Goal: Task Accomplishment & Management: Use online tool/utility

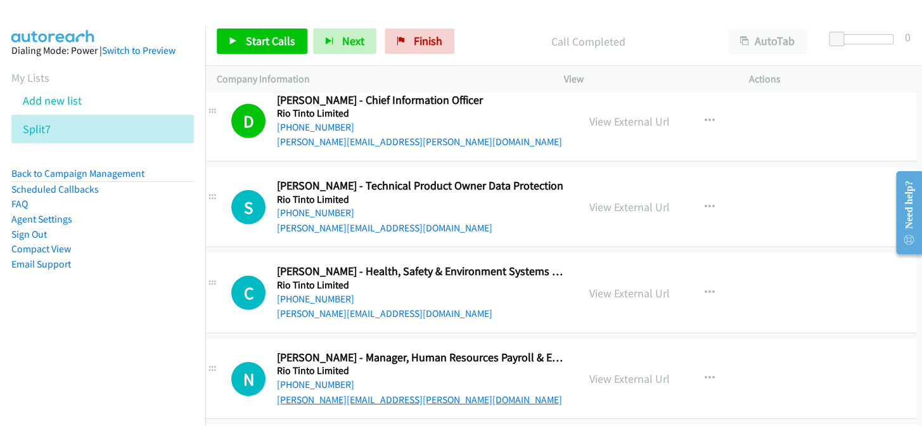
scroll to position [17690, 23]
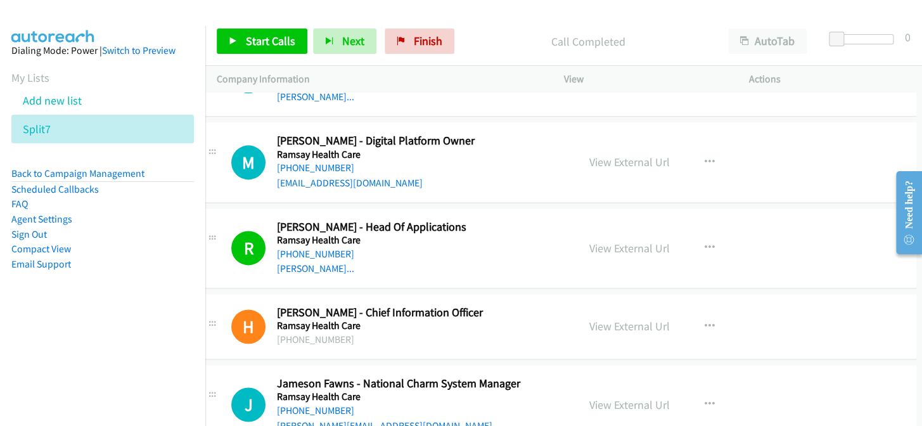
scroll to position [16883, 23]
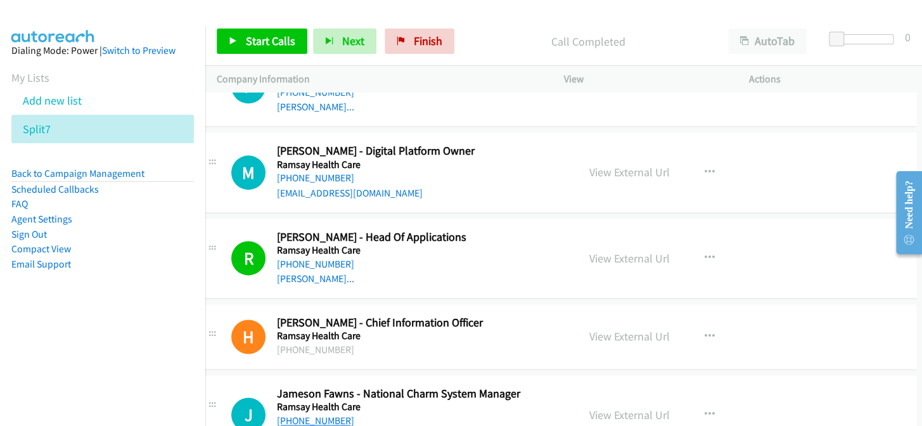
click at [298, 414] on link "+61 439 010 727" at bounding box center [315, 420] width 77 height 12
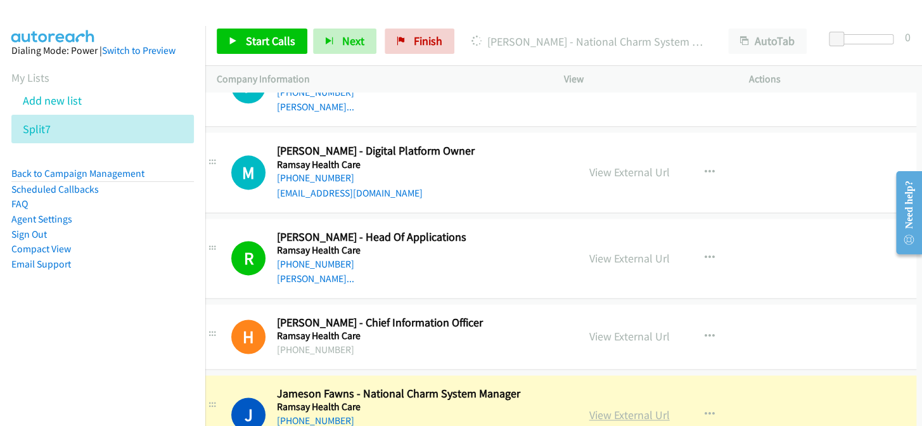
click at [611, 407] on link "View External Url" at bounding box center [629, 414] width 80 height 15
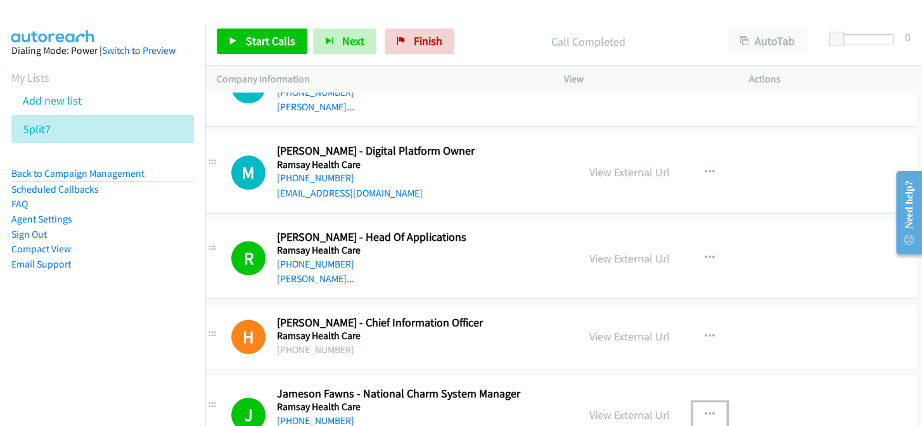
click at [704, 402] on button "button" at bounding box center [710, 414] width 34 height 25
click at [701, 343] on div at bounding box center [461, 213] width 922 height 426
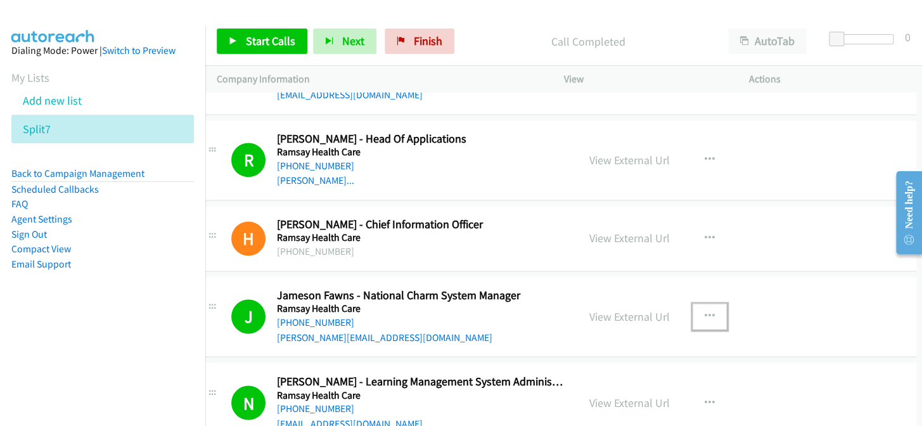
scroll to position [16998, 23]
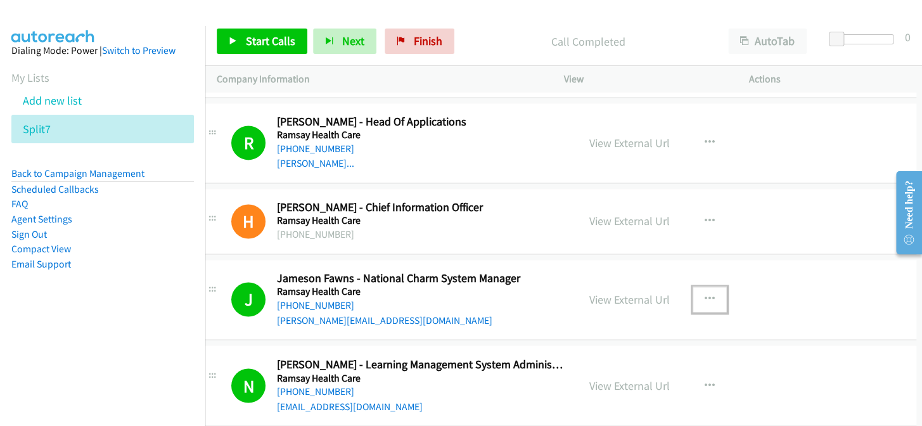
click at [705, 294] on icon "button" at bounding box center [710, 299] width 10 height 10
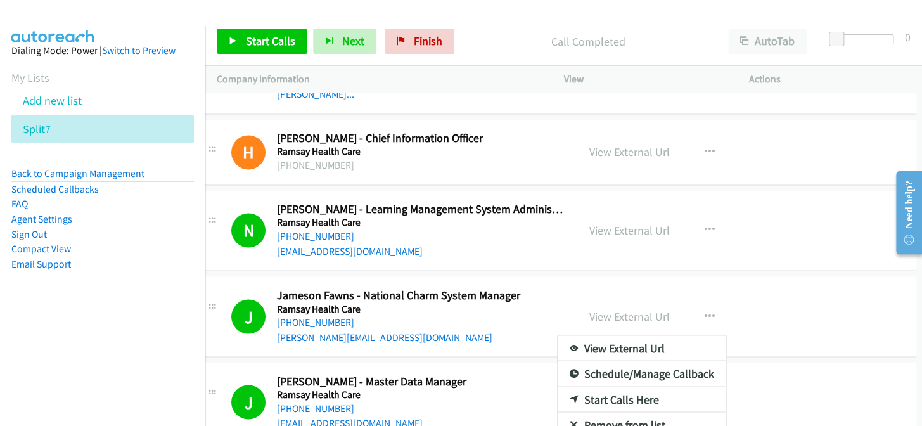
scroll to position [17090, 23]
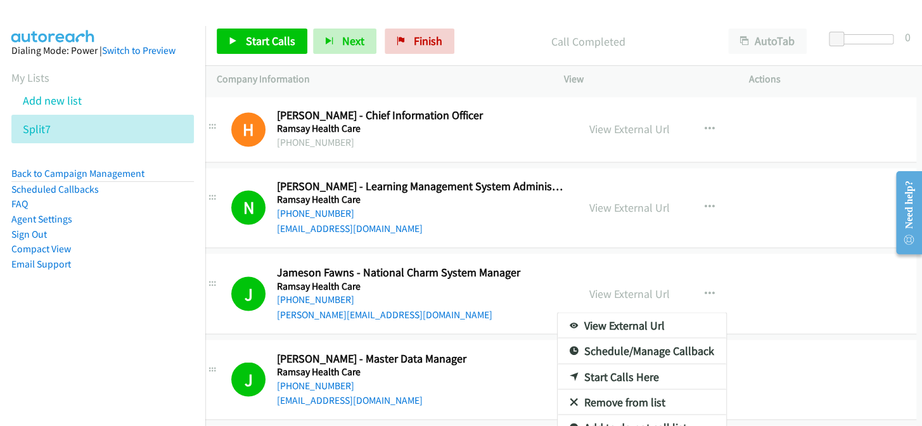
click at [640, 414] on link "Add to do not call list" at bounding box center [642, 426] width 169 height 25
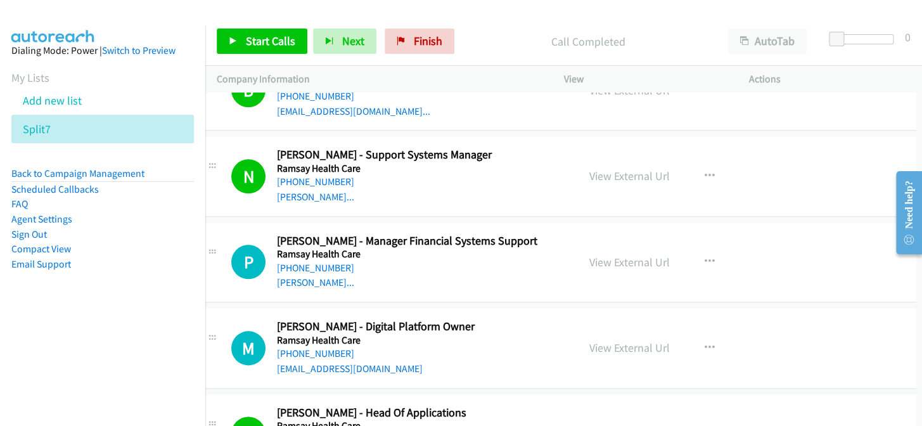
scroll to position [16629, 23]
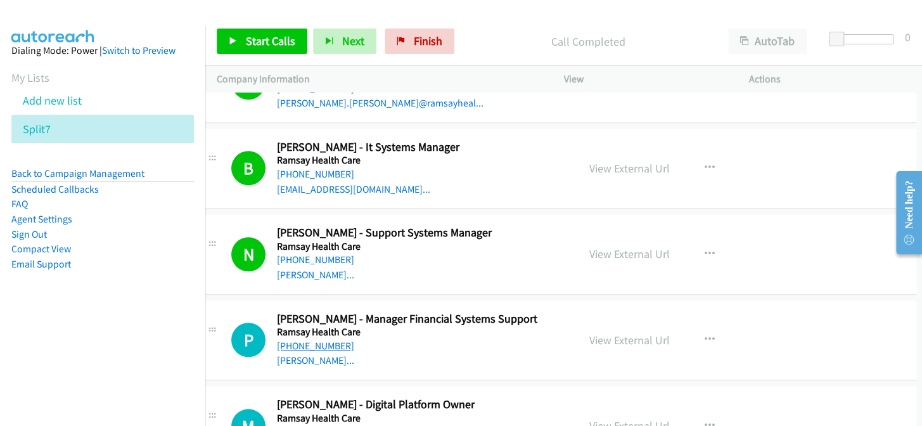
click at [306, 340] on link "[PHONE_NUMBER]" at bounding box center [315, 346] width 77 height 12
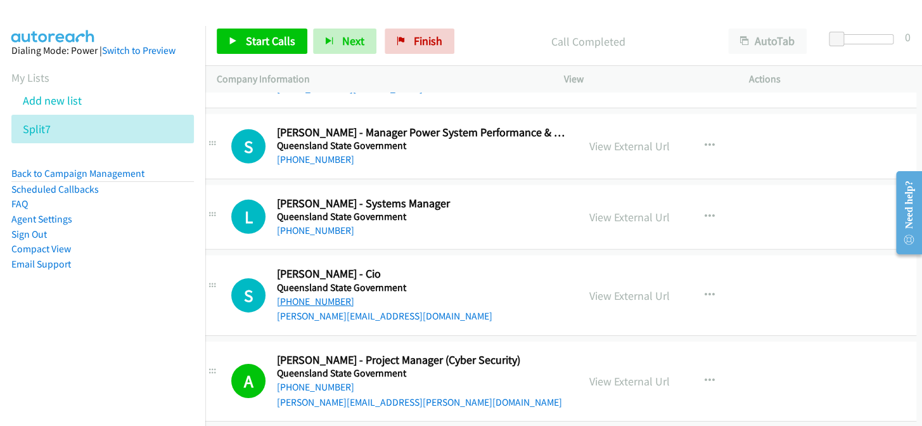
scroll to position [15766, 23]
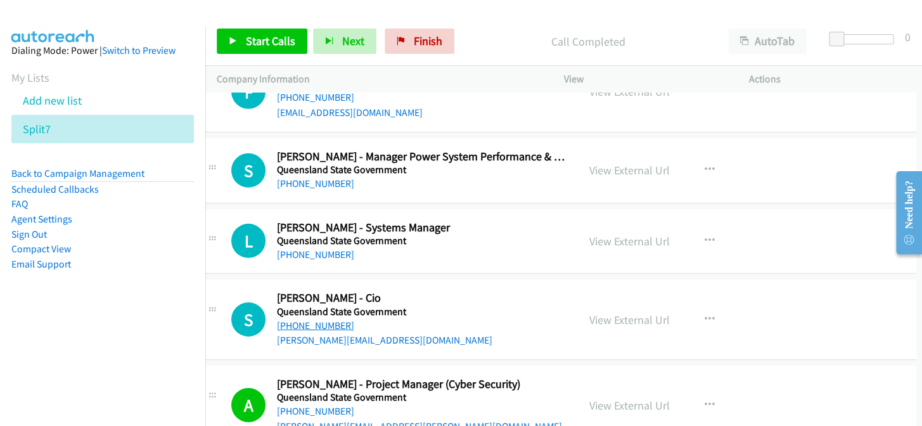
click at [294, 319] on link "[PHONE_NUMBER]" at bounding box center [315, 325] width 77 height 12
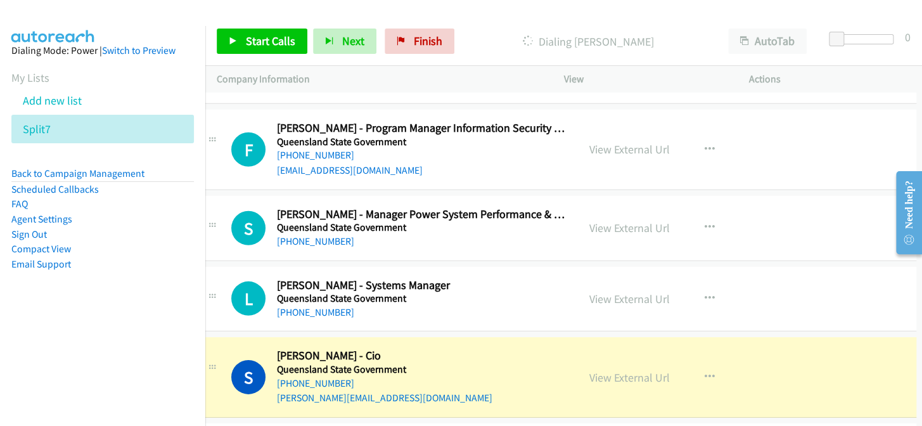
scroll to position [15650, 23]
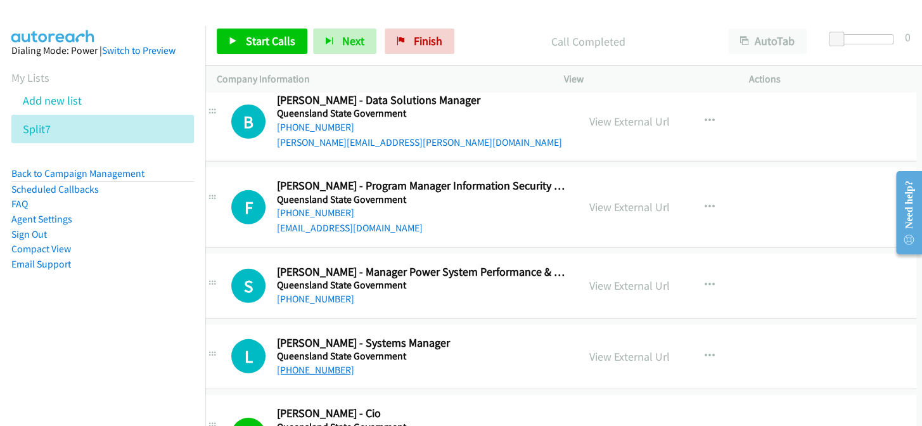
click at [302, 364] on link "+61 7 3179 1349" at bounding box center [315, 370] width 77 height 12
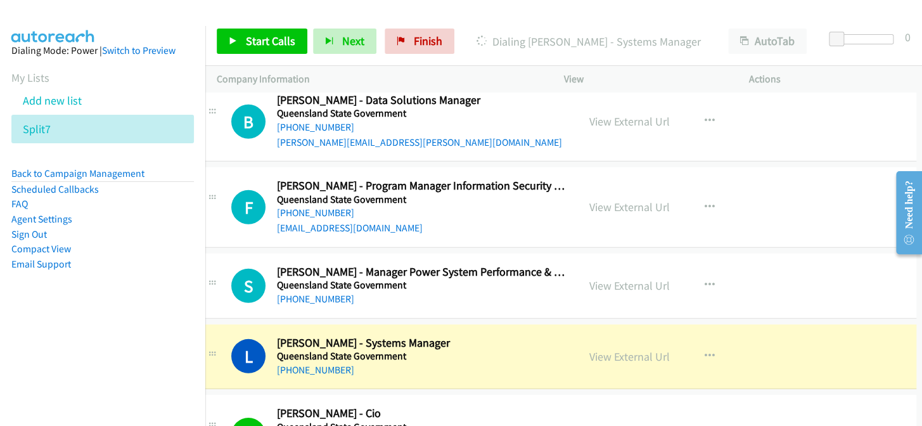
scroll to position [15593, 23]
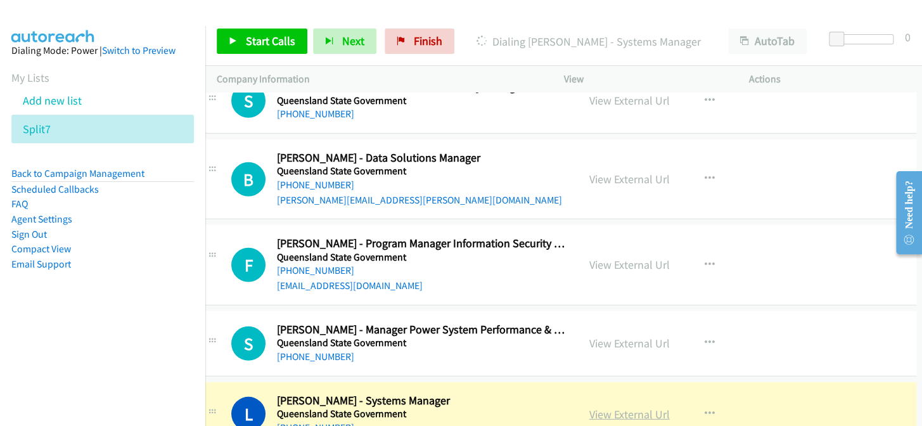
click at [598, 407] on link "View External Url" at bounding box center [629, 414] width 80 height 15
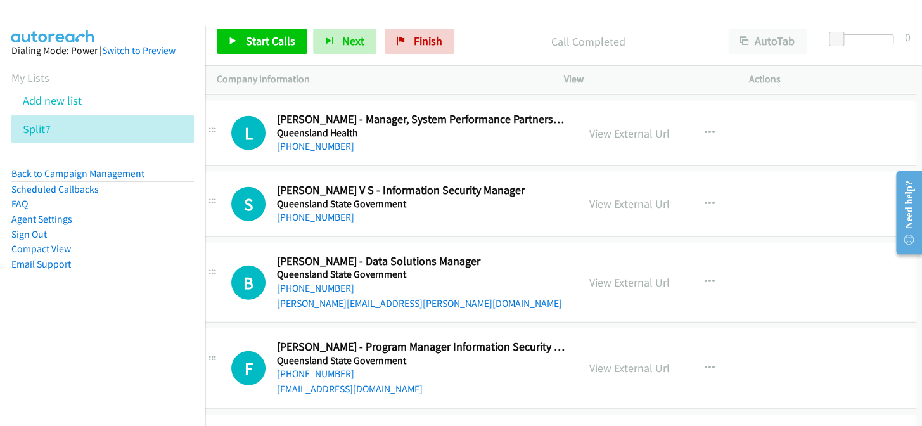
scroll to position [15477, 23]
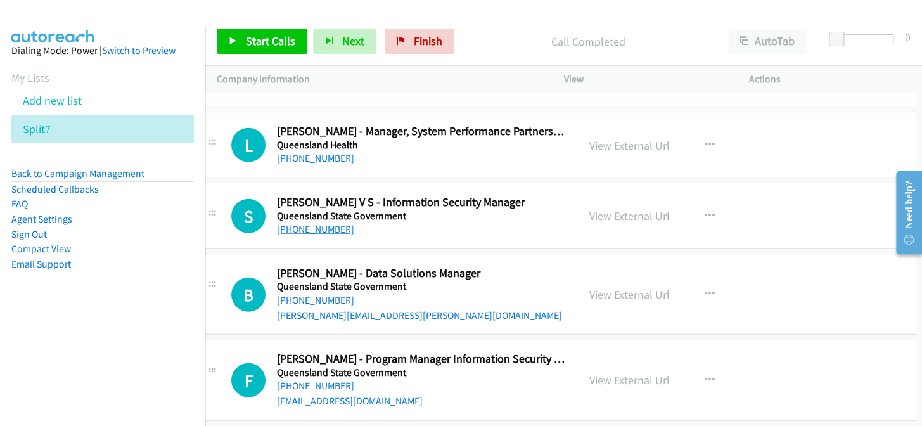
click at [306, 223] on link "[PHONE_NUMBER]" at bounding box center [315, 229] width 77 height 12
click at [321, 294] on link "[PHONE_NUMBER]" at bounding box center [315, 300] width 77 height 12
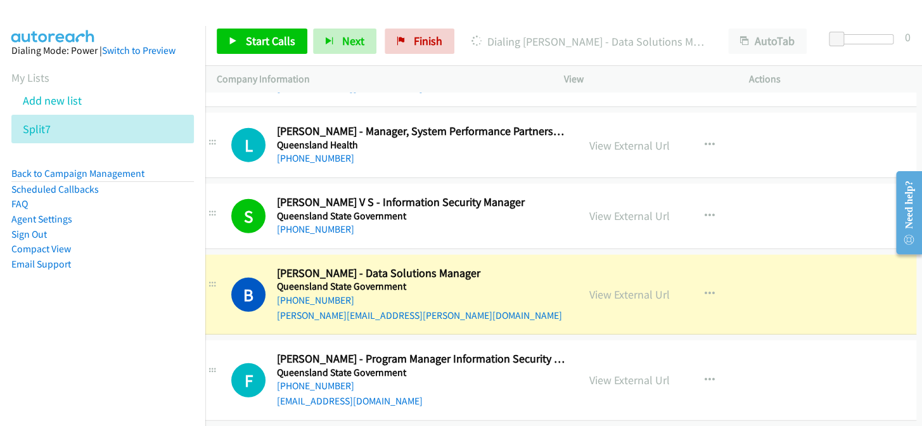
scroll to position [15535, 23]
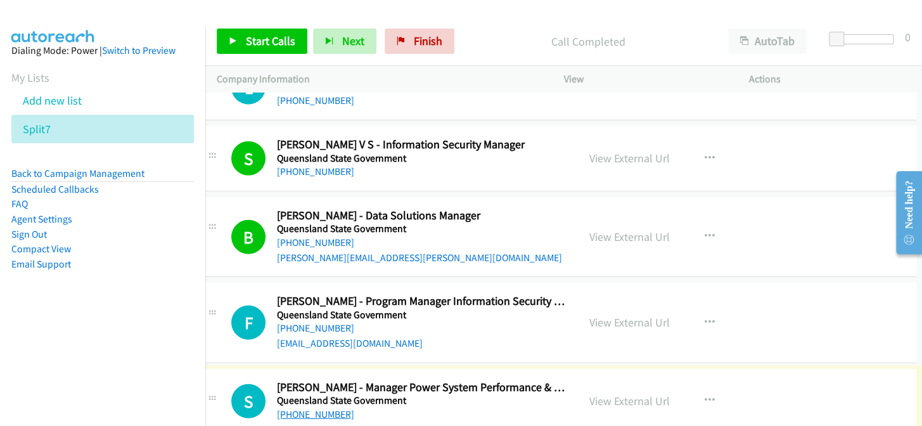
click at [314, 408] on link "[PHONE_NUMBER]" at bounding box center [315, 414] width 77 height 12
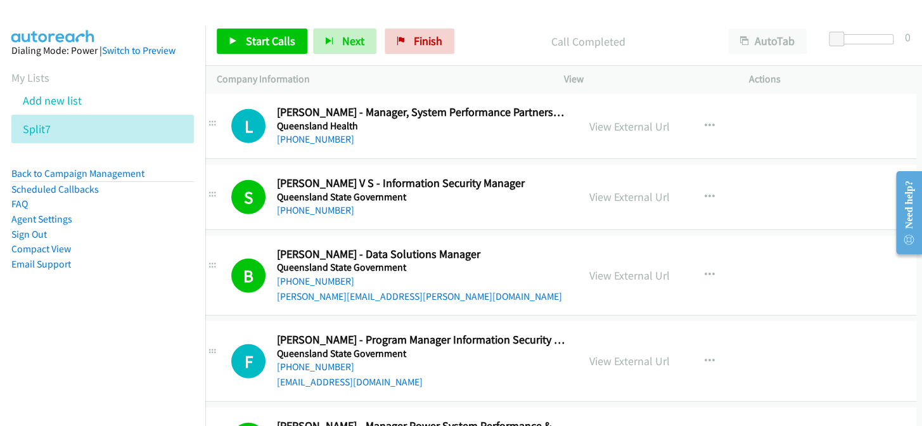
scroll to position [15477, 23]
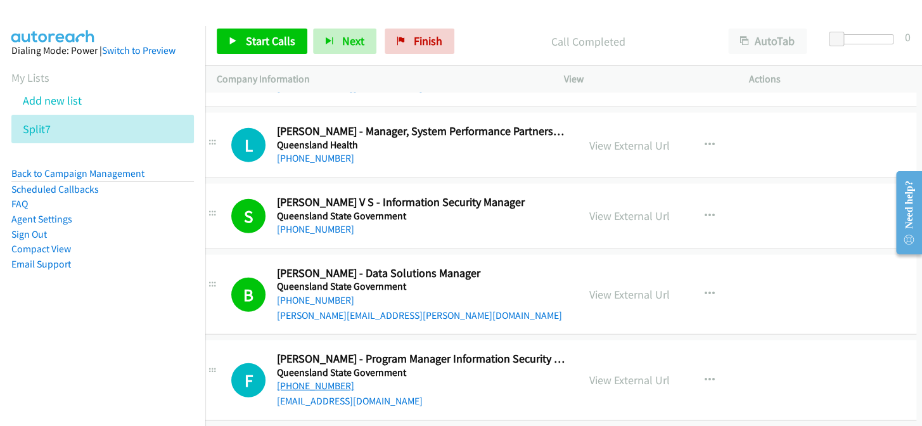
click at [310, 380] on link "[PHONE_NUMBER]" at bounding box center [315, 386] width 77 height 12
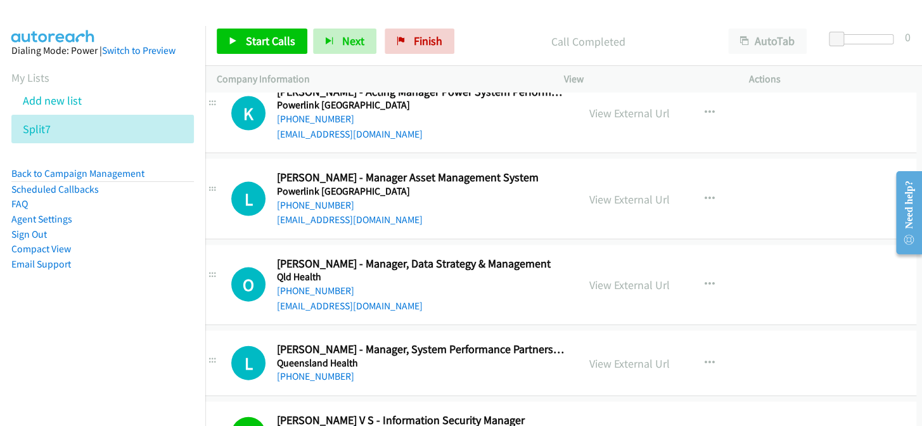
scroll to position [15247, 23]
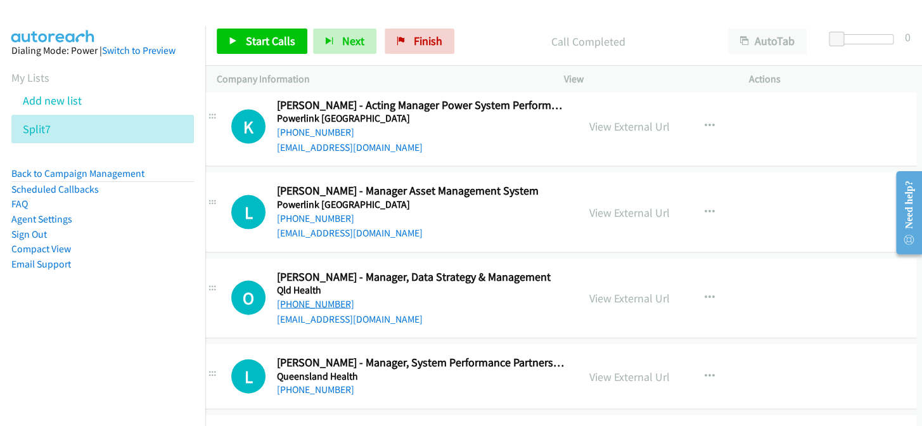
click at [281, 297] on link "+61 405 134 123" at bounding box center [315, 303] width 77 height 12
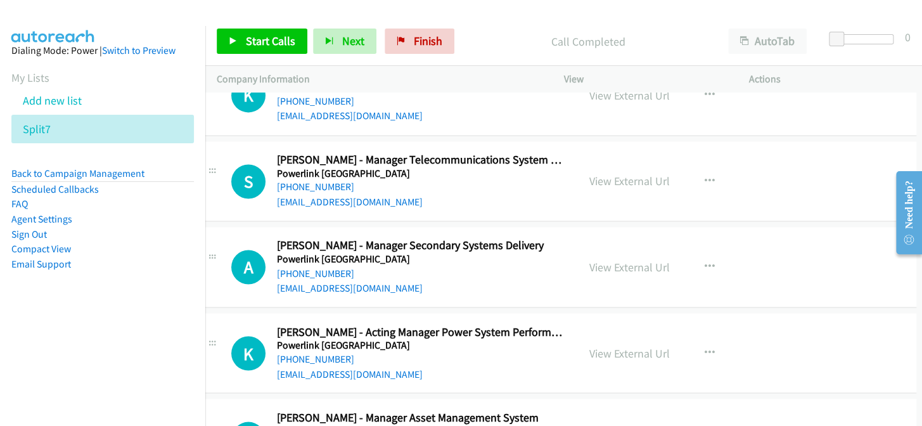
scroll to position [15017, 23]
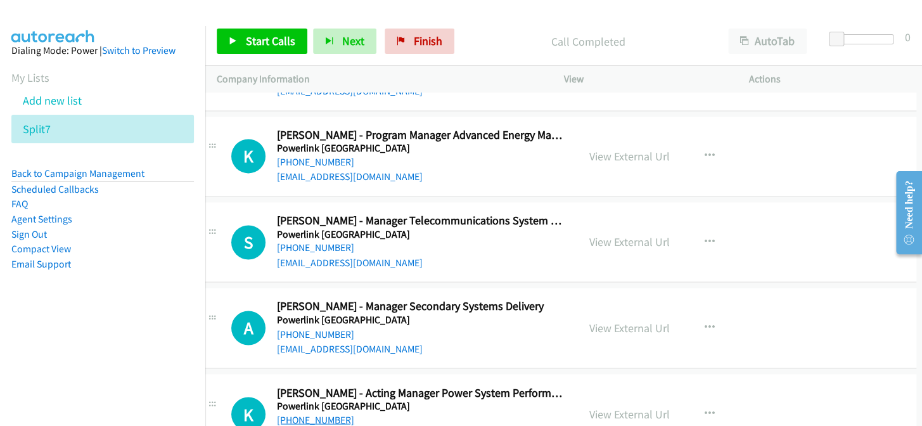
click at [329, 413] on link "[PHONE_NUMBER]" at bounding box center [315, 419] width 77 height 12
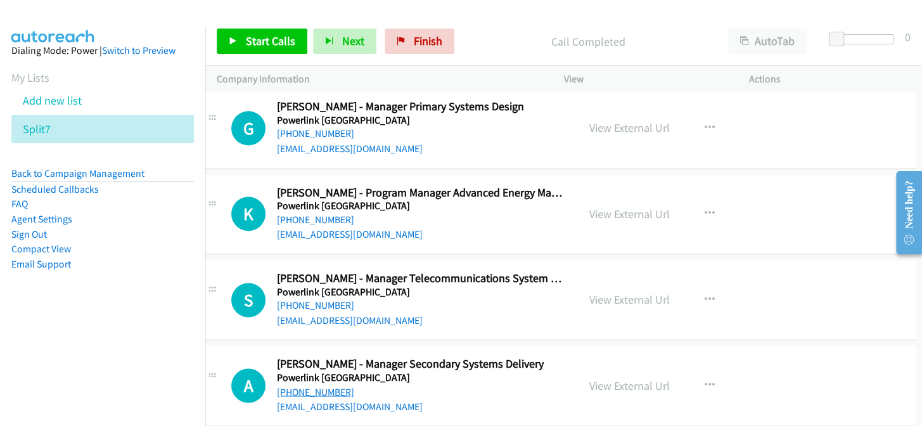
scroll to position [14844, 23]
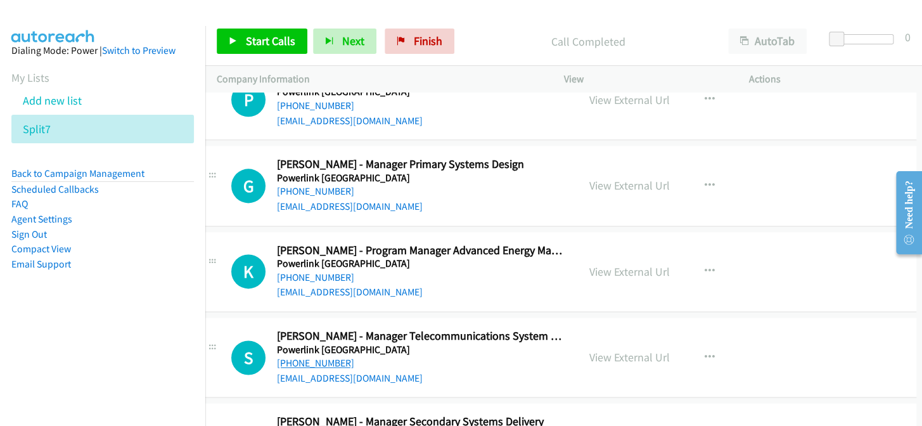
click at [338, 357] on link "[PHONE_NUMBER]" at bounding box center [315, 363] width 77 height 12
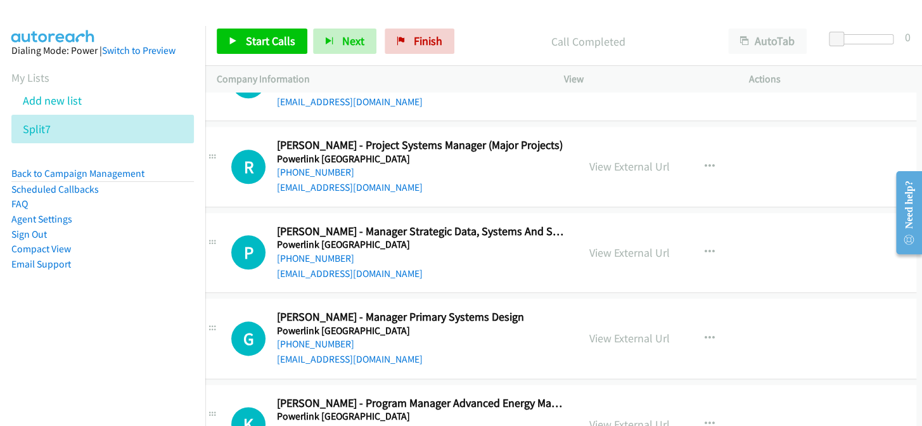
scroll to position [14671, 23]
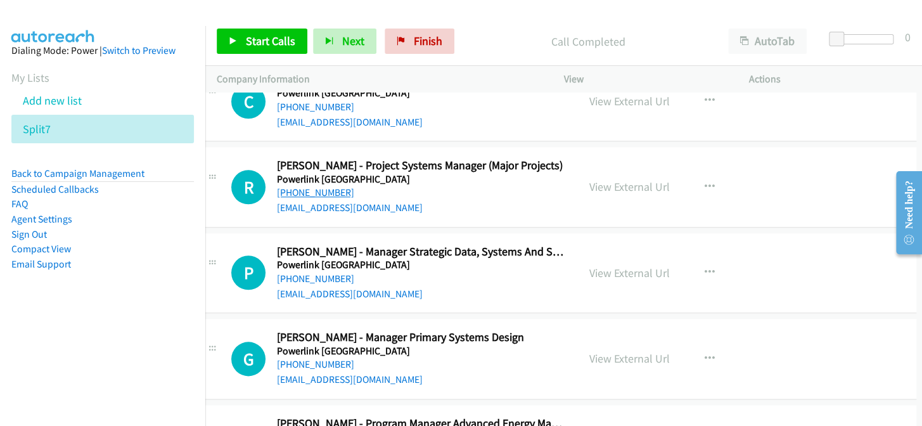
click at [325, 186] on link "[PHONE_NUMBER]" at bounding box center [315, 192] width 77 height 12
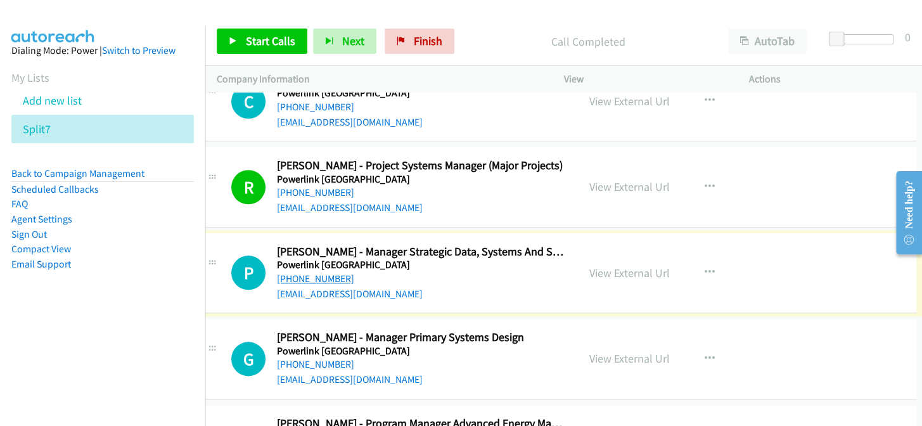
click at [323, 272] on link "[PHONE_NUMBER]" at bounding box center [315, 278] width 77 height 12
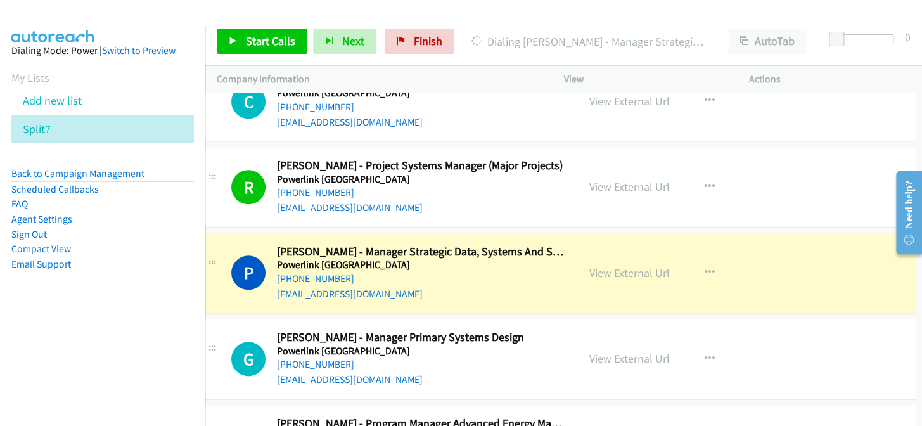
scroll to position [14728, 23]
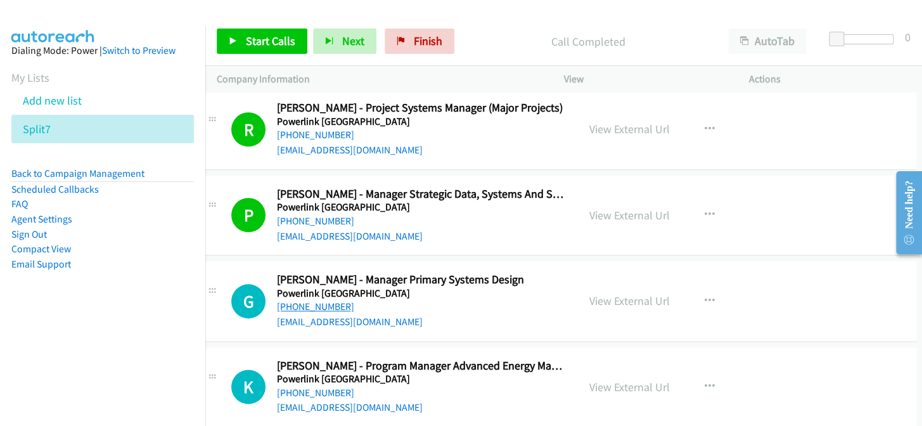
click at [285, 300] on link "[PHONE_NUMBER]" at bounding box center [315, 306] width 77 height 12
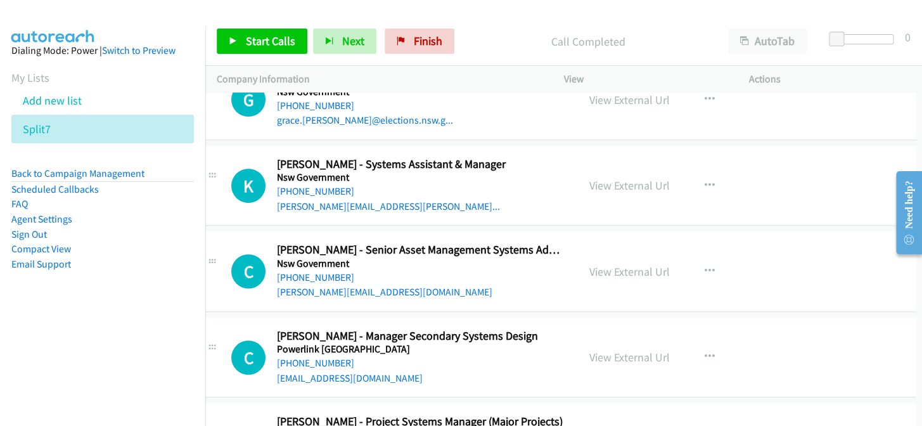
scroll to position [14383, 23]
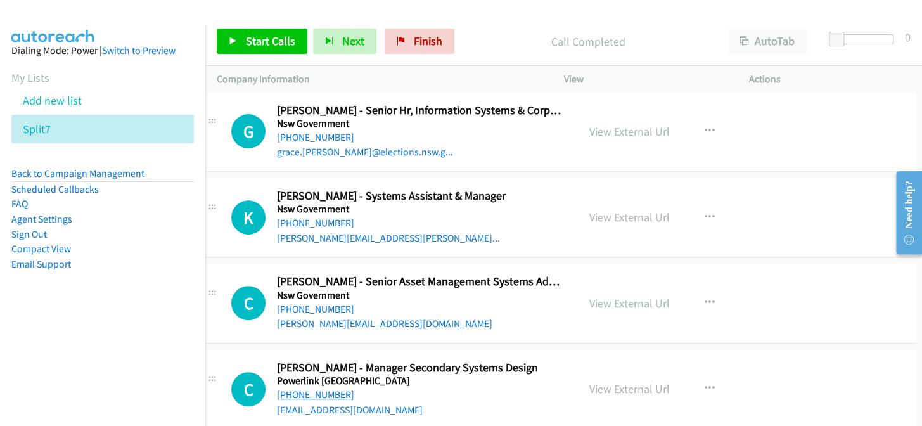
click at [325, 388] on link "[PHONE_NUMBER]" at bounding box center [315, 394] width 77 height 12
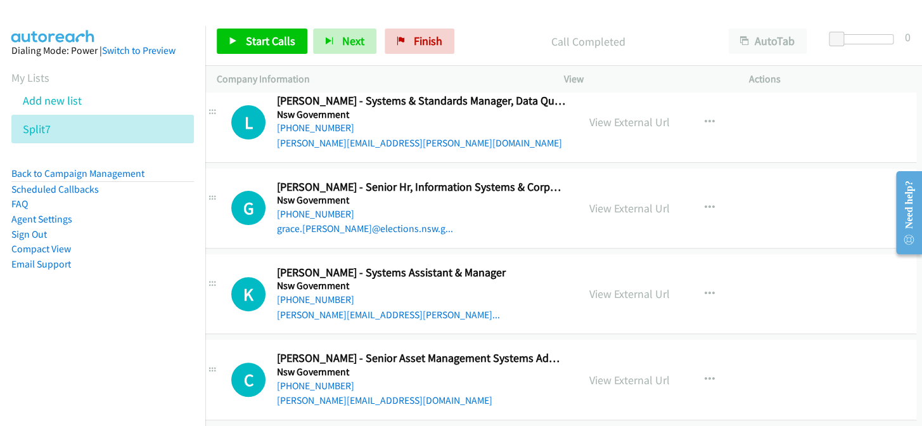
scroll to position [14268, 23]
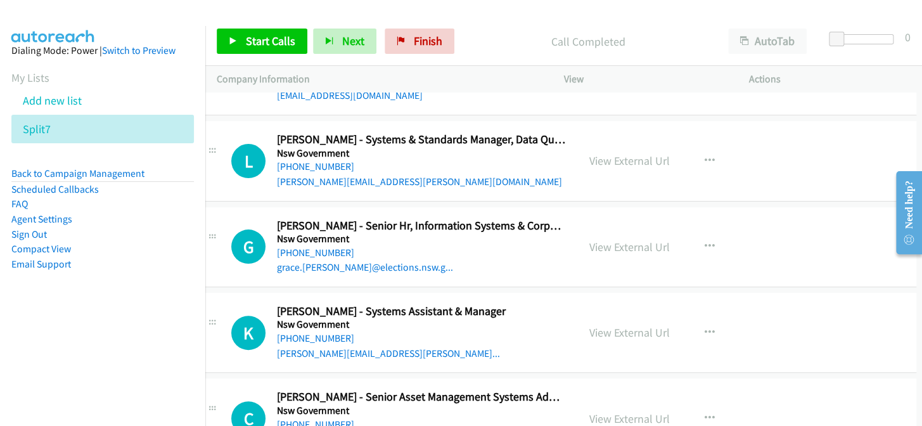
click at [311, 418] on link "[PHONE_NUMBER]" at bounding box center [315, 424] width 77 height 12
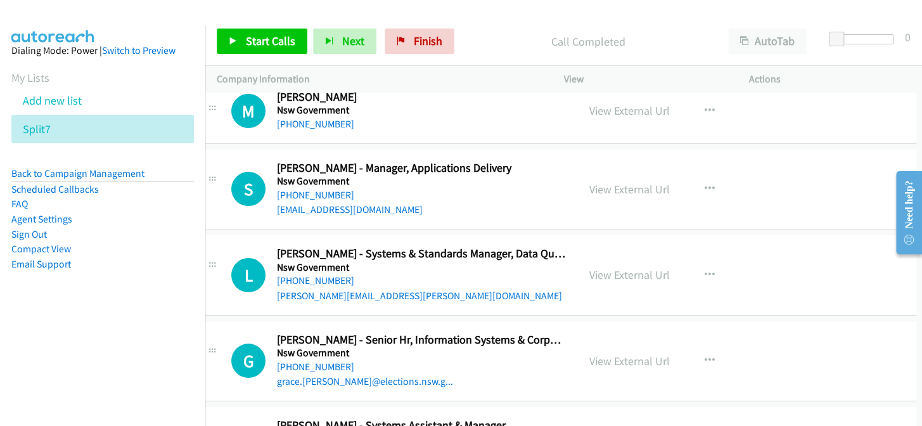
scroll to position [14152, 23]
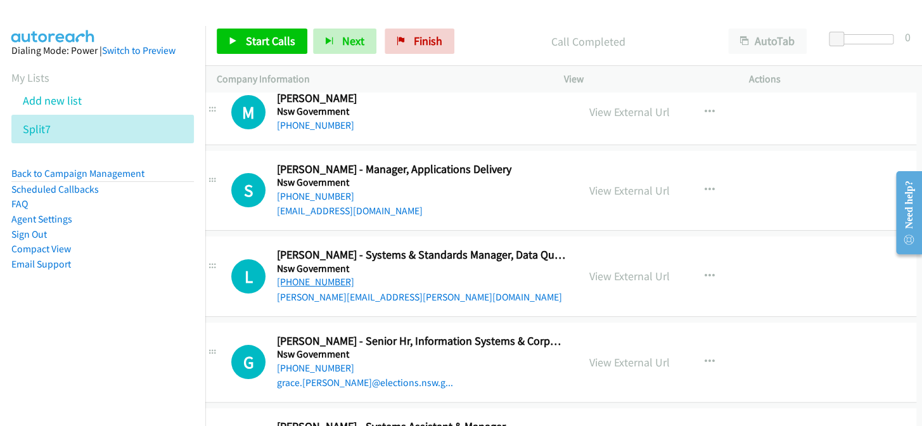
click at [304, 276] on link "+61 2 9273 1667" at bounding box center [315, 282] width 77 height 12
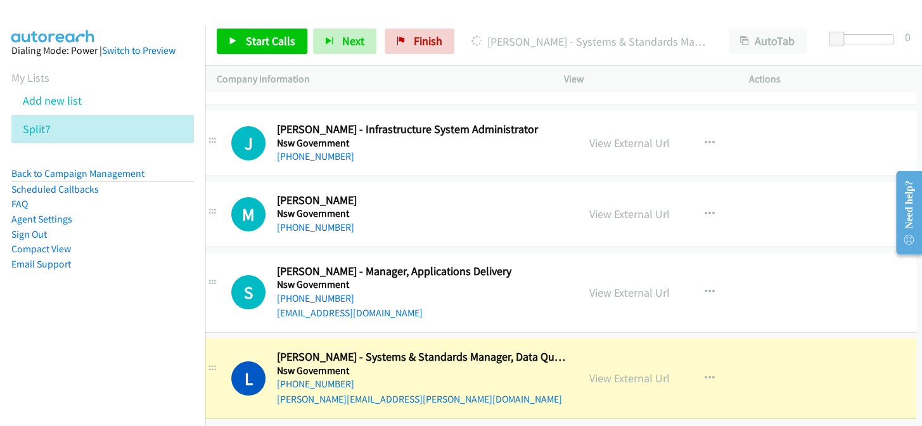
scroll to position [14037, 23]
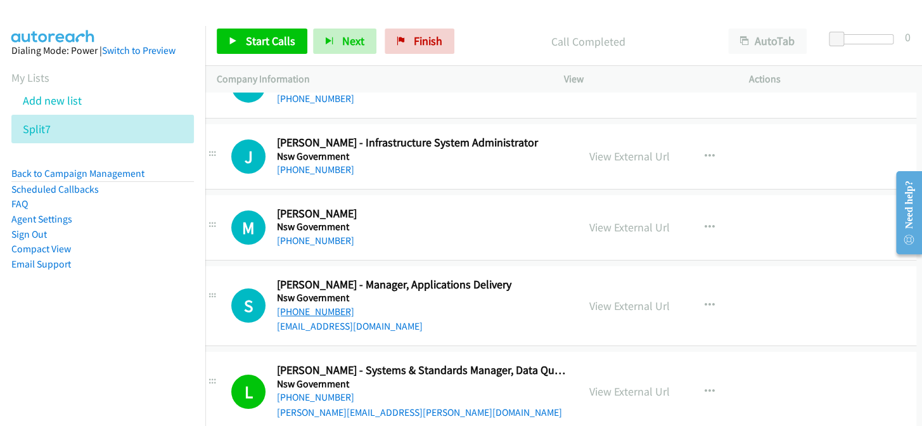
click at [316, 305] on link "[PHONE_NUMBER]" at bounding box center [315, 311] width 77 height 12
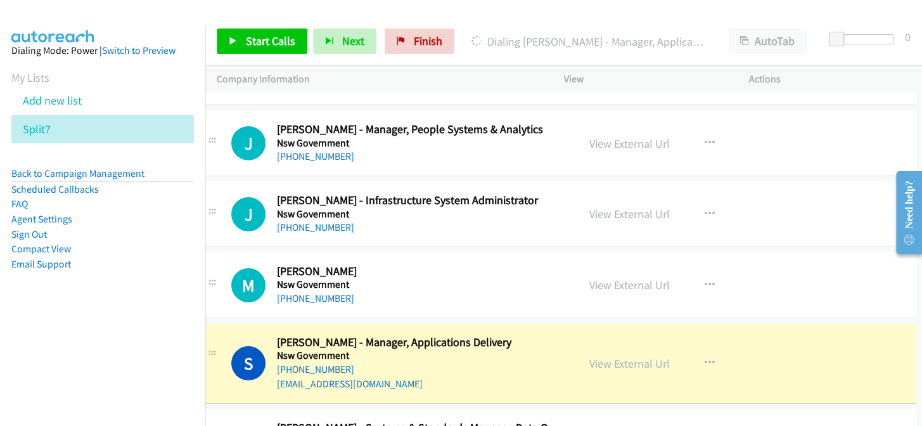
scroll to position [13922, 23]
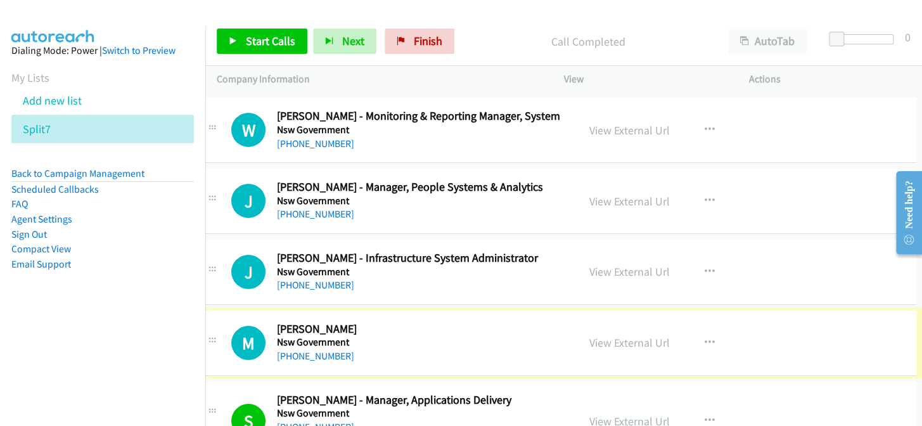
click at [325, 350] on link "[PHONE_NUMBER]" at bounding box center [315, 356] width 77 height 12
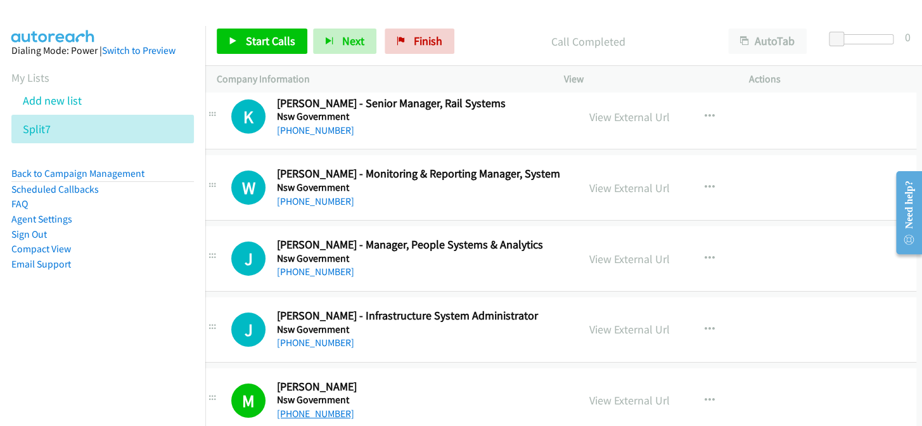
scroll to position [13865, 23]
click at [333, 336] on link "[PHONE_NUMBER]" at bounding box center [315, 342] width 77 height 12
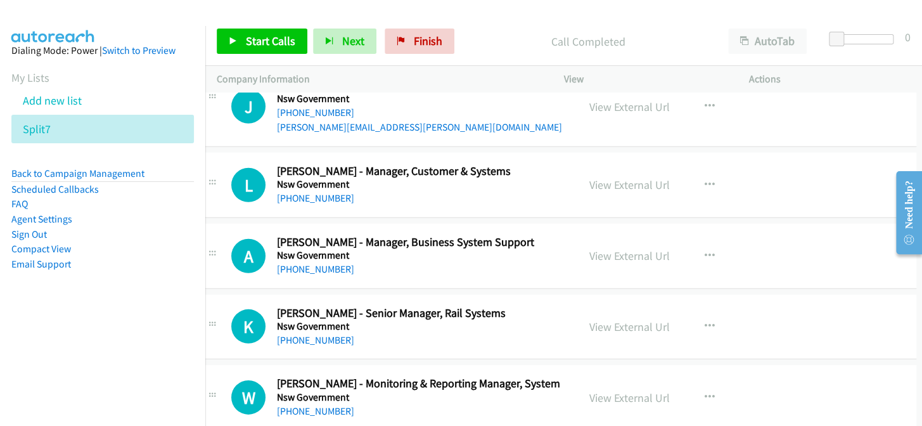
scroll to position [13634, 23]
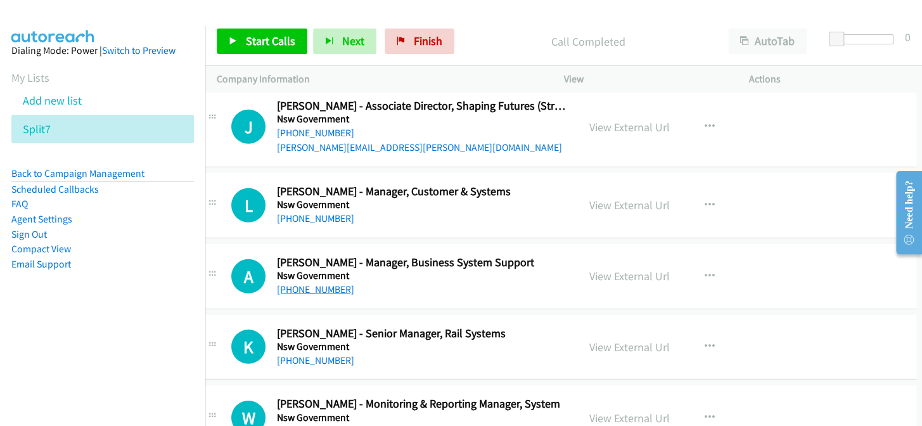
click at [305, 283] on link "[PHONE_NUMBER]" at bounding box center [315, 289] width 77 height 12
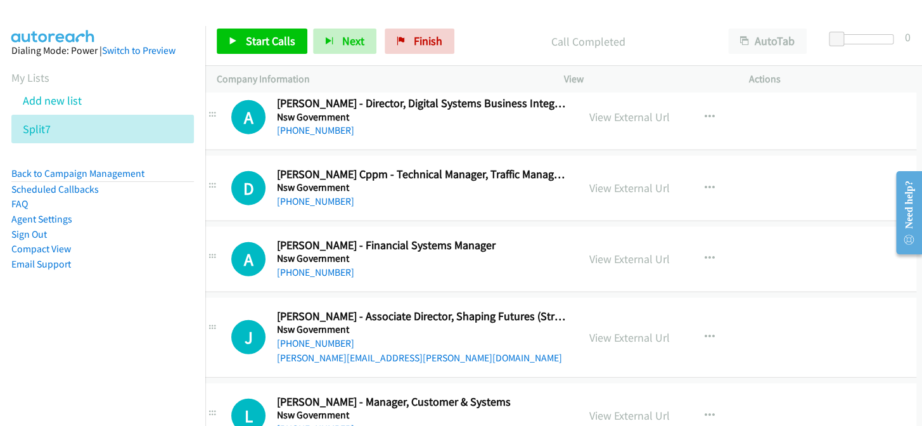
scroll to position [13403, 23]
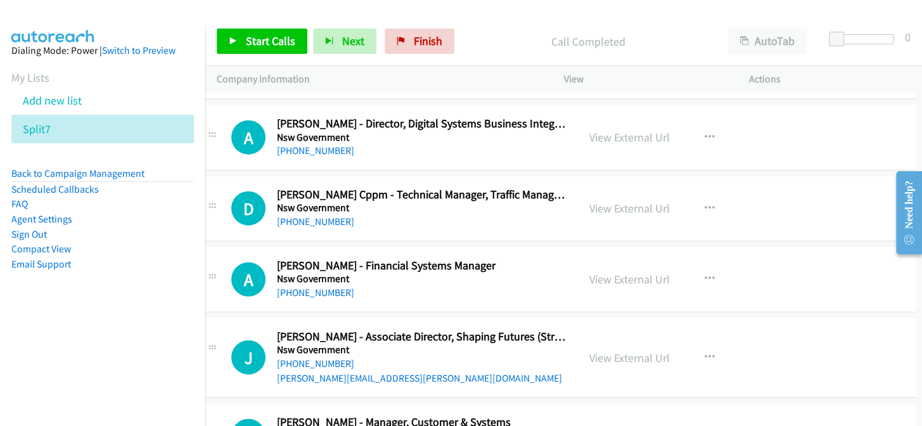
click at [298, 286] on link "[PHONE_NUMBER]" at bounding box center [315, 292] width 77 height 12
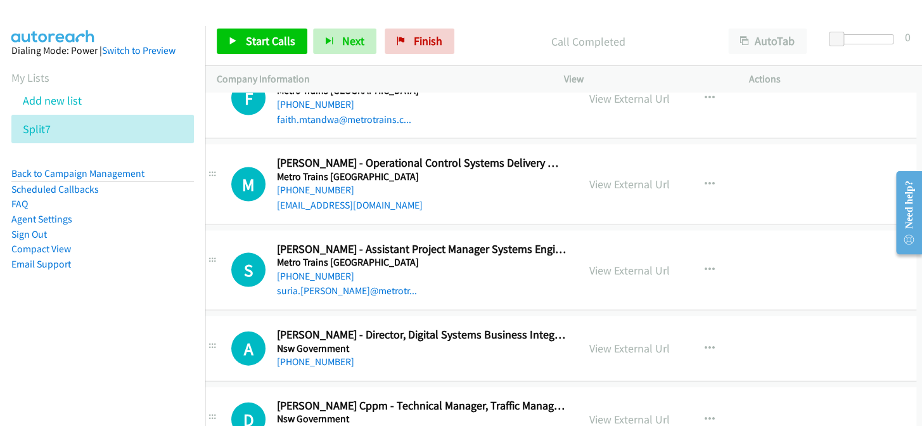
scroll to position [13173, 23]
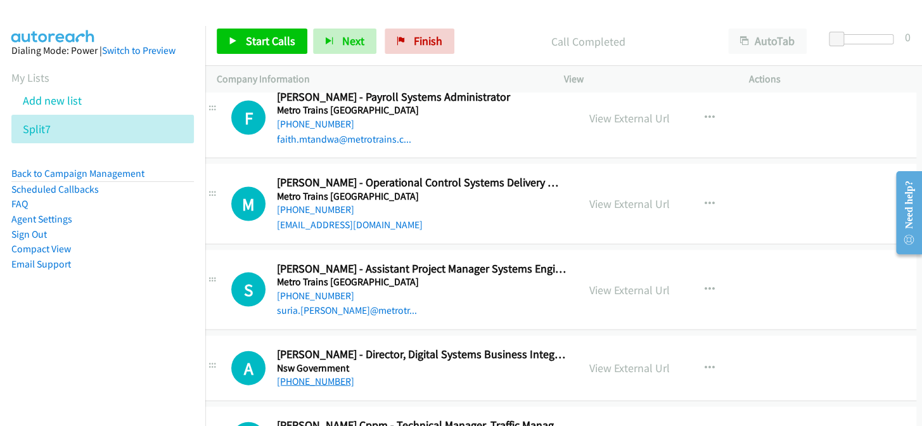
click at [319, 374] on link "+61 419 164 904" at bounding box center [315, 380] width 77 height 12
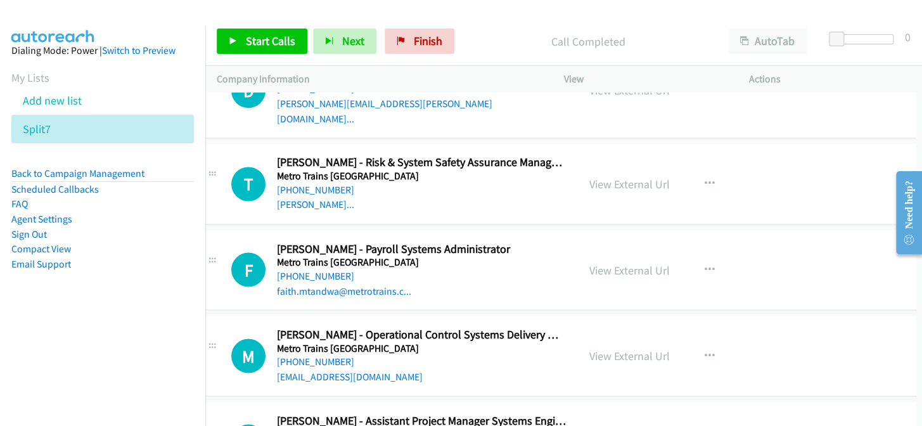
scroll to position [13058, 23]
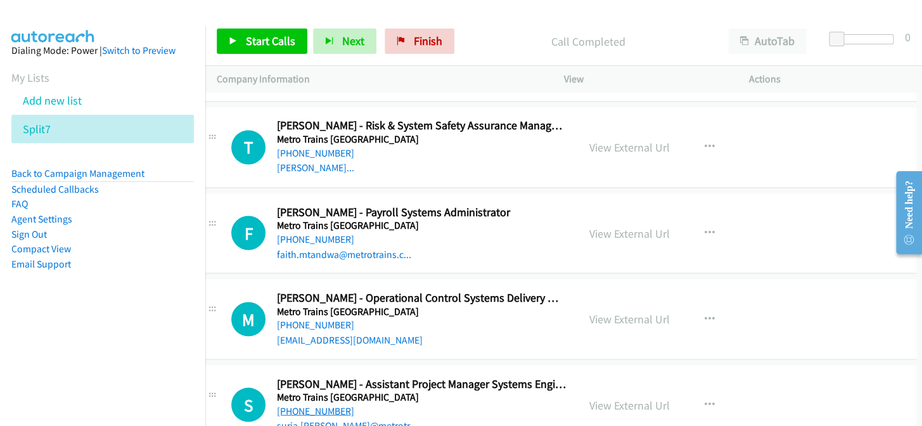
click at [307, 404] on link "[PHONE_NUMBER]" at bounding box center [315, 410] width 77 height 12
click at [658, 30] on div "Call Completed" at bounding box center [588, 41] width 257 height 25
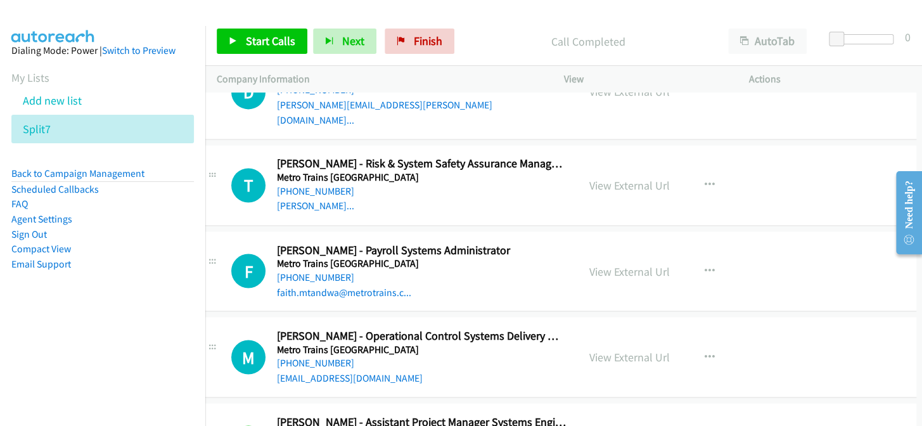
scroll to position [13000, 23]
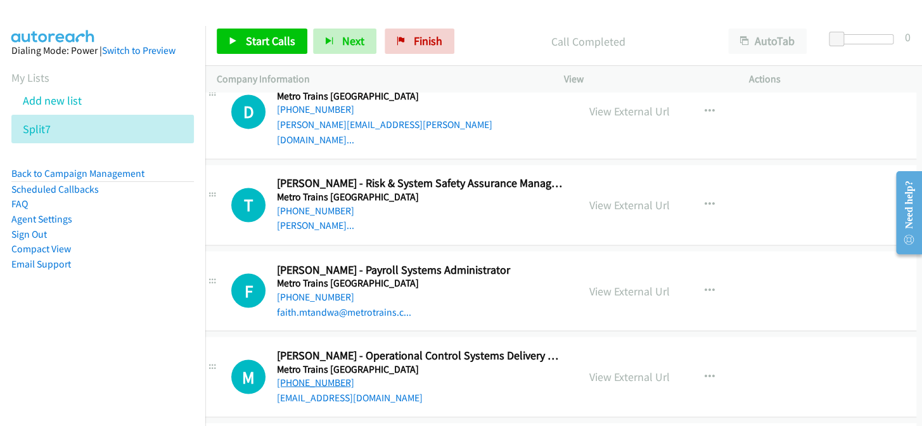
click at [322, 376] on link "[PHONE_NUMBER]" at bounding box center [315, 382] width 77 height 12
click at [285, 290] on link "[PHONE_NUMBER]" at bounding box center [315, 296] width 77 height 12
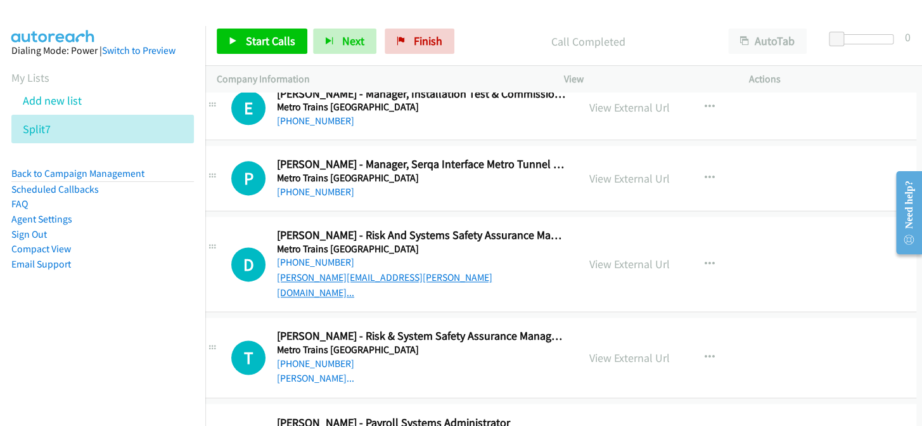
scroll to position [12827, 23]
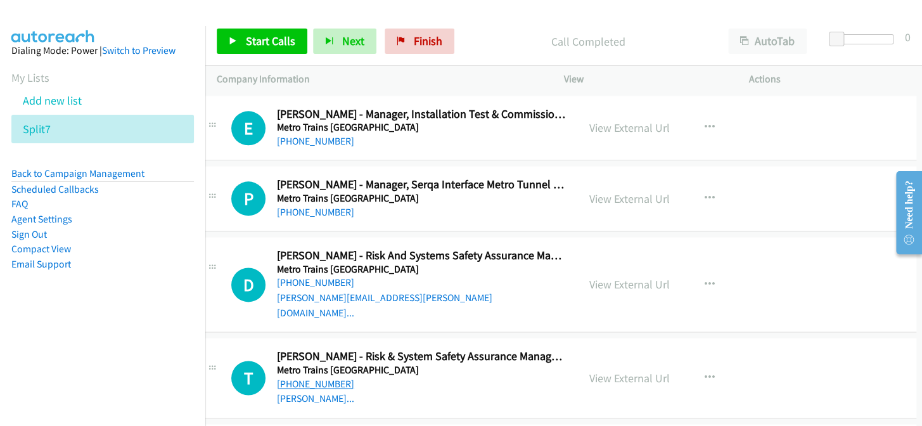
click at [328, 378] on link "+61 408 990 948" at bounding box center [315, 384] width 77 height 12
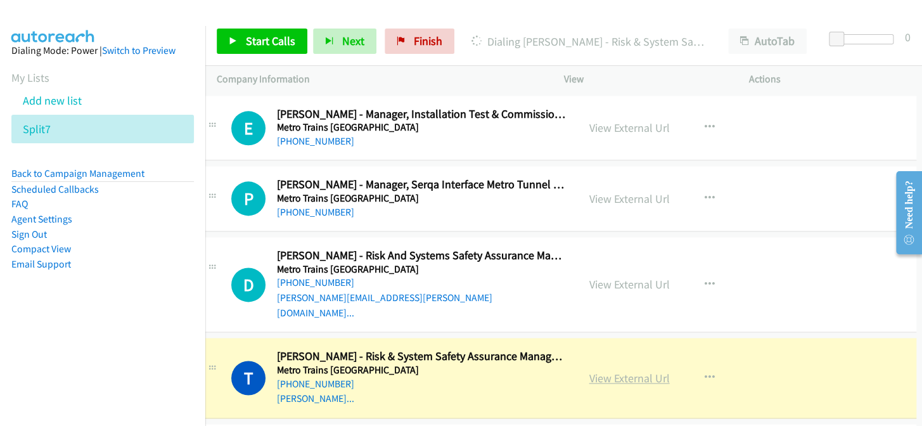
click at [611, 371] on link "View External Url" at bounding box center [629, 378] width 80 height 15
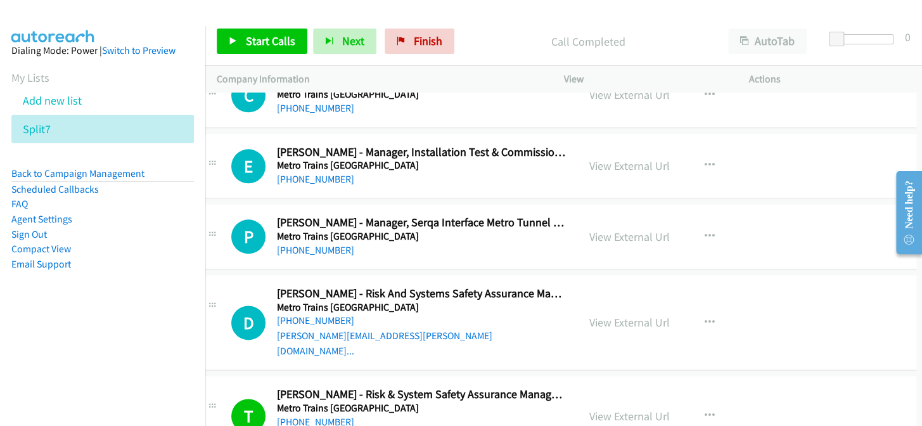
scroll to position [12770, 23]
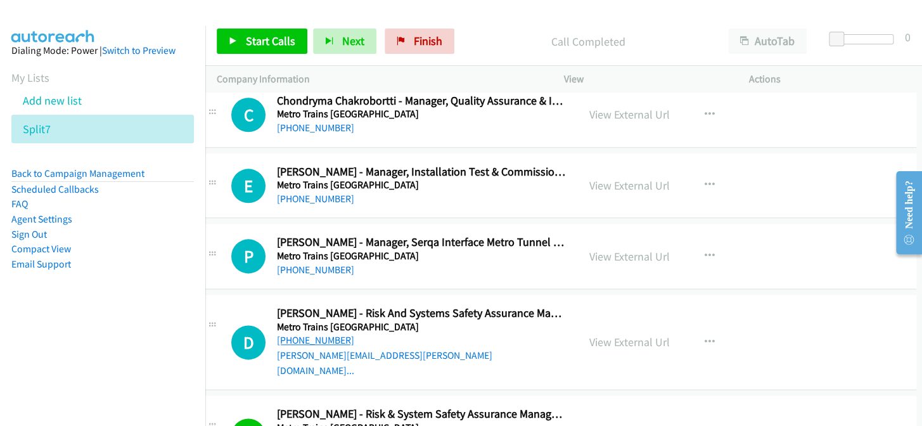
click at [301, 334] on link "[PHONE_NUMBER]" at bounding box center [315, 340] width 77 height 12
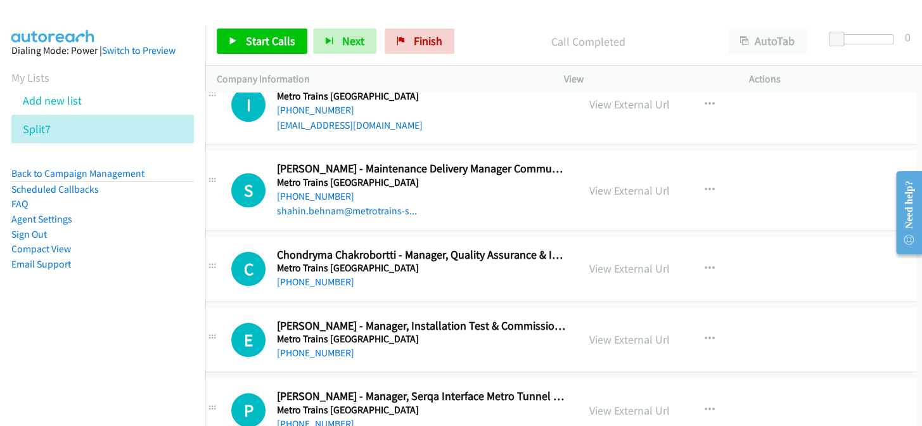
scroll to position [12597, 23]
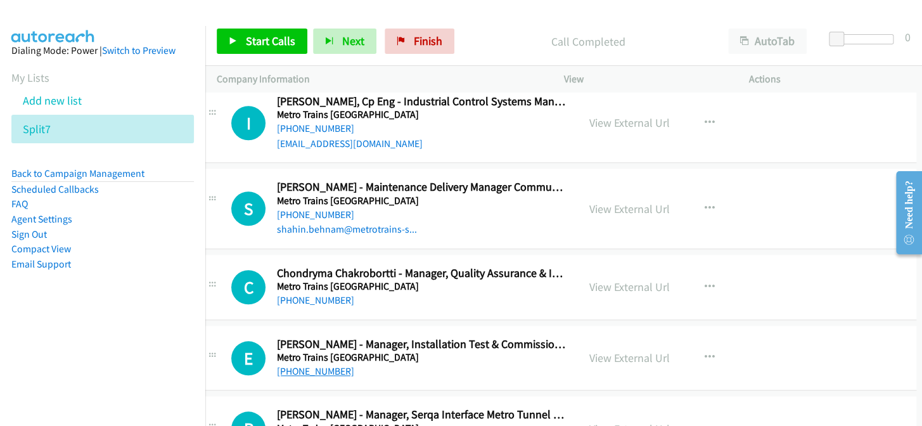
click at [295, 365] on link "+61 437 588 233" at bounding box center [315, 371] width 77 height 12
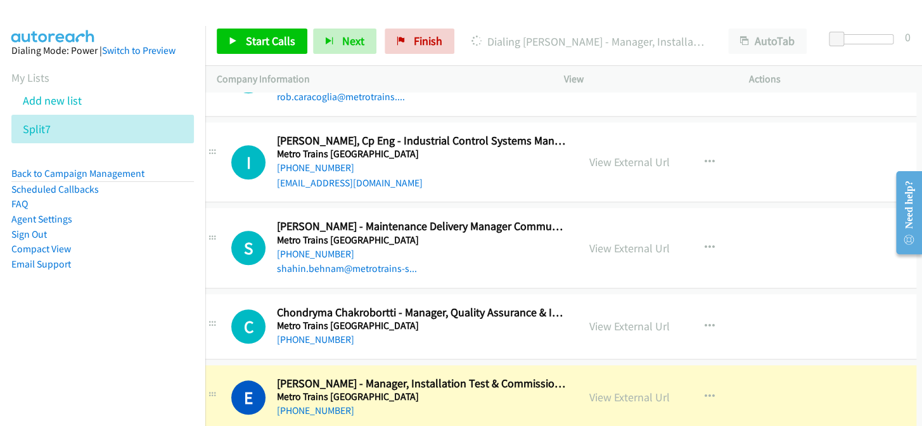
scroll to position [12540, 23]
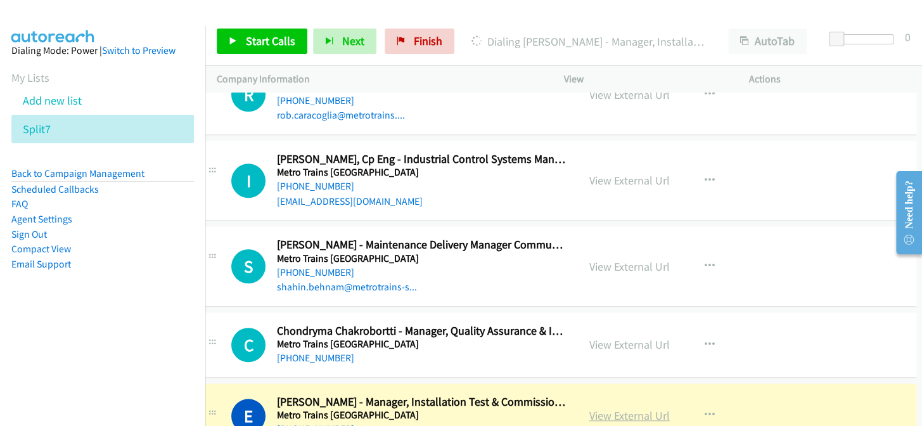
click at [603, 408] on link "View External Url" at bounding box center [629, 415] width 80 height 15
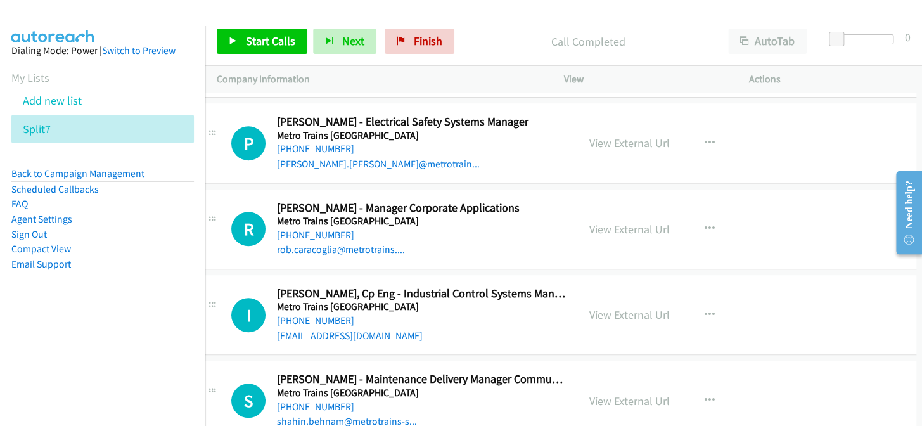
scroll to position [12424, 23]
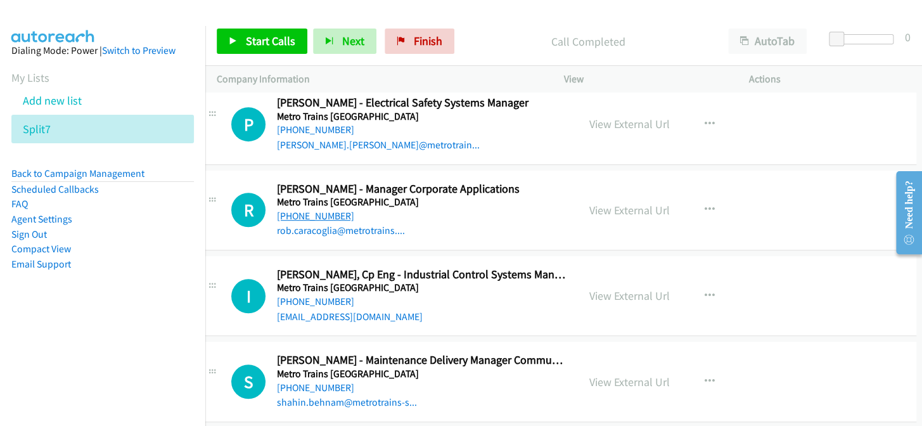
click at [320, 210] on link "[PHONE_NUMBER]" at bounding box center [315, 216] width 77 height 12
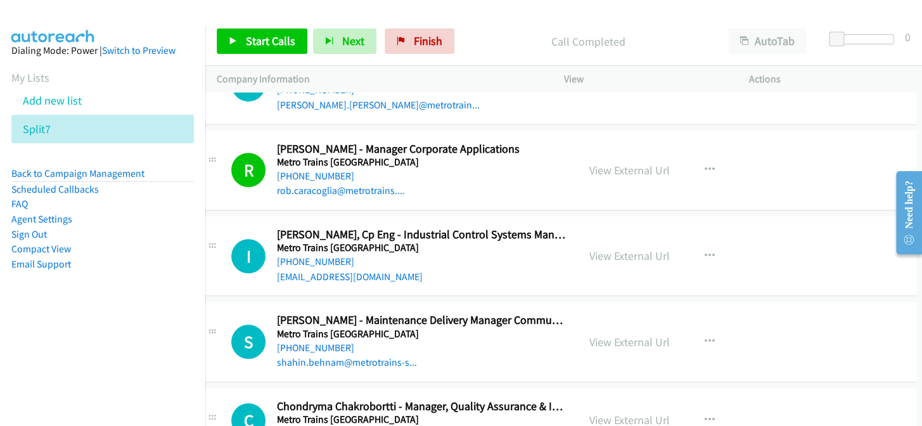
scroll to position [12482, 23]
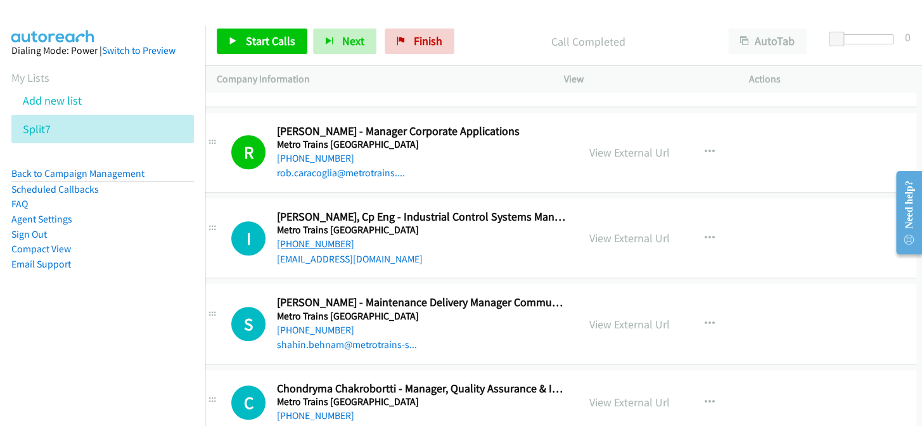
click at [312, 238] on link "[PHONE_NUMBER]" at bounding box center [315, 244] width 77 height 12
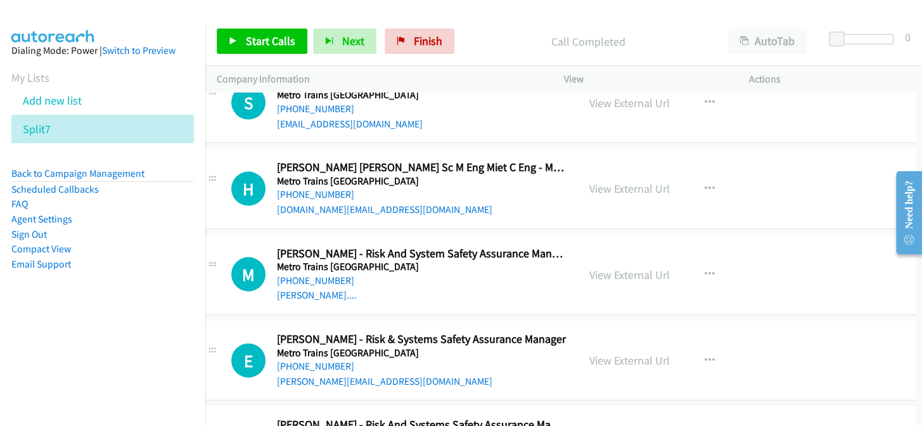
scroll to position [11272, 23]
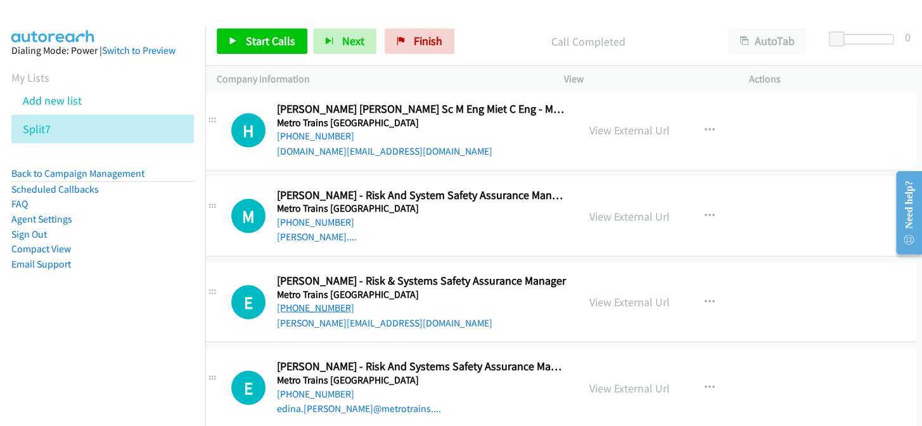
click at [319, 302] on link "[PHONE_NUMBER]" at bounding box center [315, 308] width 77 height 12
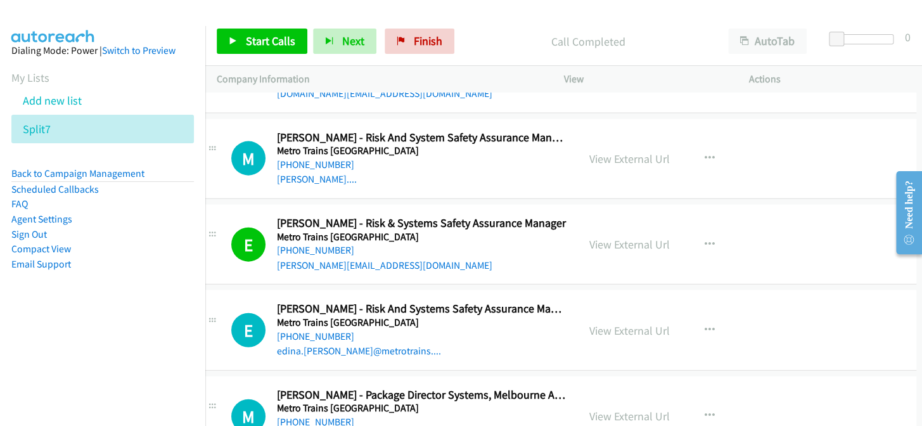
scroll to position [11387, 23]
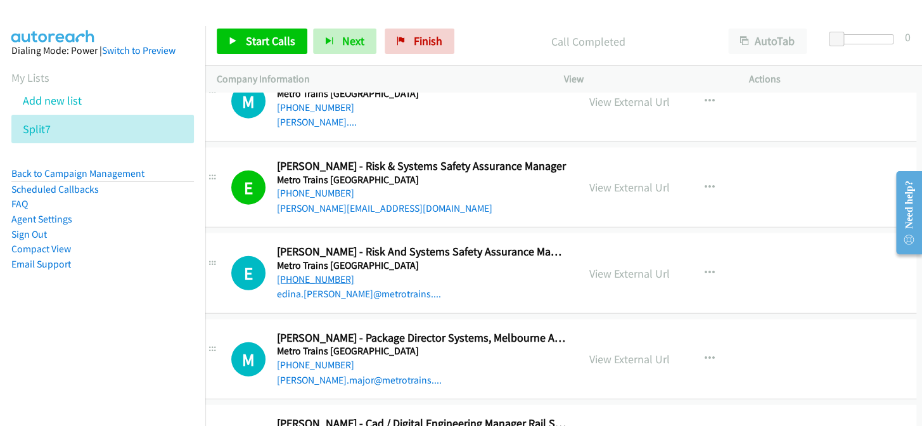
click at [335, 273] on link "[PHONE_NUMBER]" at bounding box center [315, 279] width 77 height 12
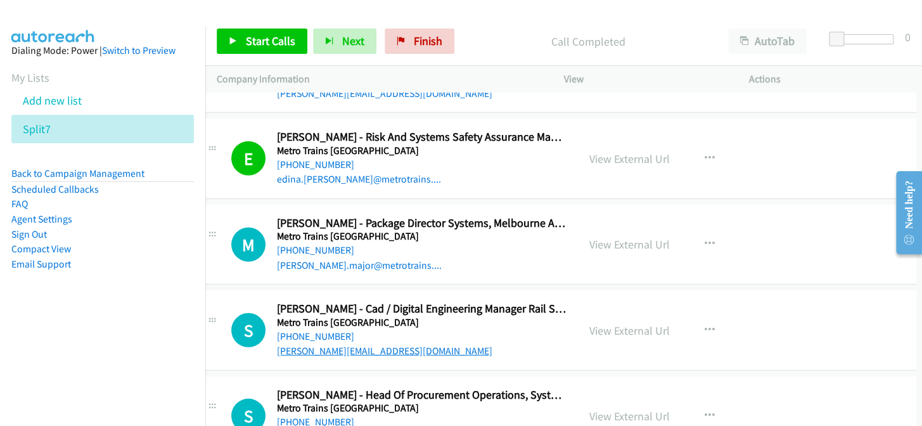
scroll to position [11502, 23]
click at [316, 243] on link "[PHONE_NUMBER]" at bounding box center [315, 249] width 77 height 12
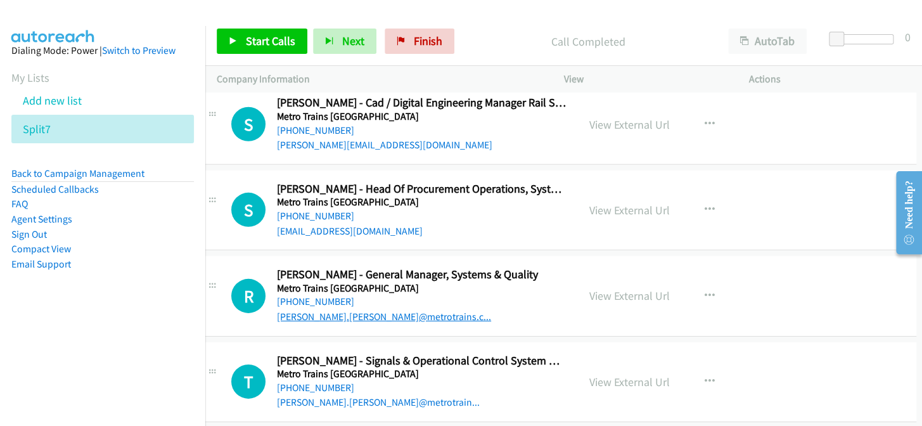
scroll to position [11733, 23]
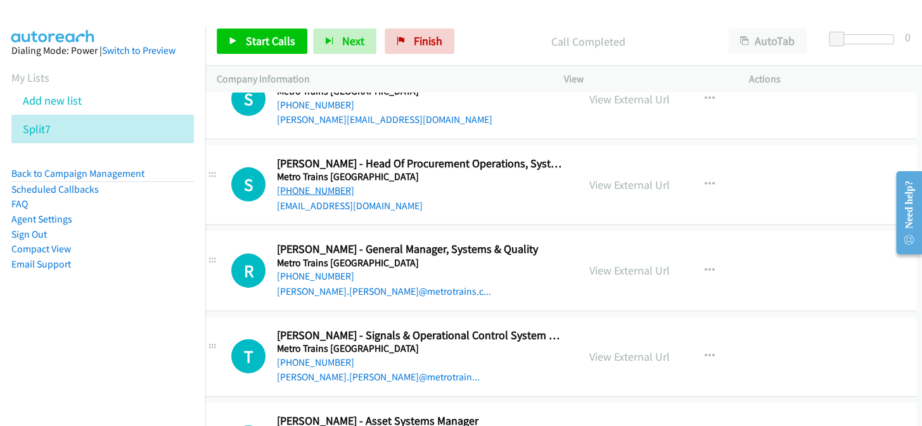
click at [313, 184] on link "[PHONE_NUMBER]" at bounding box center [315, 190] width 77 height 12
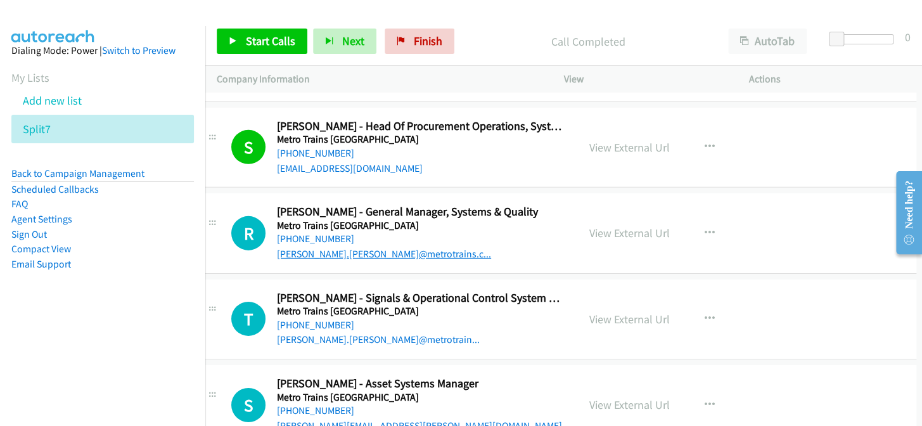
scroll to position [11791, 23]
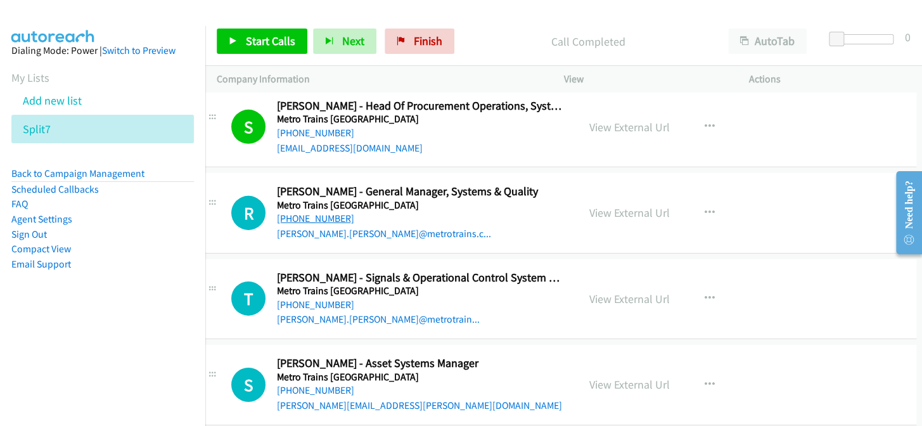
click at [313, 212] on link "+61 418 175 441" at bounding box center [315, 218] width 77 height 12
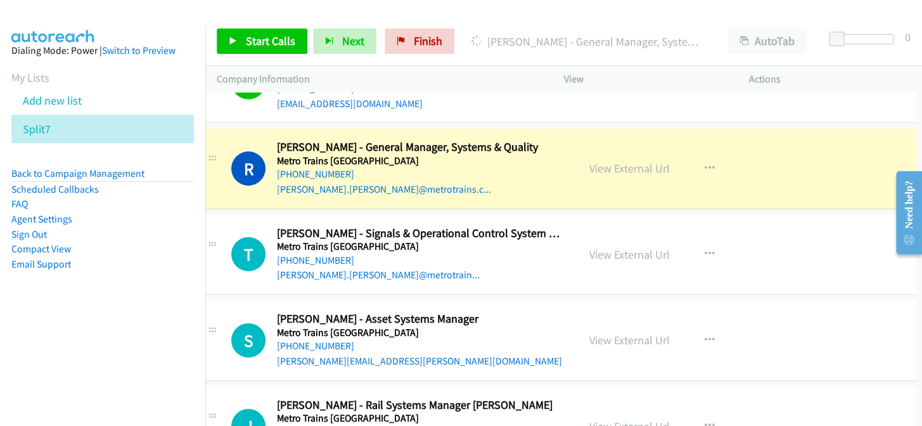
scroll to position [11848, 23]
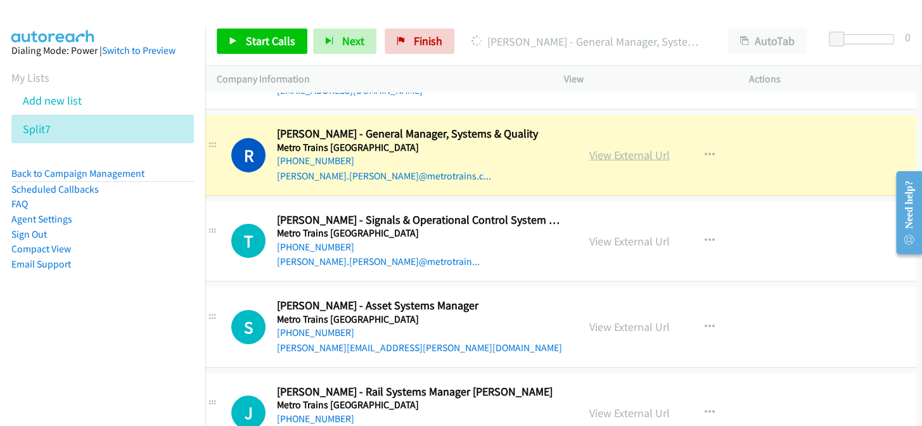
click at [622, 148] on link "View External Url" at bounding box center [629, 155] width 80 height 15
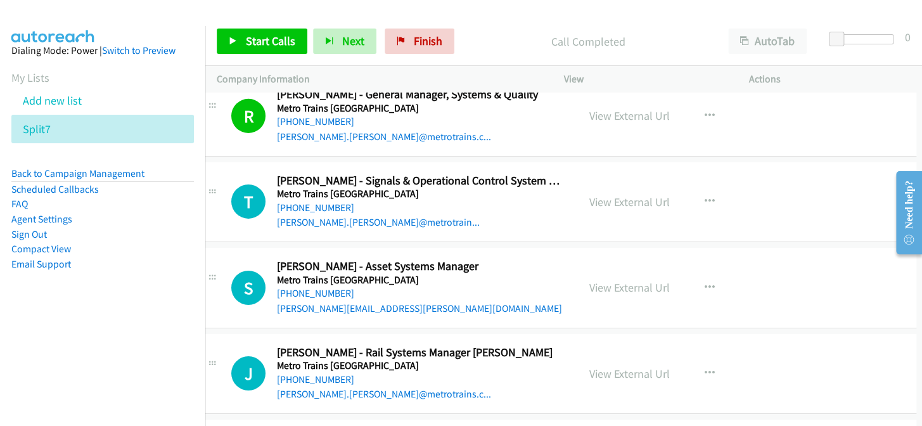
scroll to position [11906, 23]
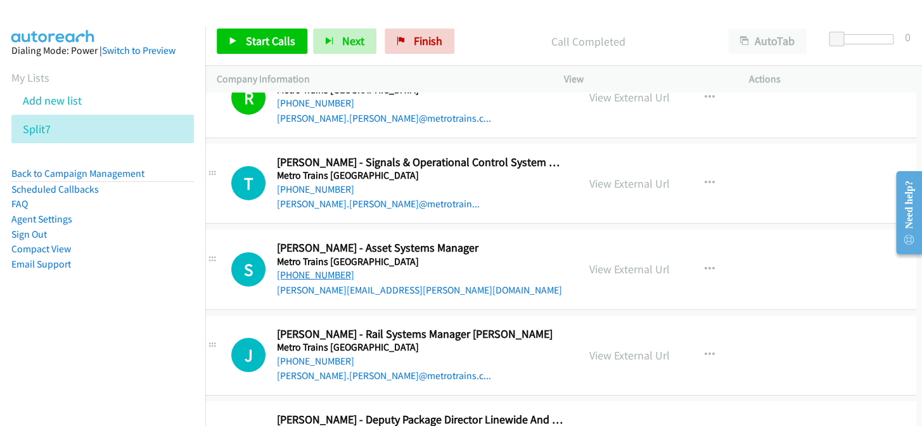
drag, startPoint x: 325, startPoint y: 265, endPoint x: 335, endPoint y: 265, distance: 9.5
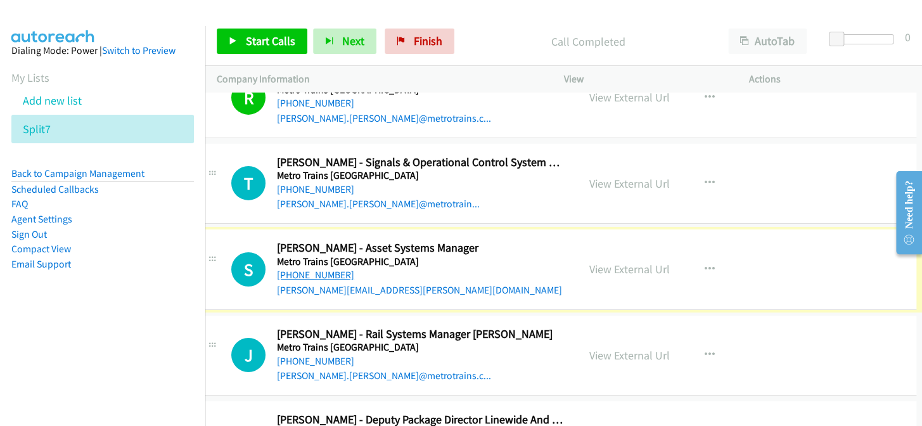
click at [331, 269] on link "[PHONE_NUMBER]" at bounding box center [315, 275] width 77 height 12
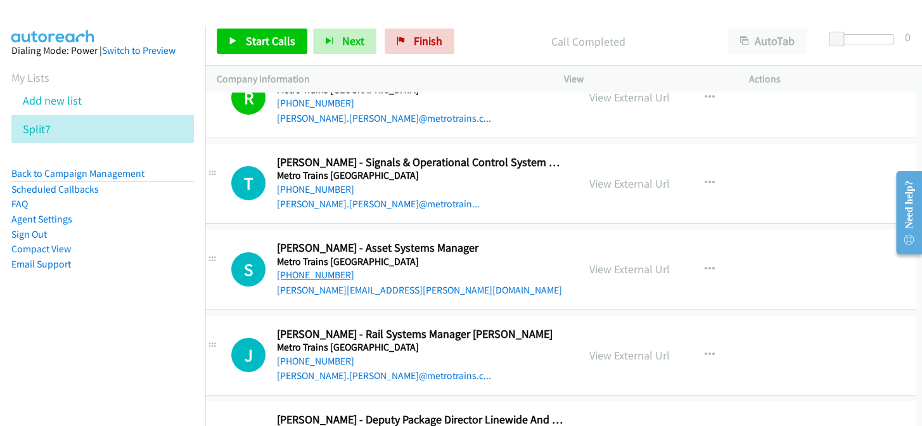
click at [331, 269] on link "[PHONE_NUMBER]" at bounding box center [315, 275] width 77 height 12
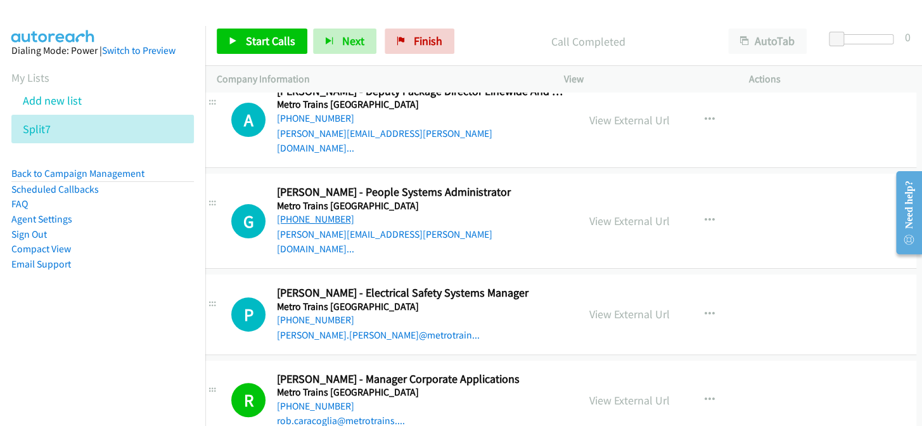
scroll to position [12251, 23]
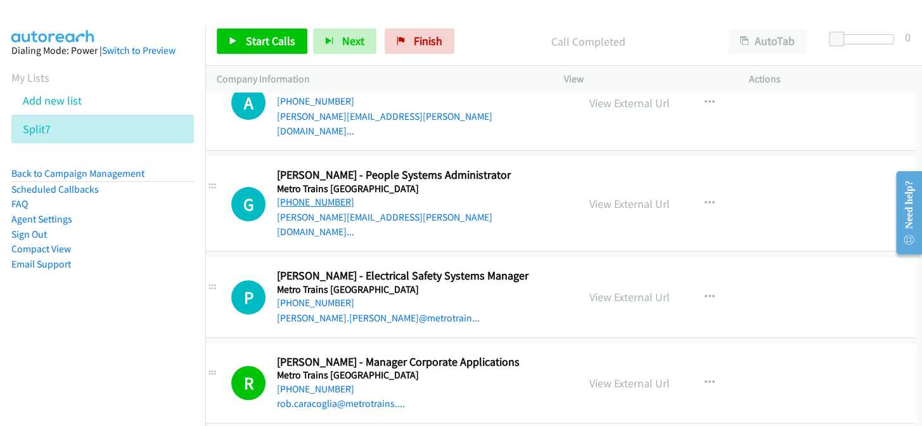
click at [323, 196] on link "[PHONE_NUMBER]" at bounding box center [315, 202] width 77 height 12
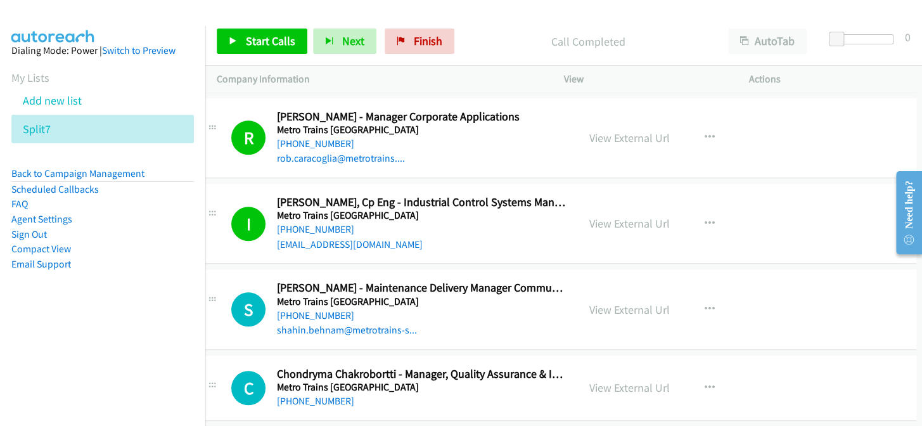
scroll to position [12540, 23]
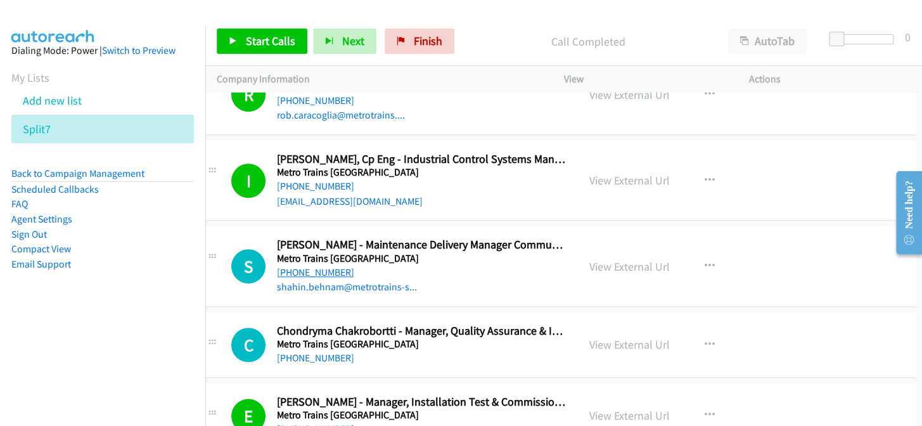
click at [334, 266] on link "[PHONE_NUMBER]" at bounding box center [315, 272] width 77 height 12
click at [705, 261] on icon "button" at bounding box center [710, 266] width 10 height 10
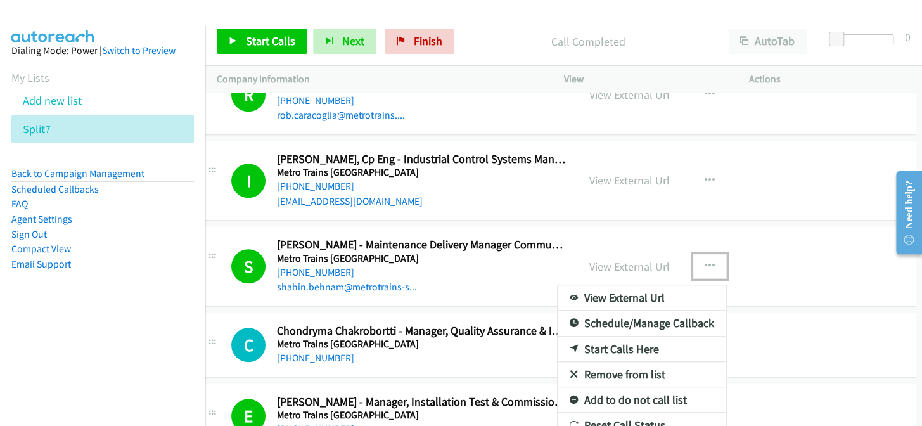
click at [598, 387] on link "Add to do not call list" at bounding box center [642, 399] width 169 height 25
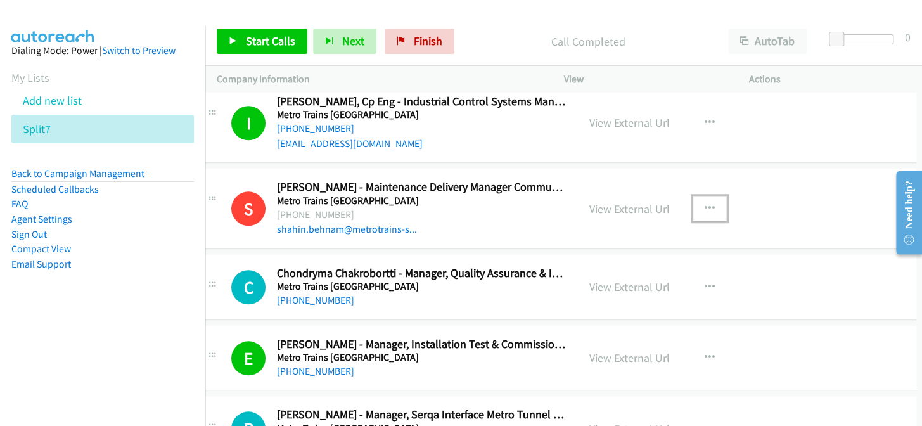
scroll to position [12654, 23]
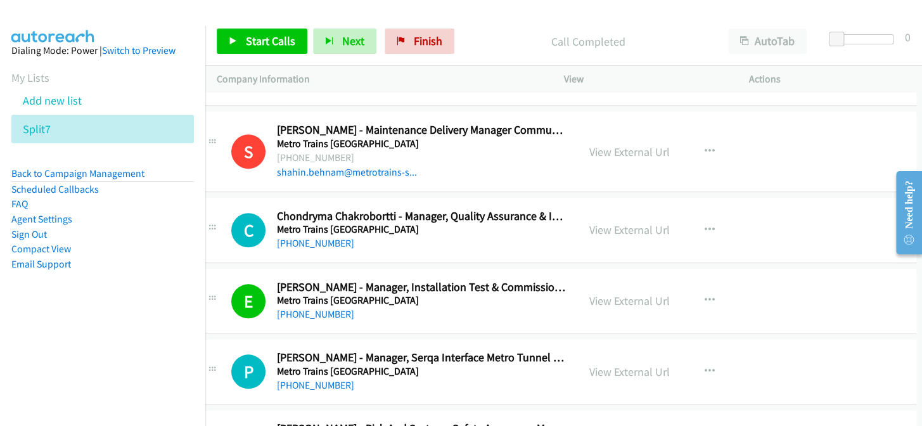
click at [314, 237] on link "[PHONE_NUMBER]" at bounding box center [315, 243] width 77 height 12
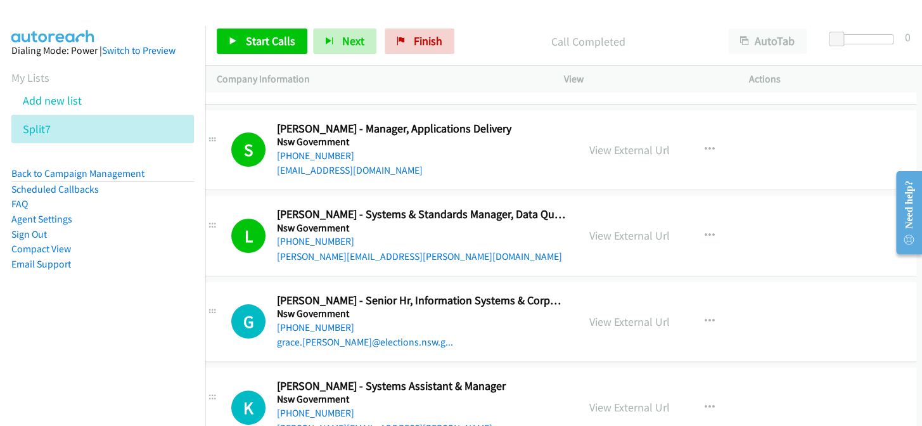
scroll to position [14210, 23]
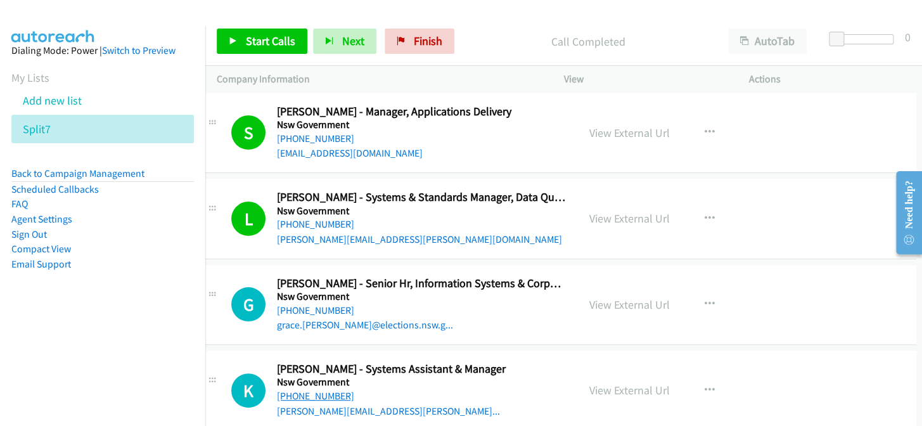
click at [302, 390] on link "[PHONE_NUMBER]" at bounding box center [315, 396] width 77 height 12
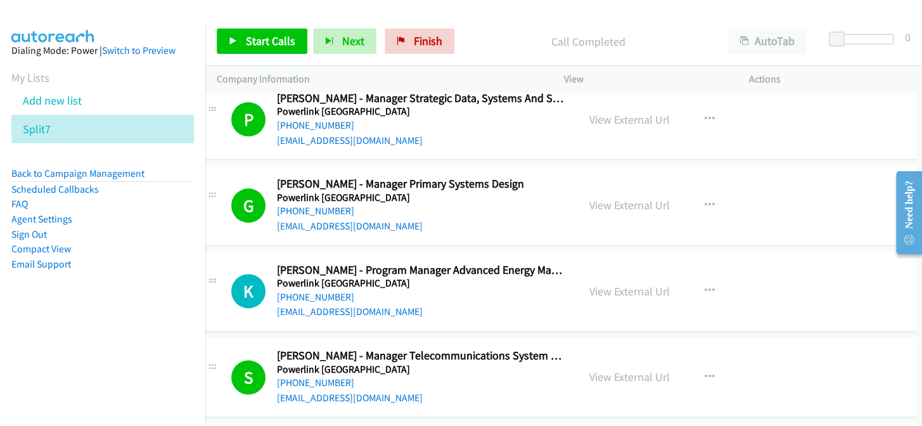
scroll to position [14844, 23]
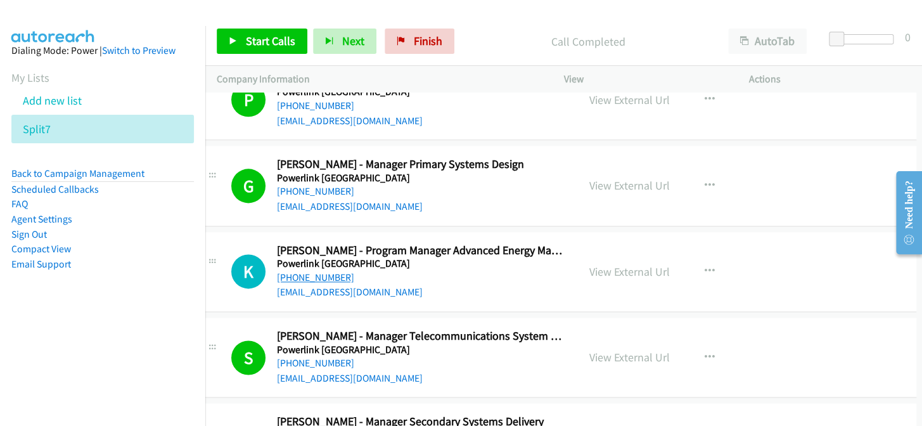
click at [293, 271] on link "[PHONE_NUMBER]" at bounding box center [315, 277] width 77 height 12
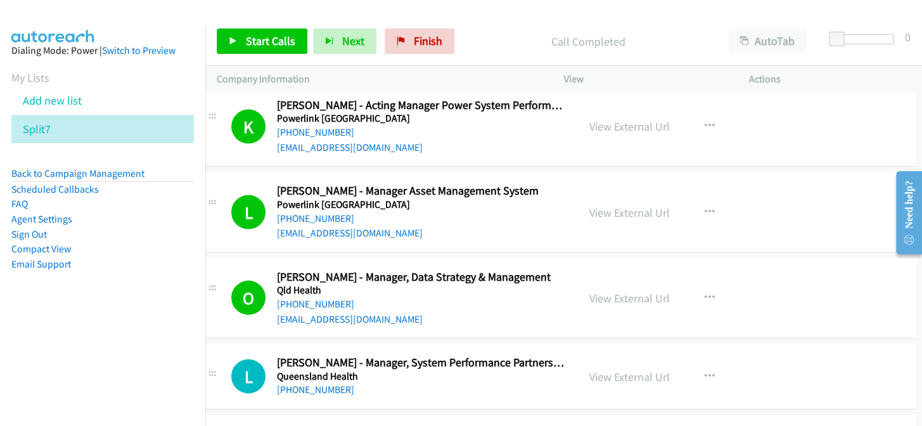
scroll to position [15304, 23]
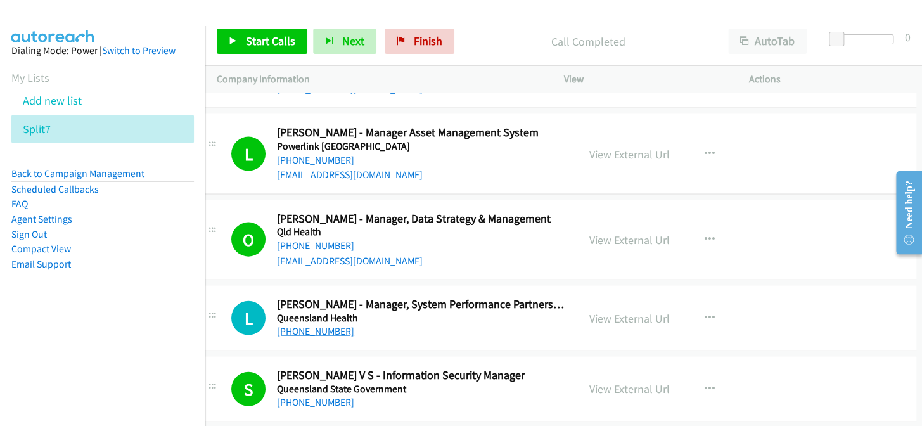
click at [302, 325] on link "[PHONE_NUMBER]" at bounding box center [315, 331] width 77 height 12
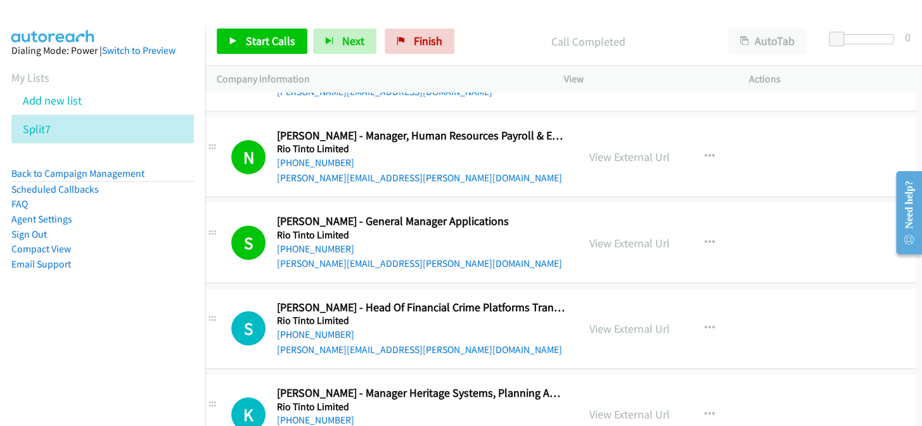
scroll to position [18012, 23]
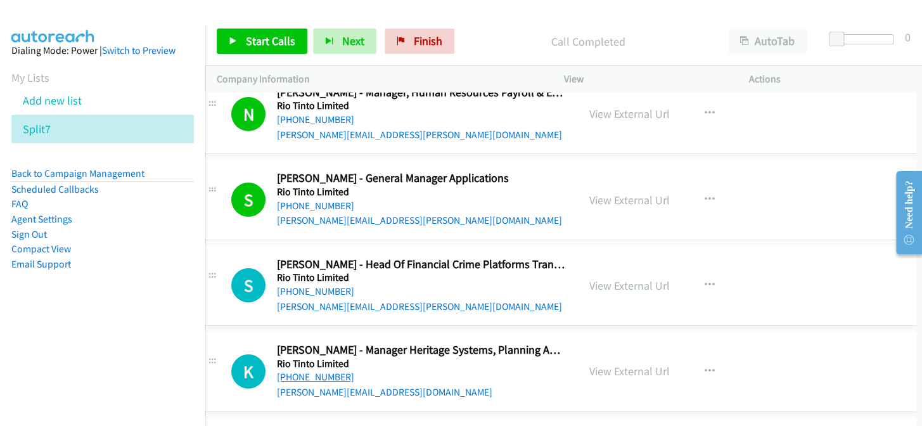
click at [291, 371] on link "[PHONE_NUMBER]" at bounding box center [315, 377] width 77 height 12
click at [627, 364] on link "View External Url" at bounding box center [629, 371] width 80 height 15
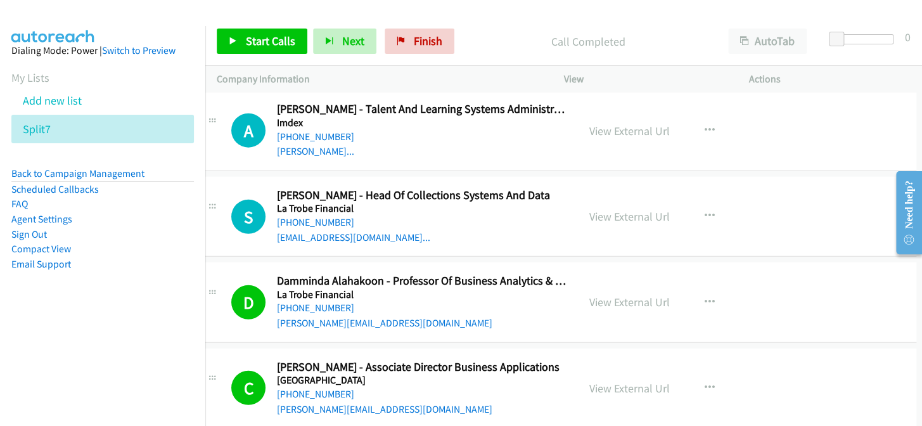
scroll to position [9429, 23]
click at [431, 36] on span "Finish" at bounding box center [428, 41] width 29 height 15
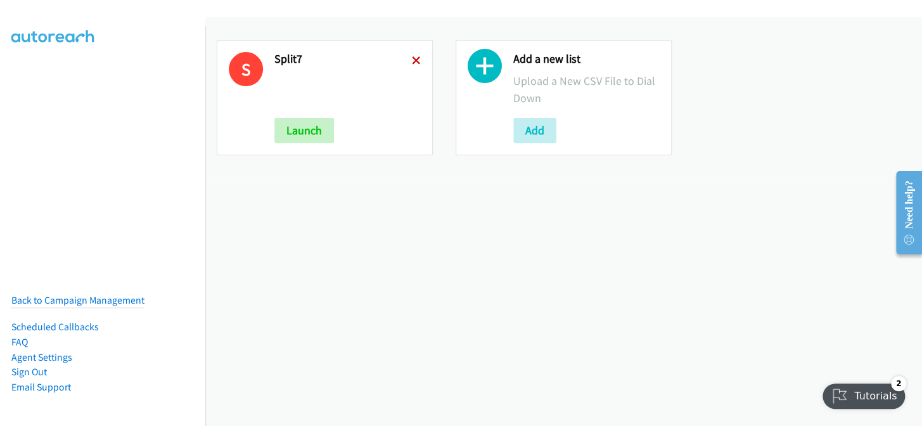
click at [413, 57] on icon at bounding box center [416, 61] width 9 height 9
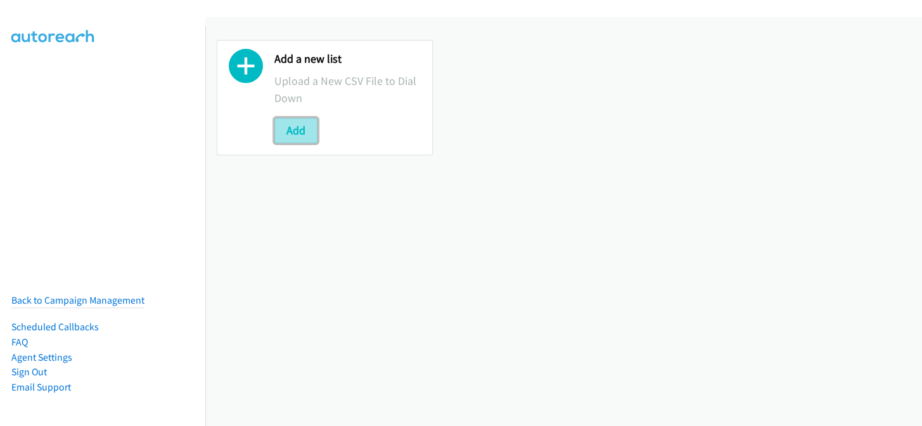
click at [305, 126] on button "Add" at bounding box center [295, 130] width 43 height 25
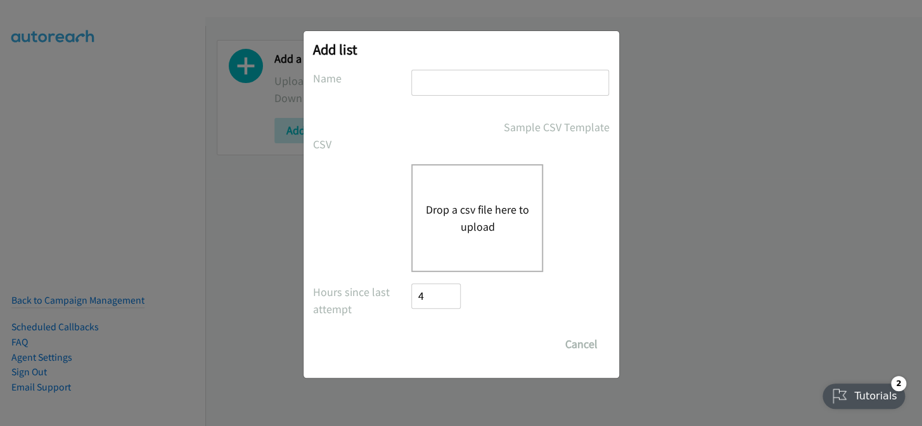
click at [467, 77] on input "text" at bounding box center [510, 83] width 198 height 26
type input "split7"
click at [456, 226] on button "Drop a csv file here to upload" at bounding box center [477, 218] width 104 height 34
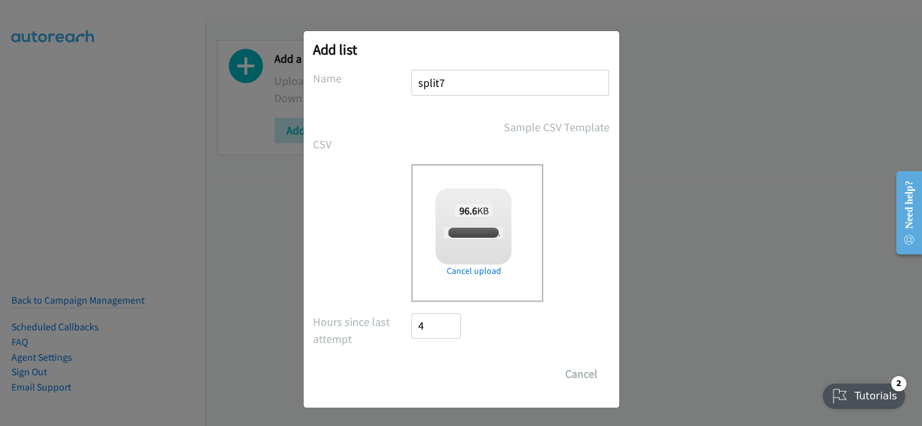
checkbox input "true"
click at [424, 368] on input "Save List" at bounding box center [445, 373] width 67 height 25
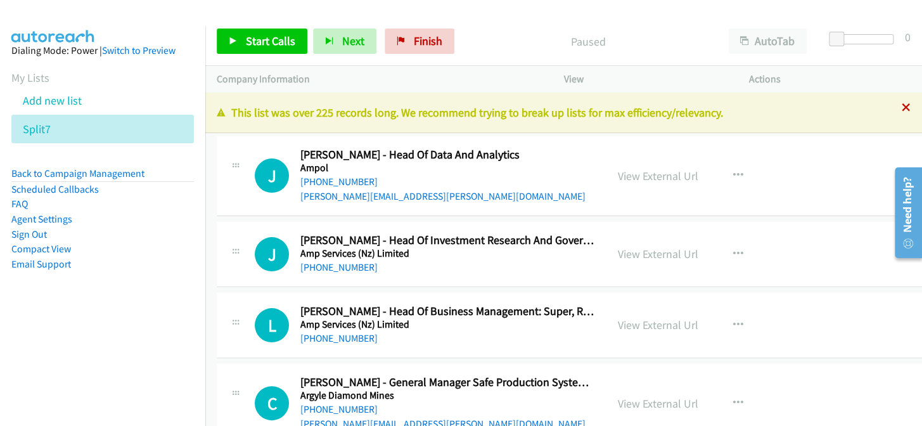
click at [902, 105] on icon at bounding box center [906, 108] width 9 height 9
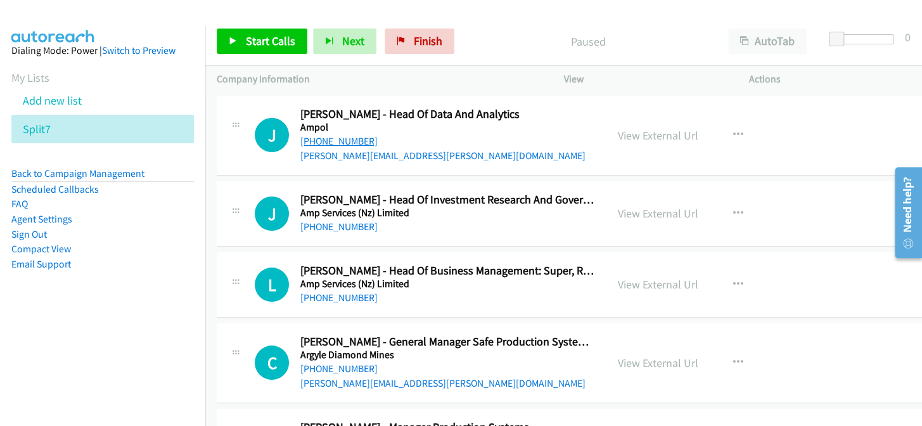
click at [338, 142] on link "[PHONE_NUMBER]" at bounding box center [338, 141] width 77 height 12
click at [355, 143] on link "[PHONE_NUMBER]" at bounding box center [338, 141] width 77 height 12
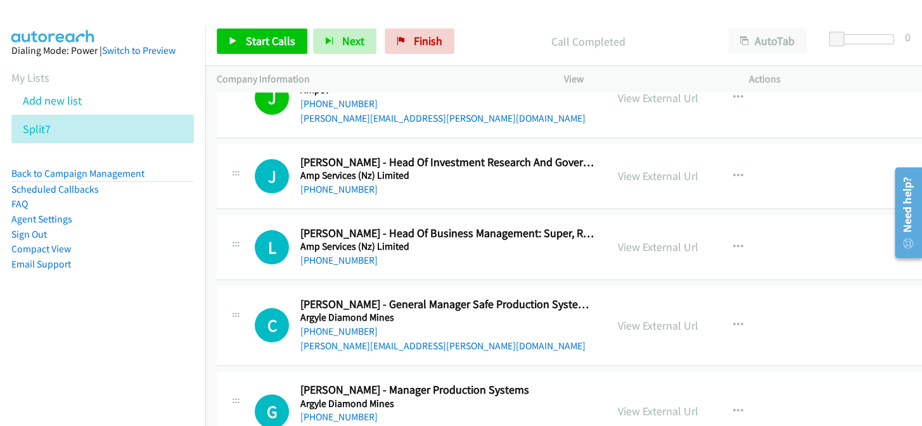
scroll to position [57, 0]
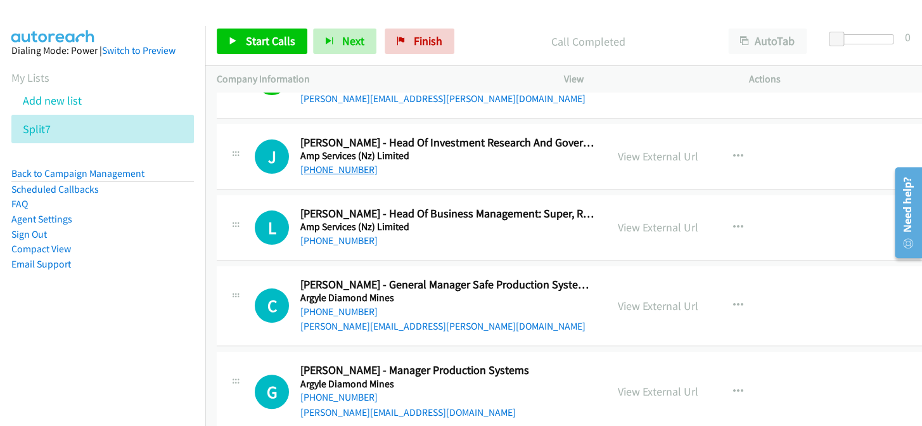
click at [321, 169] on link "[PHONE_NUMBER]" at bounding box center [338, 169] width 77 height 12
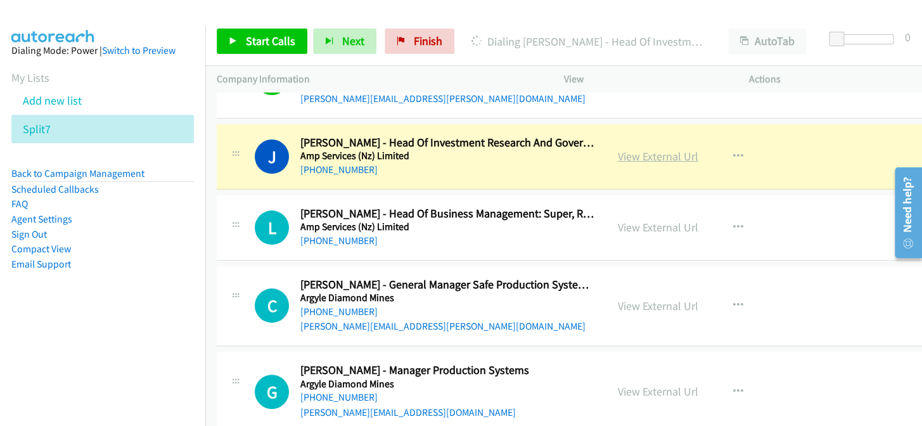
click at [637, 153] on link "View External Url" at bounding box center [658, 156] width 80 height 15
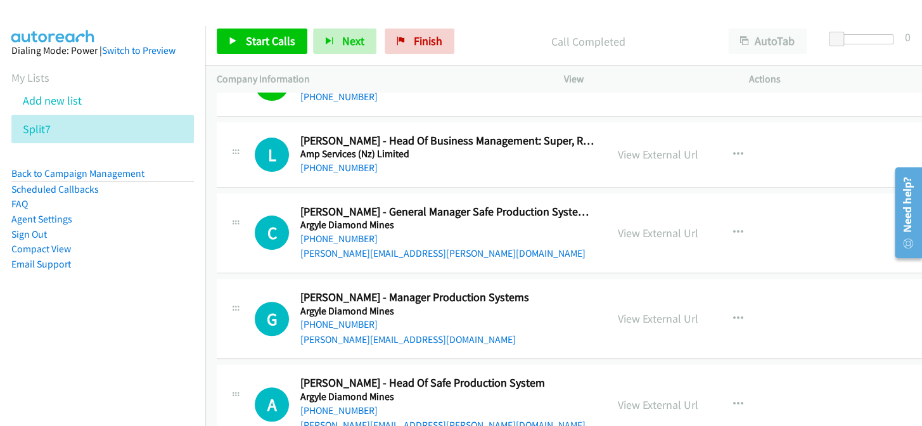
scroll to position [115, 0]
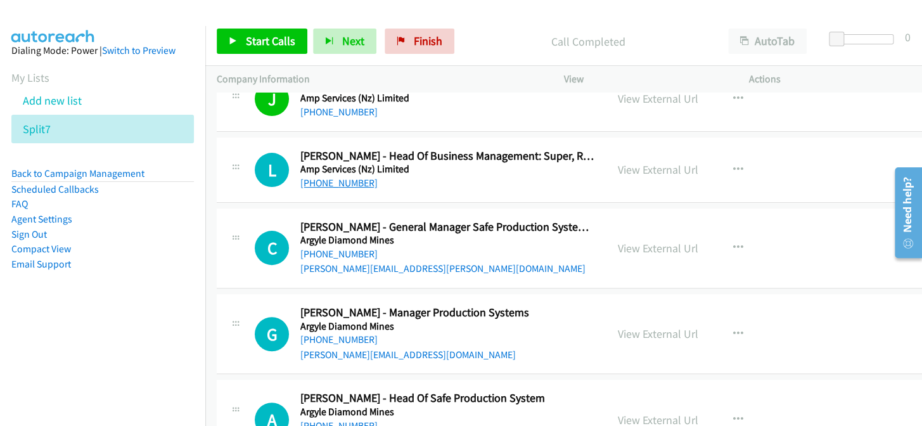
click at [317, 182] on link "[PHONE_NUMBER]" at bounding box center [338, 183] width 77 height 12
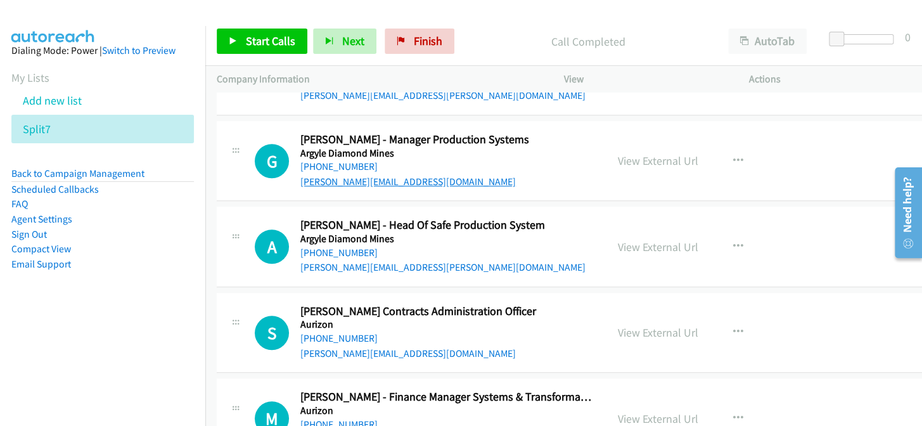
scroll to position [172, 0]
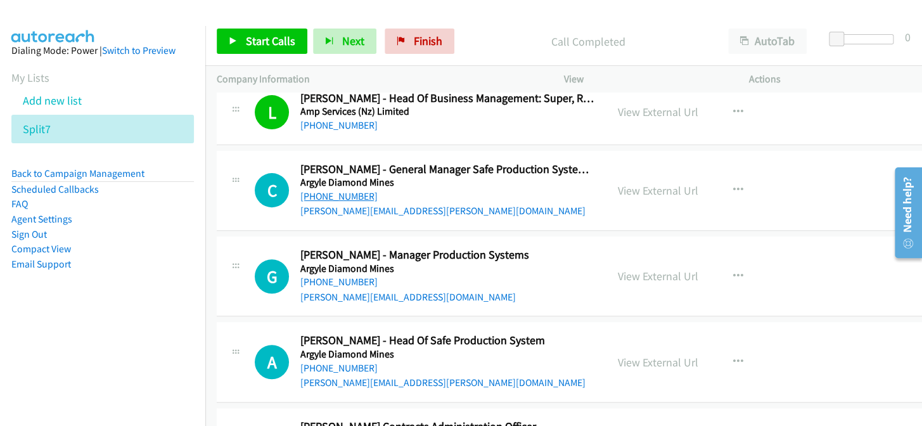
click at [335, 193] on link "[PHONE_NUMBER]" at bounding box center [338, 196] width 77 height 12
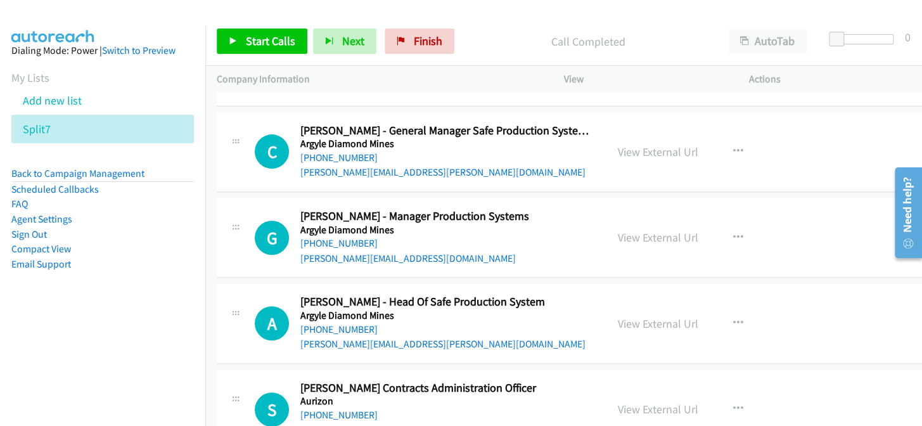
scroll to position [230, 0]
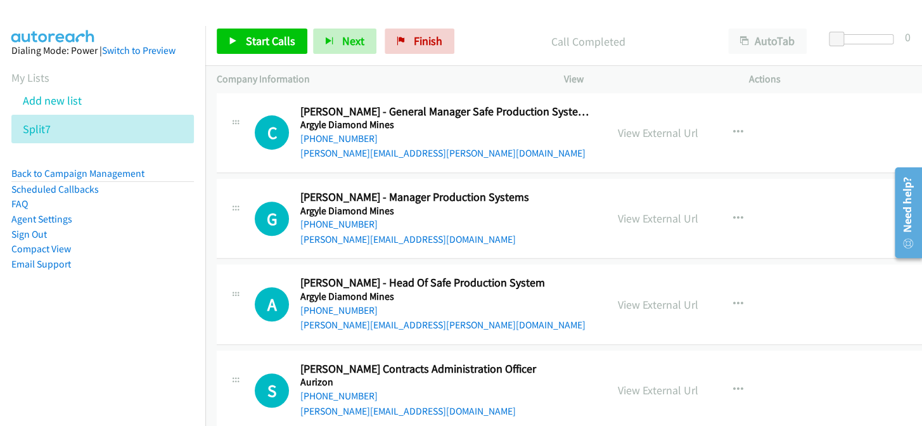
click at [328, 215] on h5 "Argyle Diamond Mines" at bounding box center [447, 211] width 295 height 13
click at [328, 219] on link "[PHONE_NUMBER]" at bounding box center [338, 224] width 77 height 12
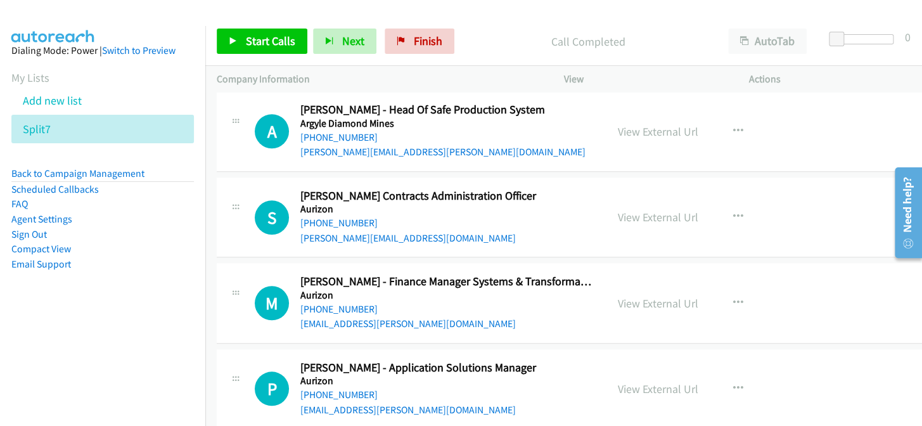
scroll to position [461, 0]
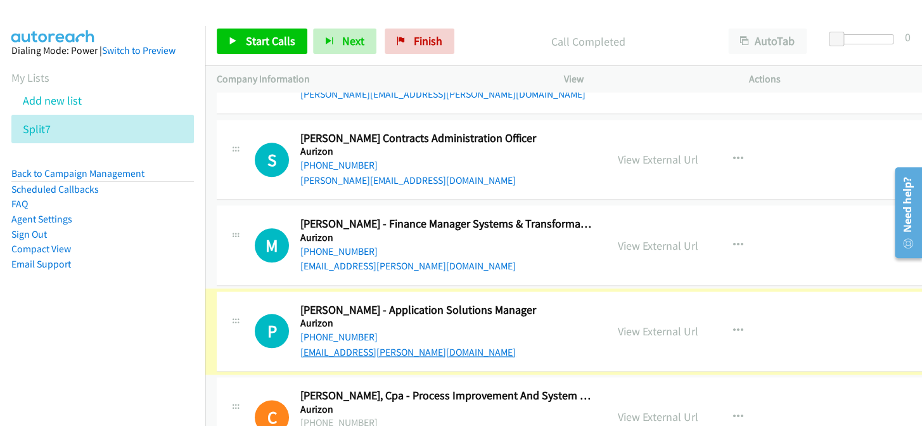
drag, startPoint x: 366, startPoint y: 336, endPoint x: 349, endPoint y: 343, distance: 19.1
click at [363, 338] on link "[PHONE_NUMBER]" at bounding box center [338, 337] width 77 height 12
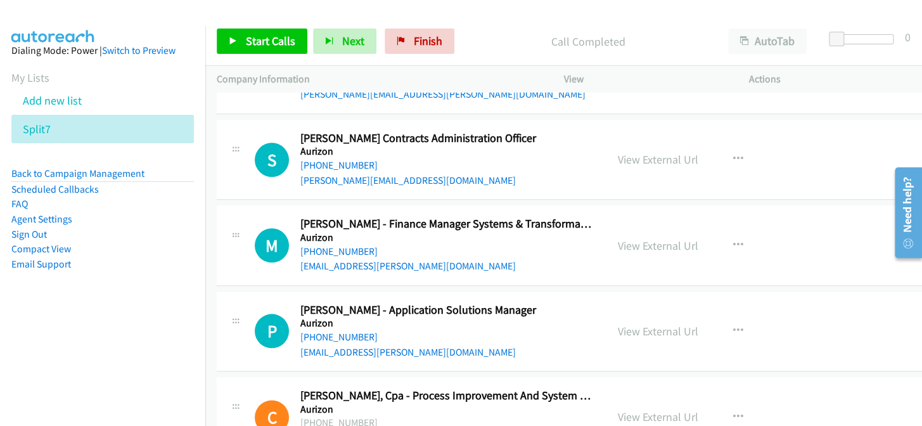
click at [333, 342] on div "[PHONE_NUMBER]" at bounding box center [447, 337] width 295 height 15
click at [335, 252] on link "[PHONE_NUMBER]" at bounding box center [338, 251] width 77 height 12
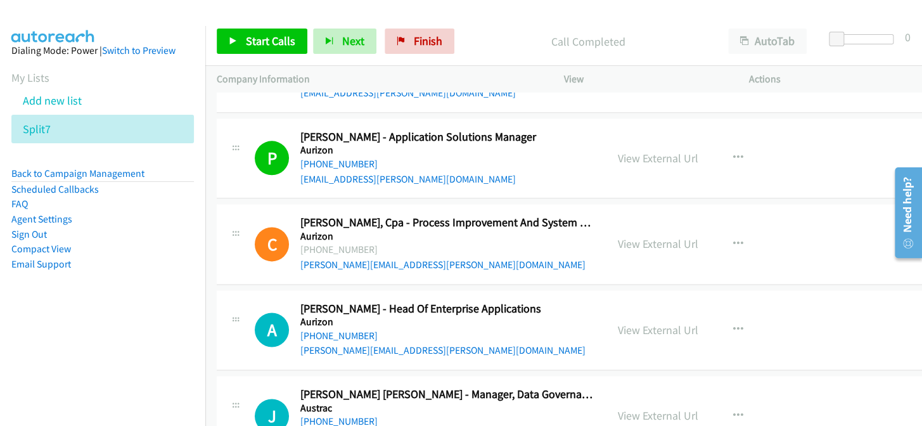
scroll to position [691, 0]
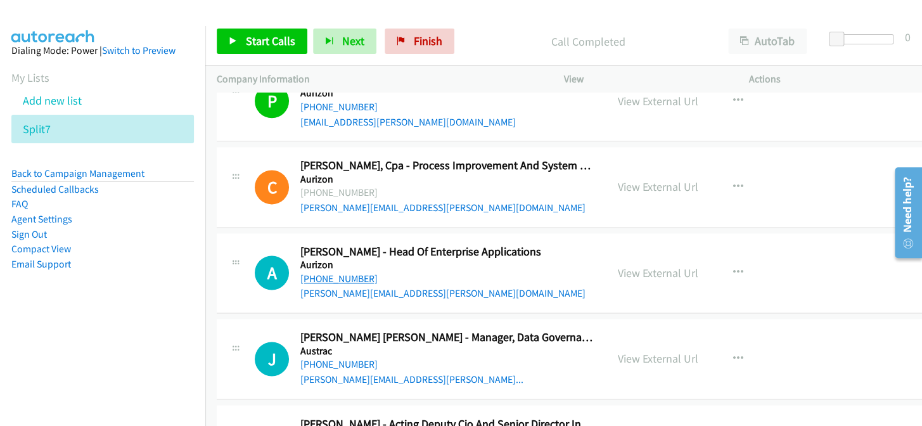
click at [334, 279] on link "[PHONE_NUMBER]" at bounding box center [338, 278] width 77 height 12
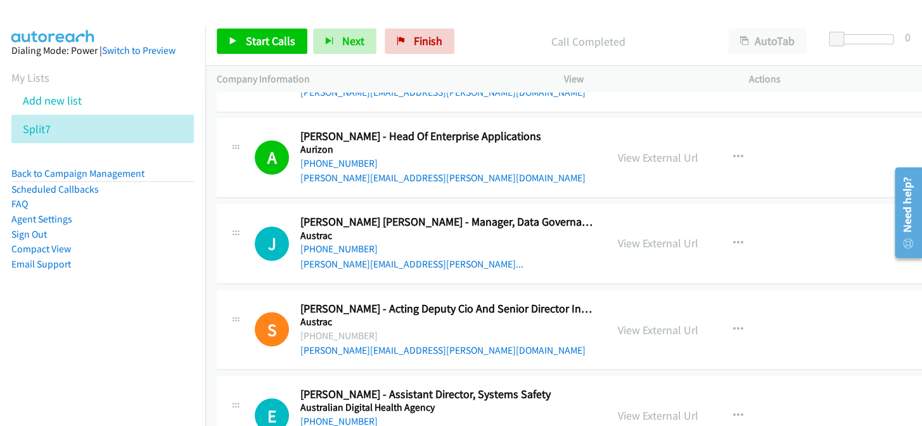
scroll to position [864, 0]
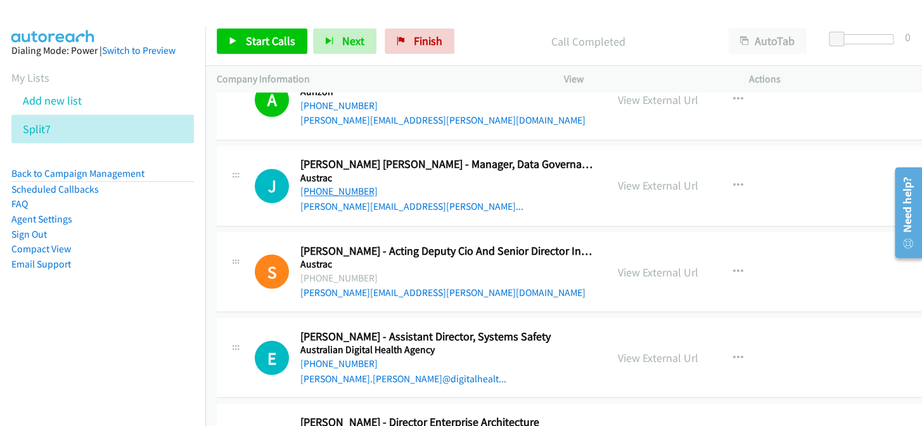
click at [320, 192] on link "[PHONE_NUMBER]" at bounding box center [338, 191] width 77 height 12
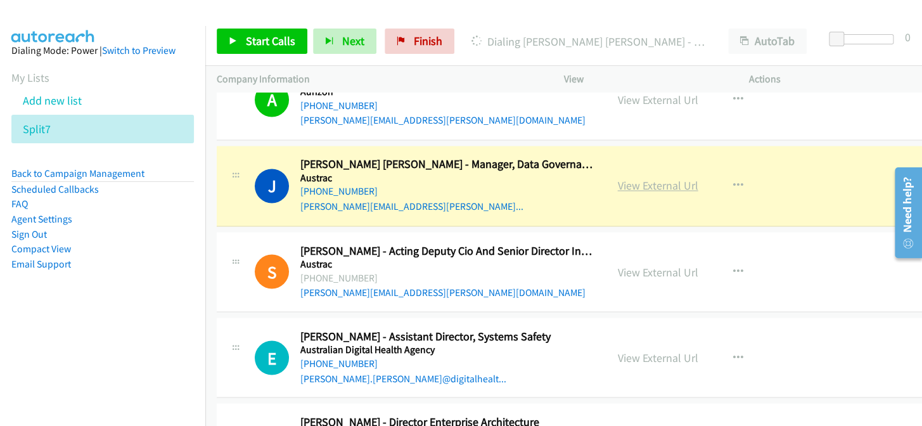
click at [629, 184] on link "View External Url" at bounding box center [658, 185] width 80 height 15
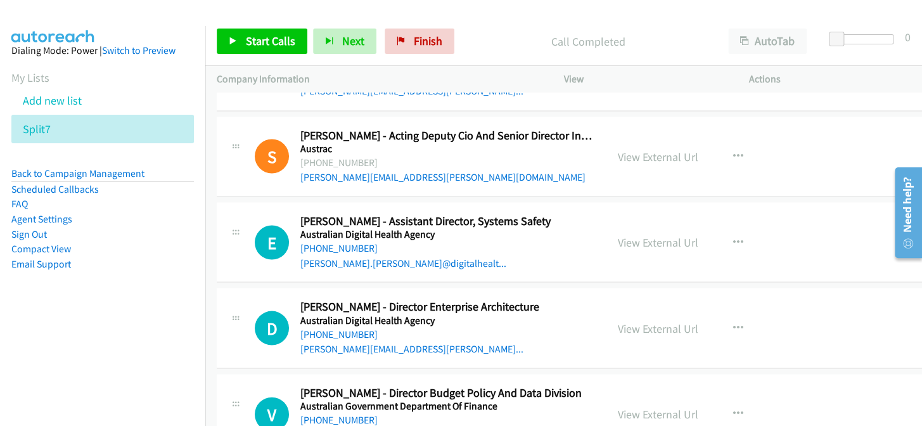
scroll to position [1037, 0]
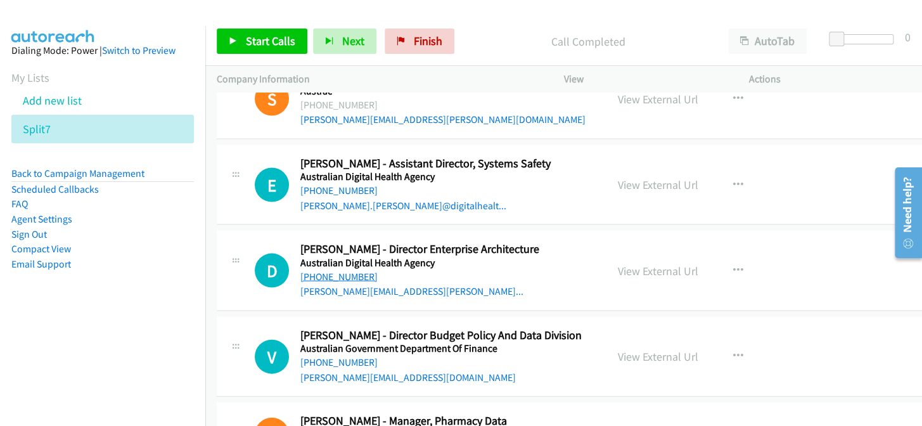
click at [317, 275] on link "[PHONE_NUMBER]" at bounding box center [338, 276] width 77 height 12
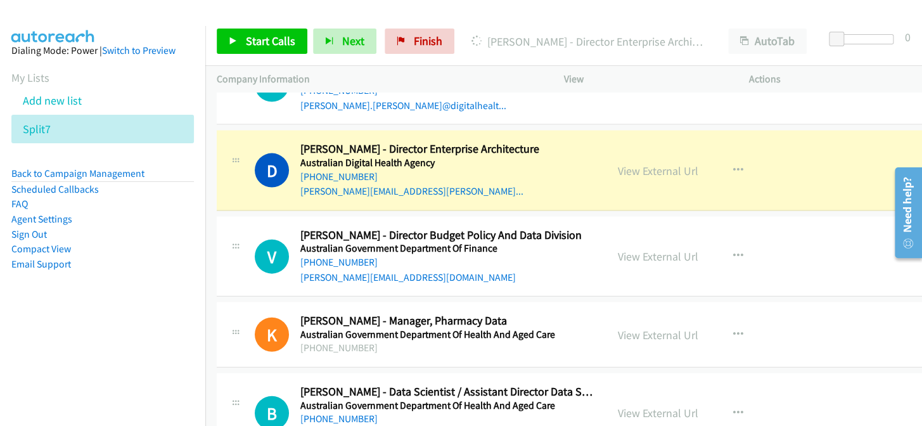
scroll to position [1094, 0]
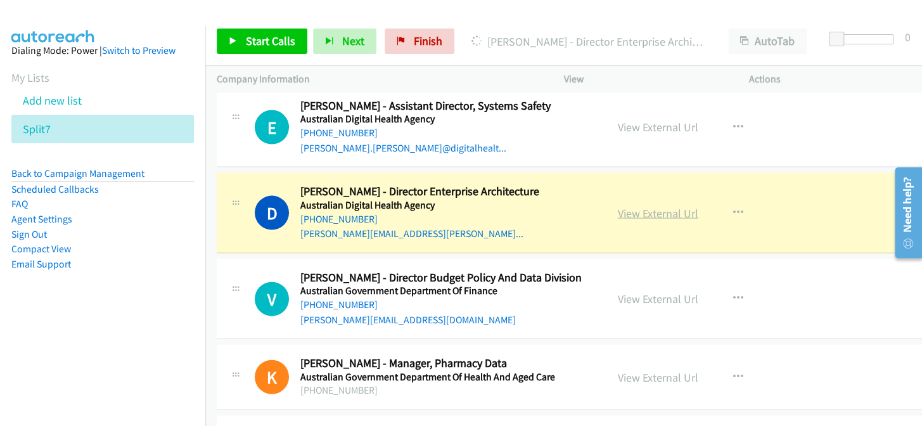
click at [652, 214] on link "View External Url" at bounding box center [658, 212] width 80 height 15
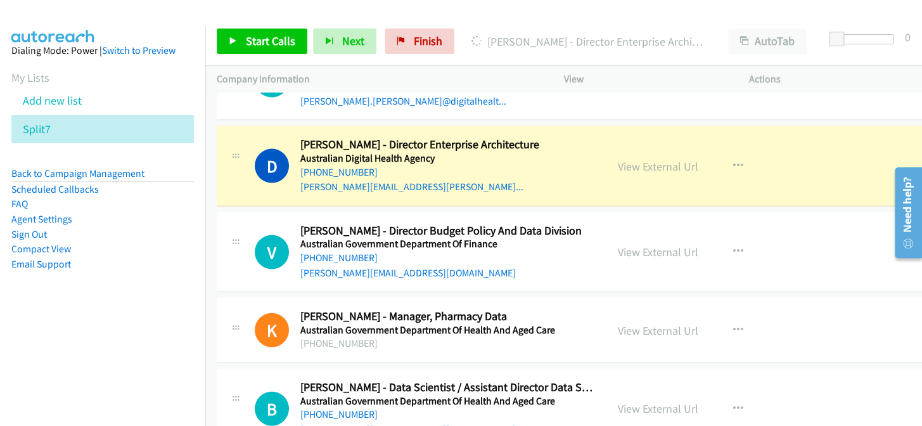
scroll to position [1152, 0]
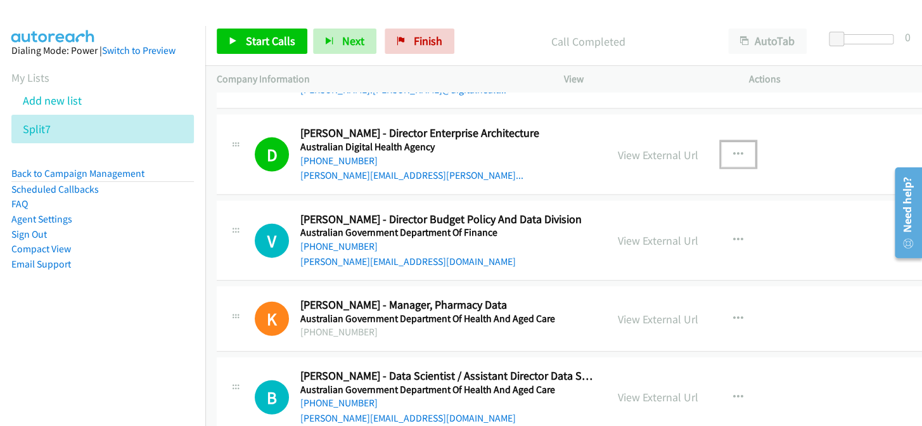
drag, startPoint x: 726, startPoint y: 150, endPoint x: 691, endPoint y: 191, distance: 53.5
click at [733, 153] on icon "button" at bounding box center [738, 155] width 10 height 10
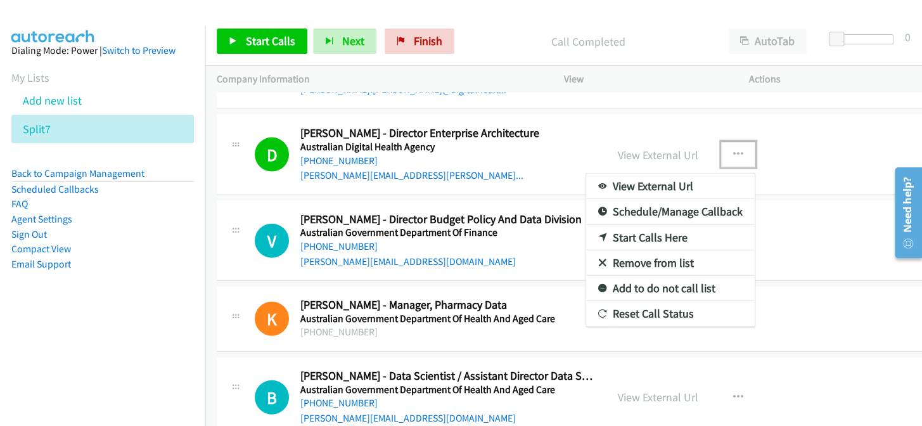
drag, startPoint x: 639, startPoint y: 273, endPoint x: 635, endPoint y: 288, distance: 15.1
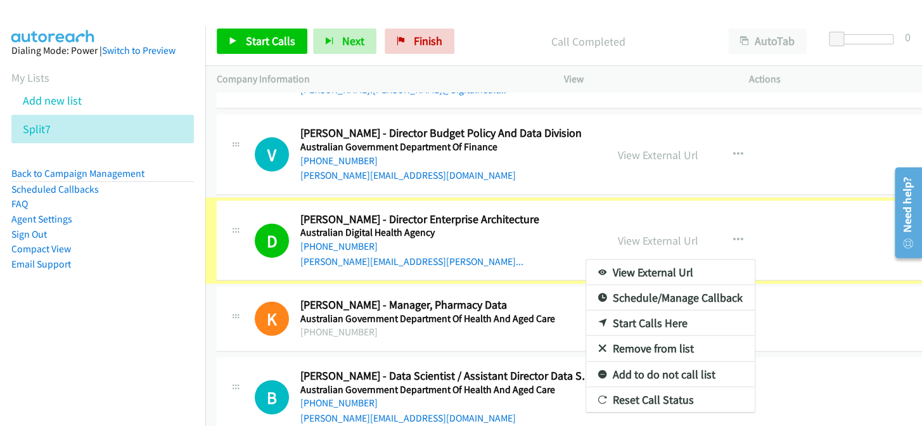
click at [635, 288] on link "Schedule/Manage Callback" at bounding box center [670, 297] width 169 height 25
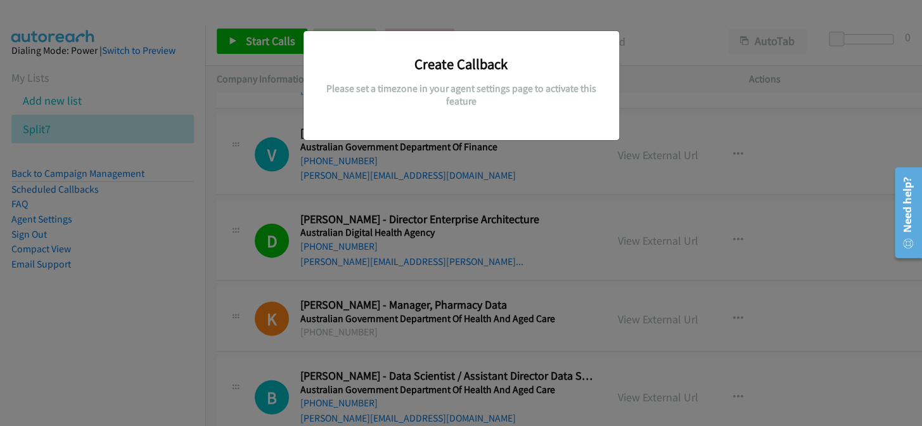
click at [482, 252] on div "Create Callback Please set a timezone in your agent settings page to activate t…" at bounding box center [461, 218] width 922 height 414
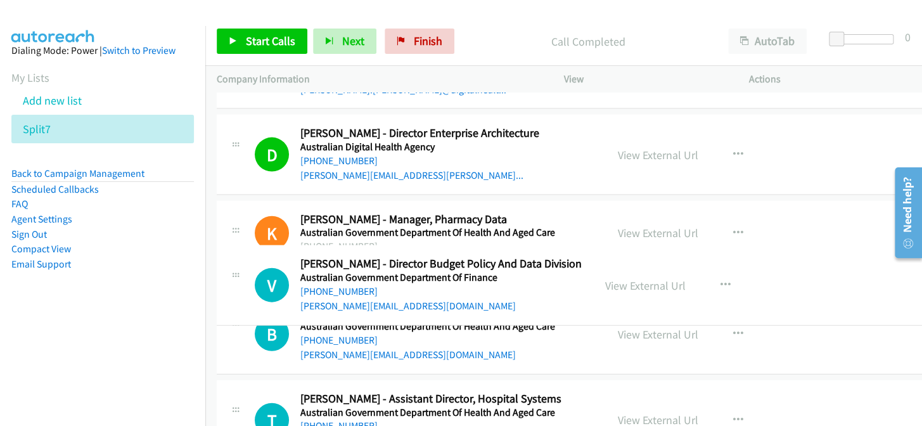
drag, startPoint x: 564, startPoint y: 161, endPoint x: 579, endPoint y: 267, distance: 107.4
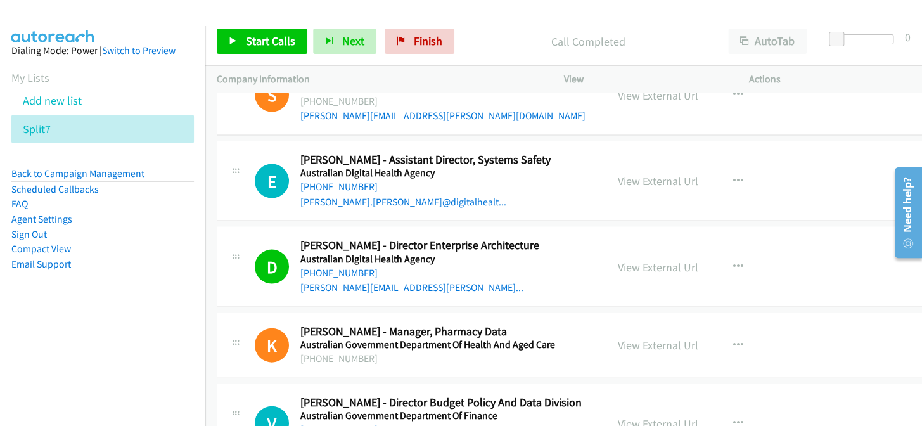
scroll to position [1037, 0]
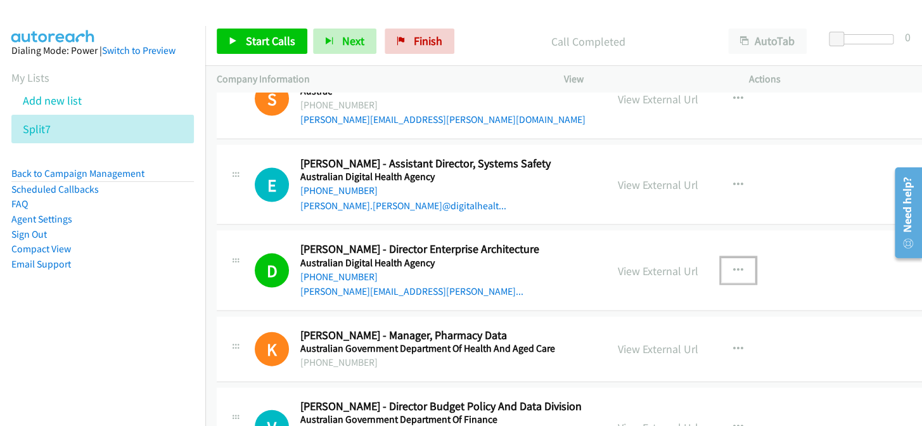
click at [733, 271] on icon "button" at bounding box center [738, 270] width 10 height 10
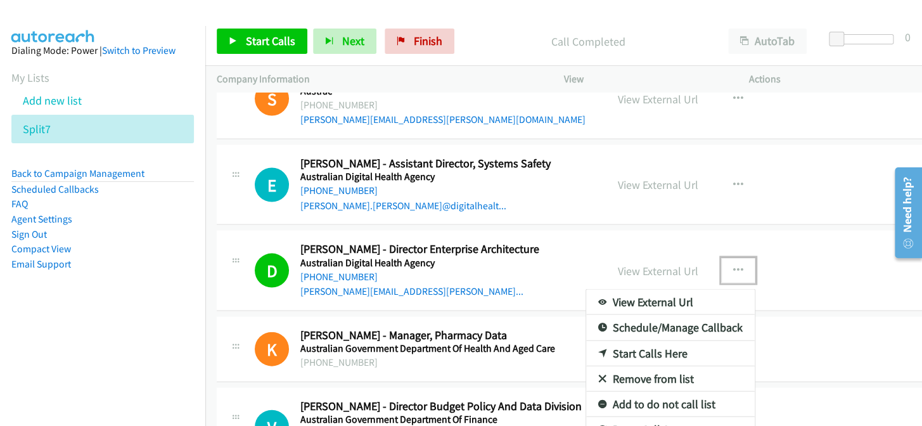
click at [643, 397] on link "Add to do not call list" at bounding box center [670, 403] width 169 height 25
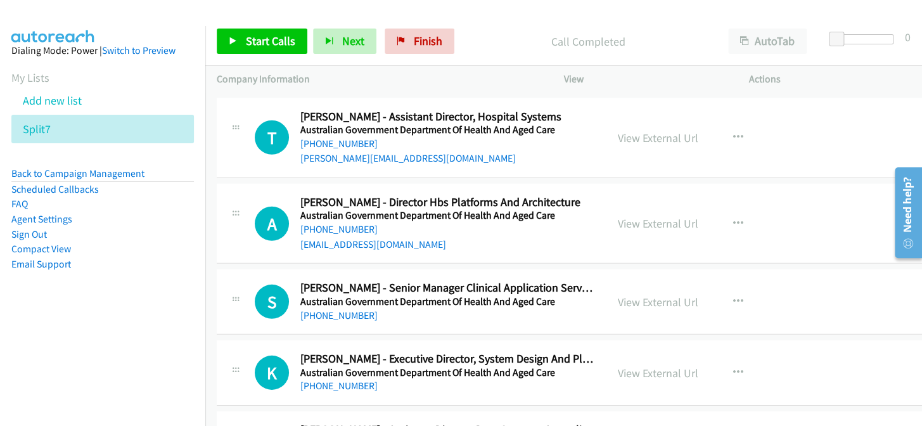
scroll to position [1555, 0]
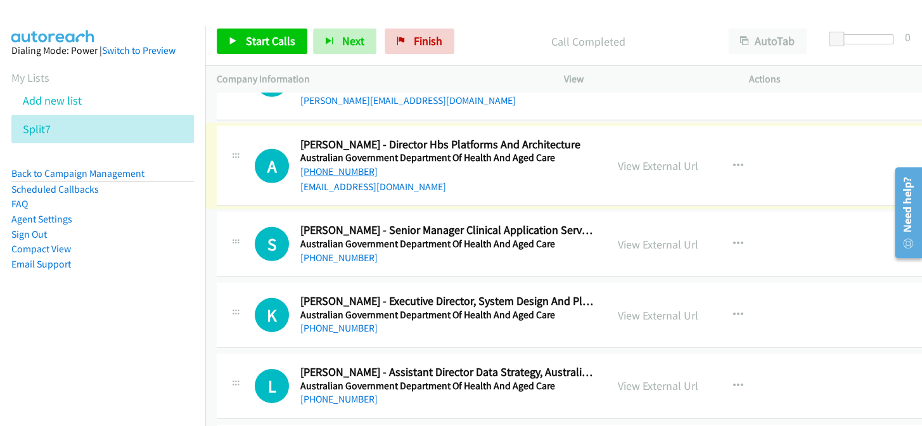
click at [336, 169] on link "[PHONE_NUMBER]" at bounding box center [338, 171] width 77 height 12
click at [343, 328] on link "[PHONE_NUMBER]" at bounding box center [338, 328] width 77 height 12
click at [337, 252] on link "[PHONE_NUMBER]" at bounding box center [338, 258] width 77 height 12
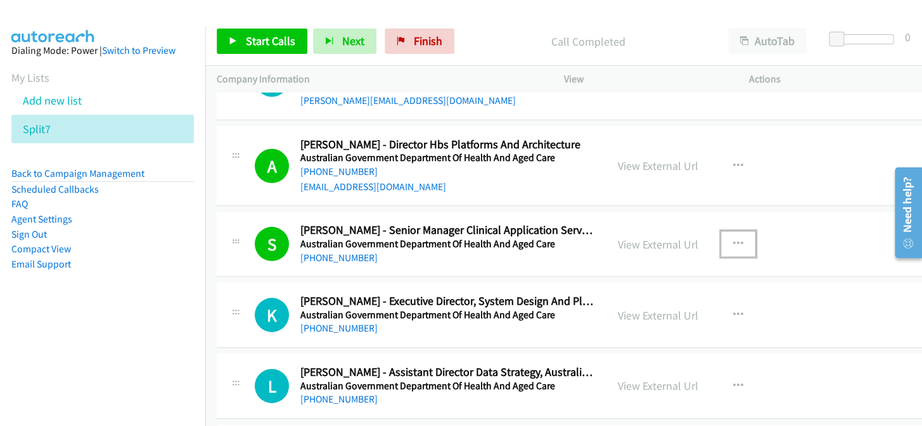
click at [733, 243] on icon "button" at bounding box center [738, 244] width 10 height 10
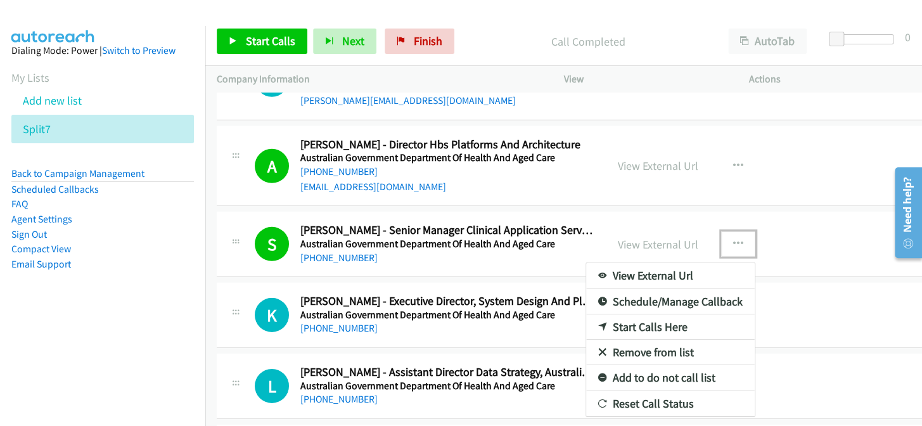
click at [645, 374] on link "Add to do not call list" at bounding box center [670, 377] width 169 height 25
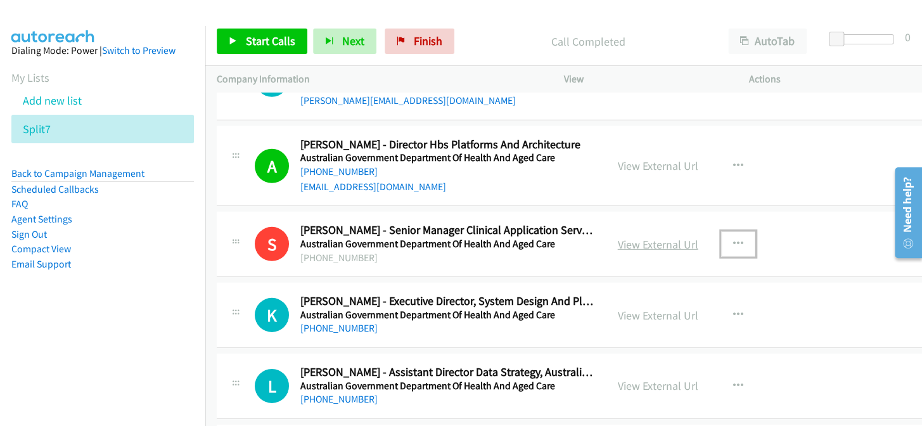
click at [655, 246] on link "View External Url" at bounding box center [658, 244] width 80 height 15
click at [324, 328] on link "[PHONE_NUMBER]" at bounding box center [338, 328] width 77 height 12
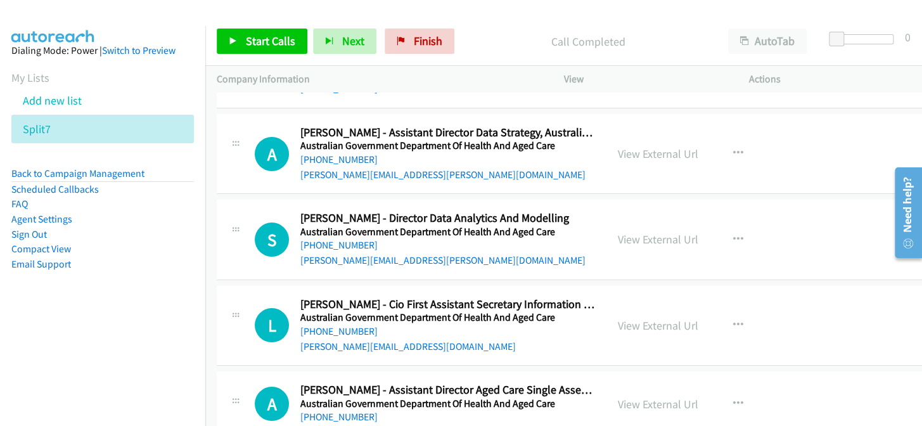
scroll to position [1901, 0]
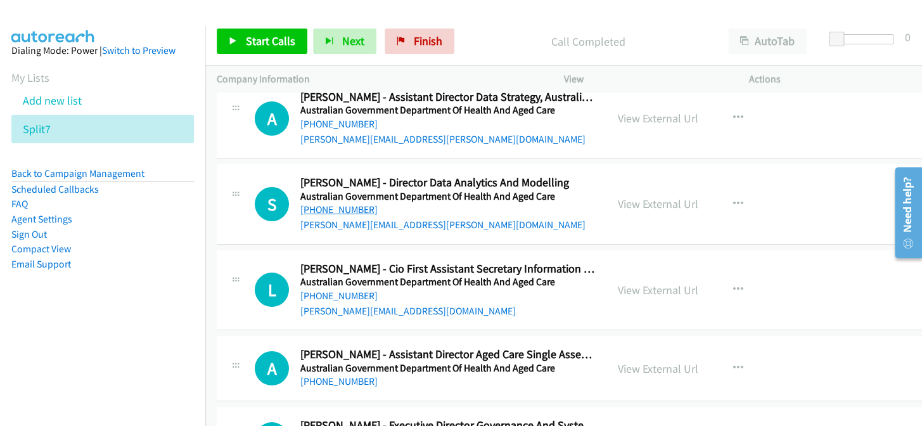
click at [339, 207] on link "[PHONE_NUMBER]" at bounding box center [338, 209] width 77 height 12
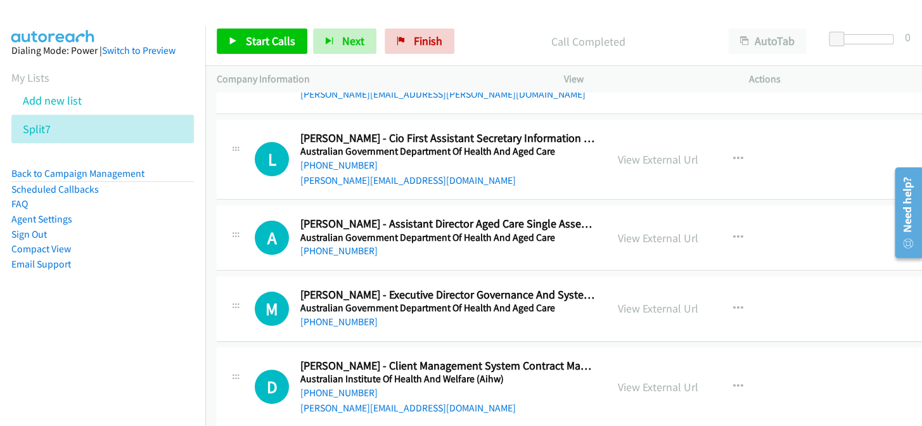
scroll to position [2062, 0]
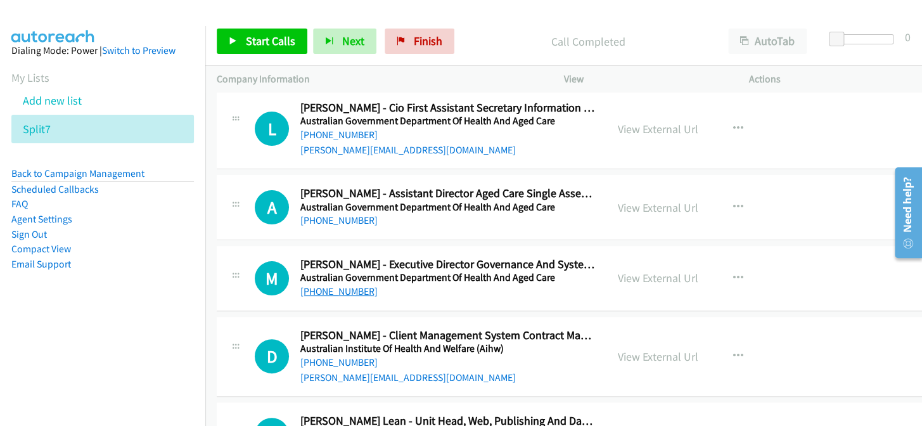
click at [336, 291] on link "[PHONE_NUMBER]" at bounding box center [338, 291] width 77 height 12
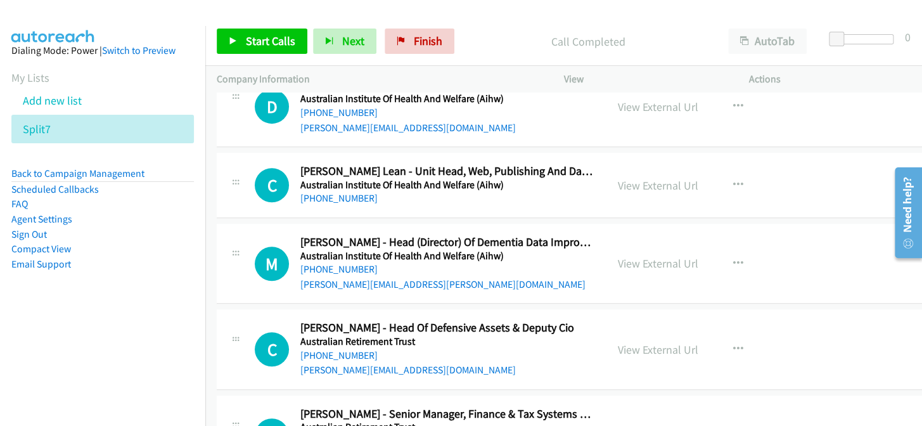
scroll to position [2315, 0]
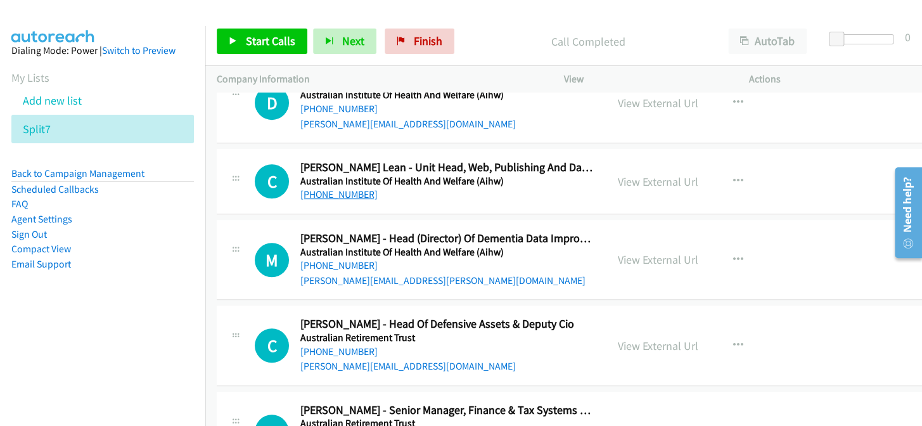
click at [344, 188] on link "[PHONE_NUMBER]" at bounding box center [338, 194] width 77 height 12
click at [347, 267] on link "[PHONE_NUMBER]" at bounding box center [338, 265] width 77 height 12
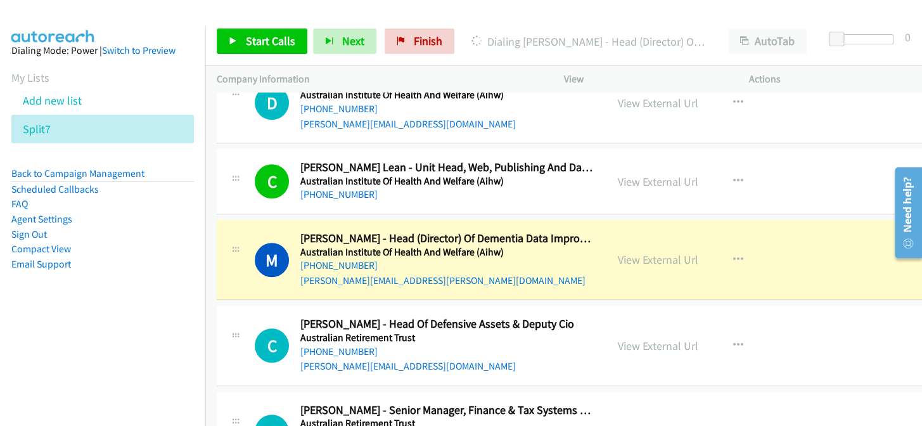
click at [0, 26] on aside "Dialing Mode: Power | Switch to Preview My Lists Add new list Split7 Back to Ca…" at bounding box center [102, 177] width 205 height 303
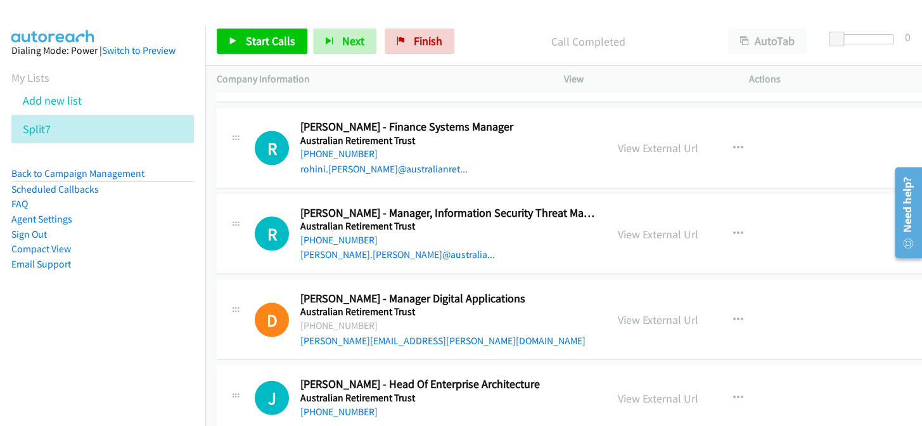
scroll to position [3030, 0]
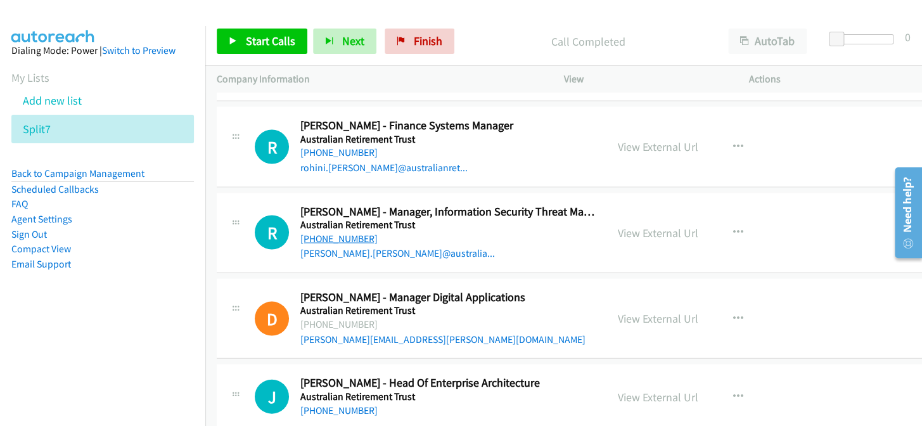
click at [341, 236] on link "[PHONE_NUMBER]" at bounding box center [338, 238] width 77 height 12
click at [352, 404] on link "[PHONE_NUMBER]" at bounding box center [338, 410] width 77 height 12
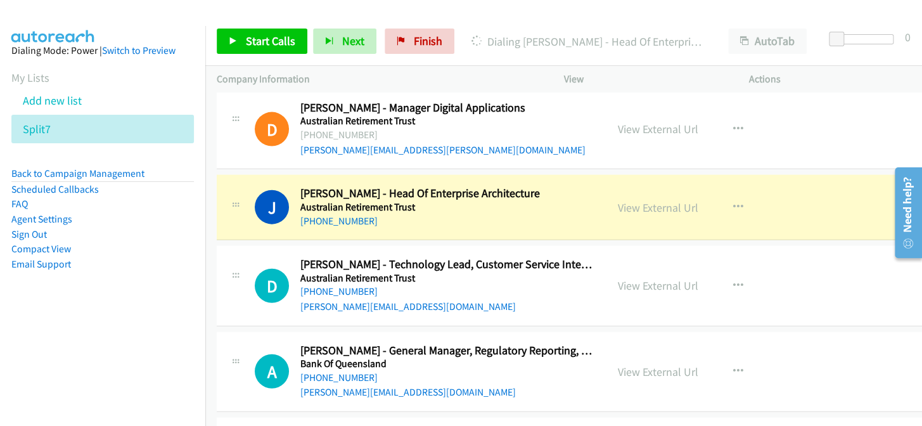
scroll to position [3180, 0]
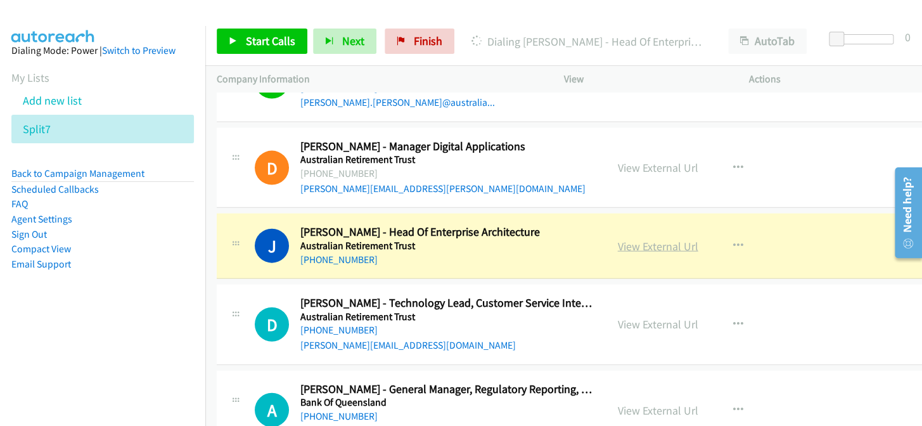
click at [652, 240] on link "View External Url" at bounding box center [658, 246] width 80 height 15
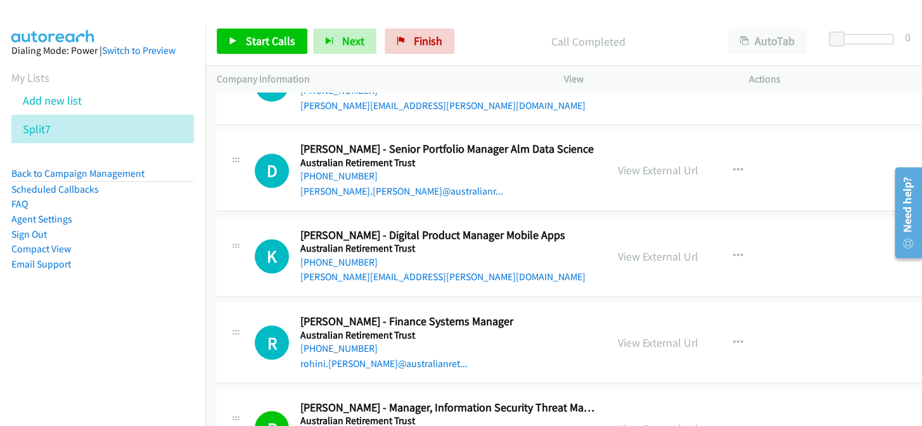
scroll to position [2776, 0]
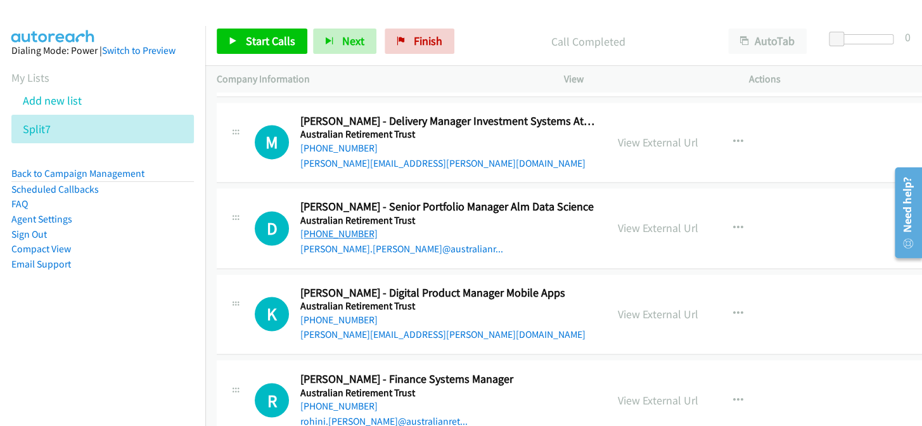
click at [307, 227] on link "[PHONE_NUMBER]" at bounding box center [338, 233] width 77 height 12
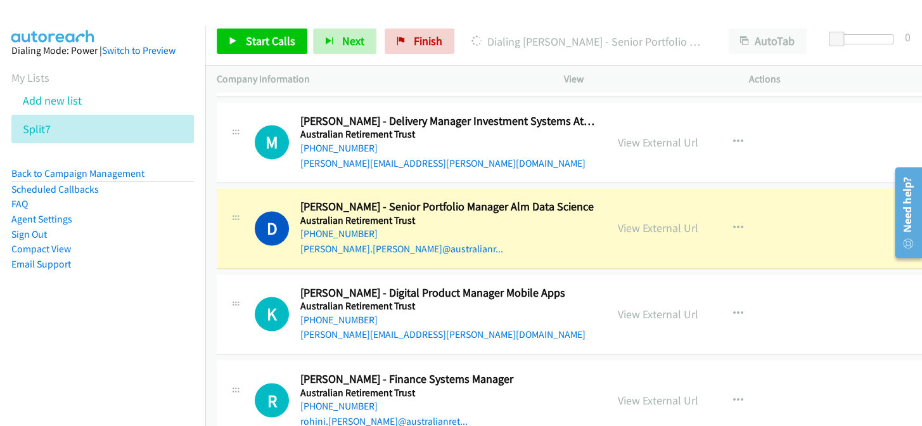
drag, startPoint x: 548, startPoint y: 18, endPoint x: 212, endPoint y: 222, distance: 392.6
click at [212, 222] on td "D Callback Scheduled [PERSON_NAME] - Senior Portfolio Manager Alm Data Science …" at bounding box center [583, 229] width 756 height 86
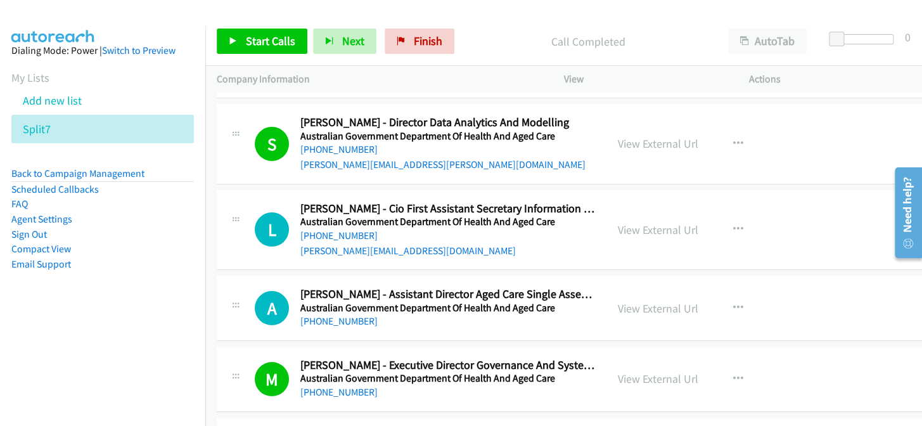
scroll to position [1970, 0]
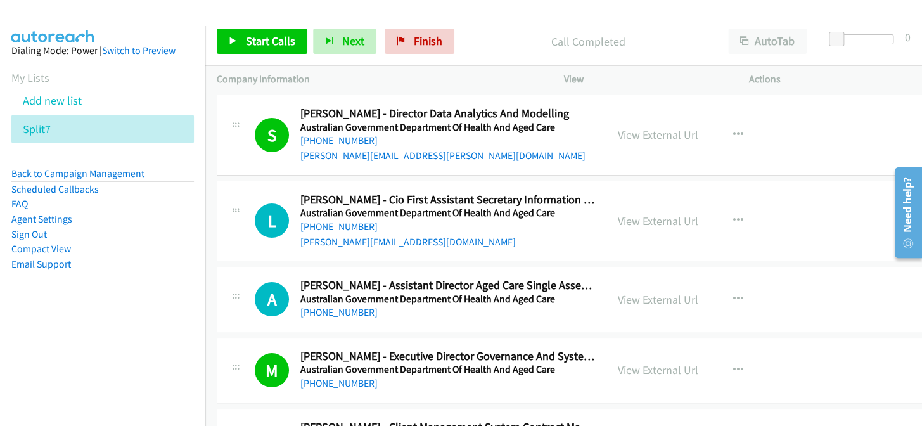
click at [161, 215] on li "Agent Settings" at bounding box center [102, 219] width 182 height 15
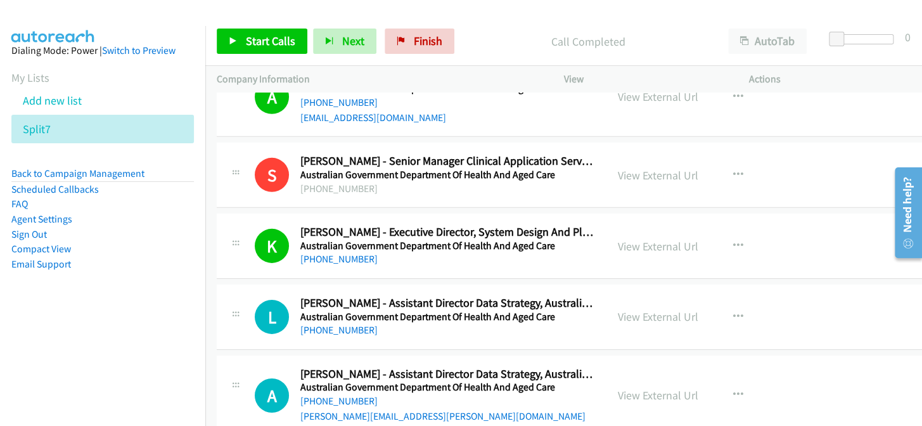
scroll to position [1682, 0]
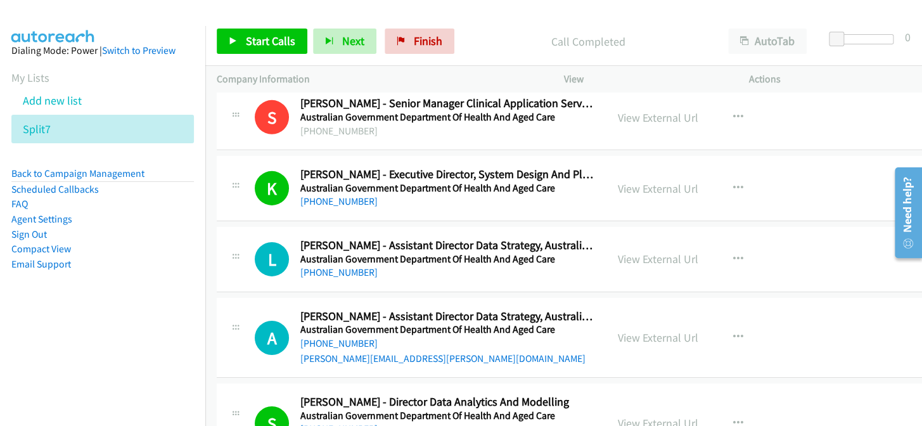
click at [655, 48] on p "Call Completed" at bounding box center [588, 41] width 234 height 17
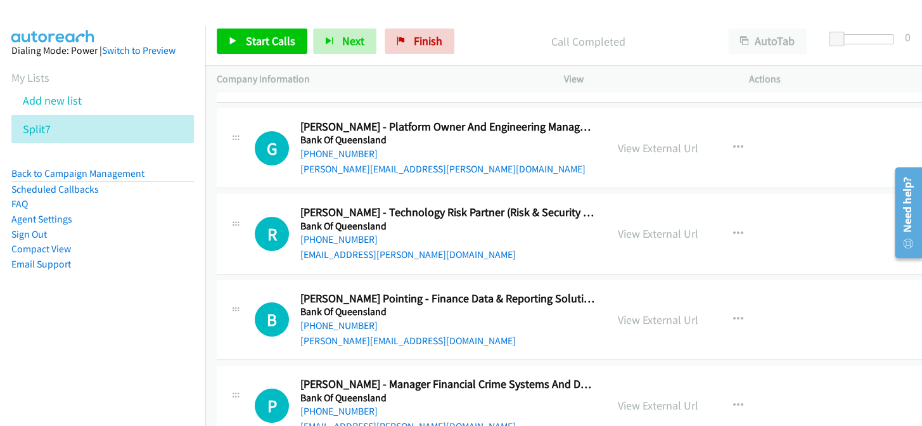
scroll to position [3929, 0]
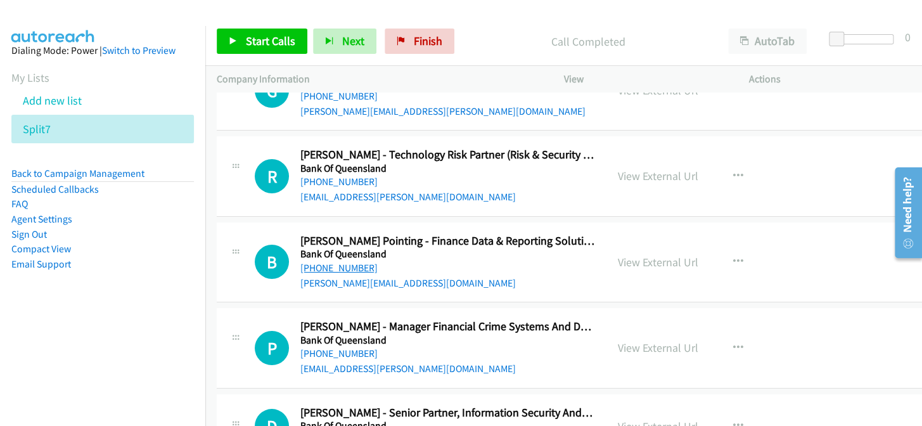
click at [338, 264] on link "[PHONE_NUMBER]" at bounding box center [338, 268] width 77 height 12
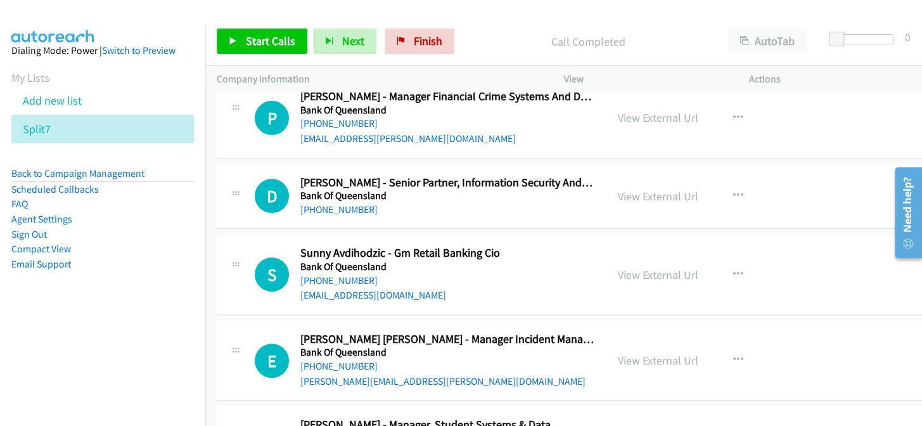
scroll to position [4101, 0]
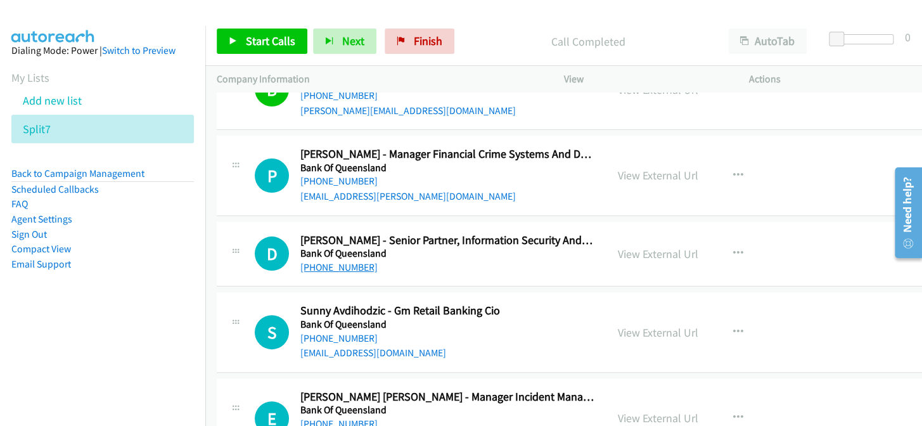
click at [337, 261] on link "[PHONE_NUMBER]" at bounding box center [338, 267] width 77 height 12
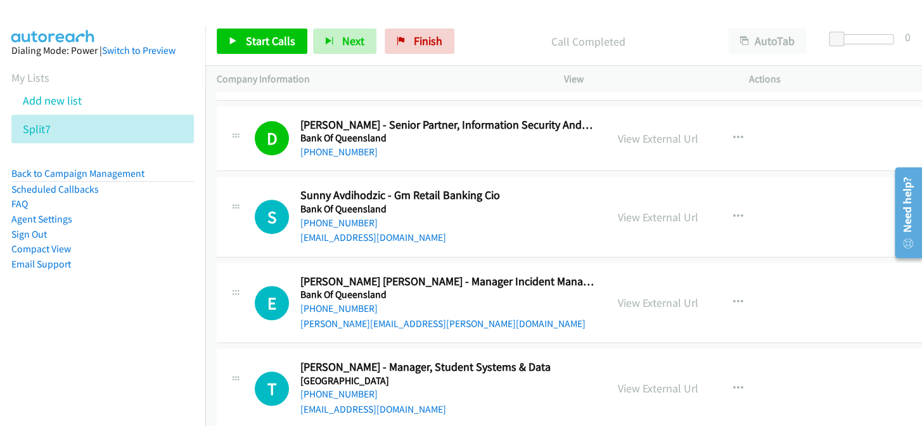
scroll to position [4274, 0]
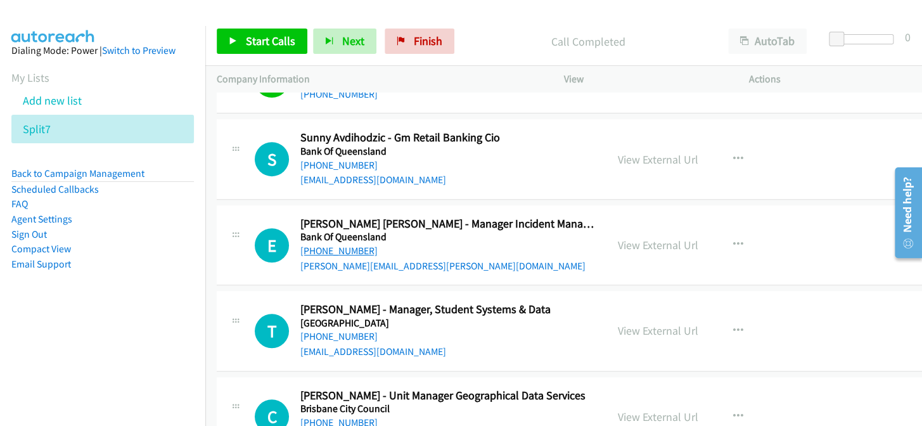
click at [343, 245] on link "[PHONE_NUMBER]" at bounding box center [338, 251] width 77 height 12
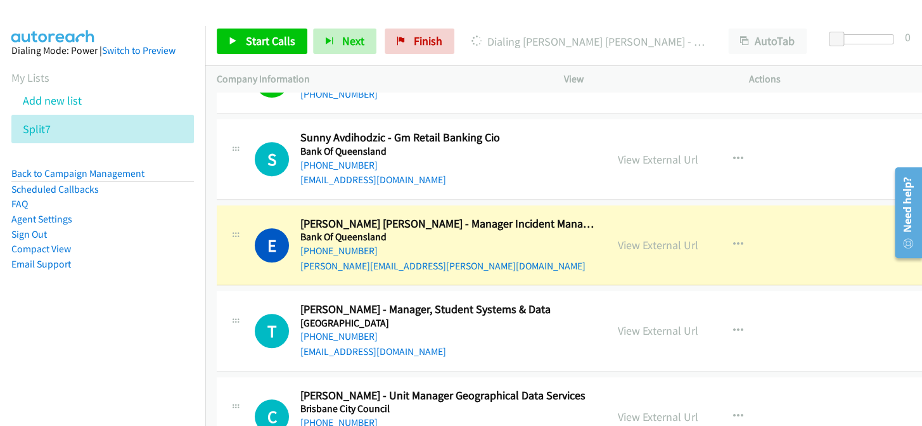
scroll to position [4332, 0]
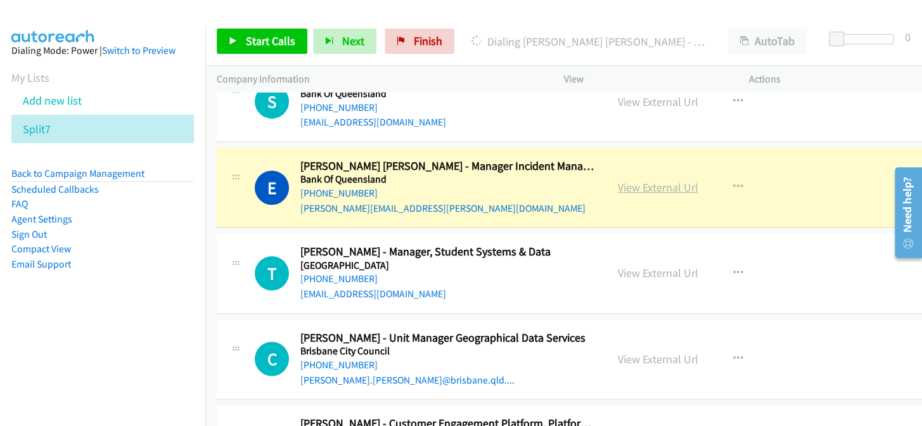
click at [630, 182] on link "View External Url" at bounding box center [658, 187] width 80 height 15
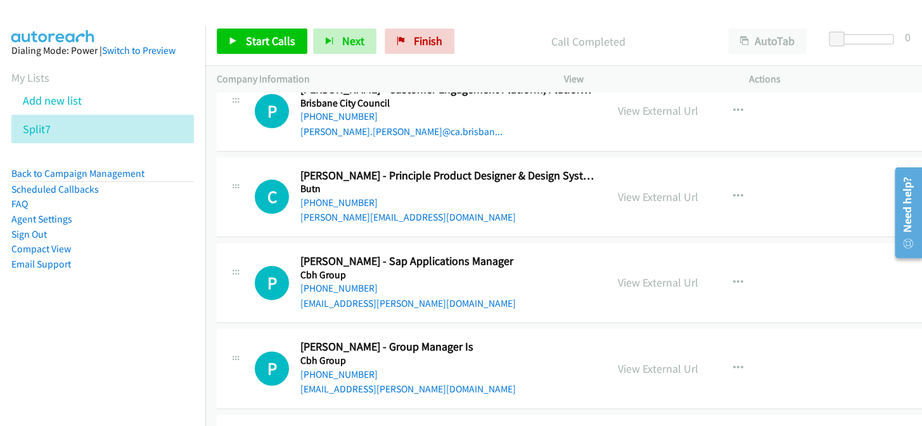
scroll to position [4677, 0]
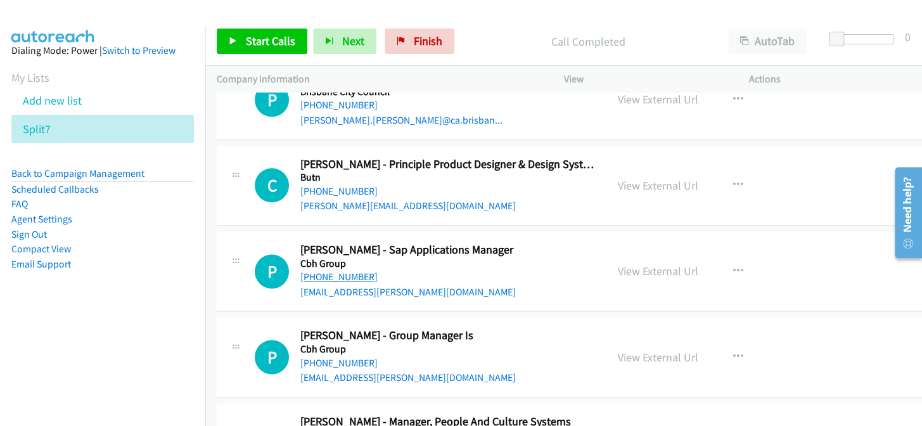
click at [340, 272] on link "[PHONE_NUMBER]" at bounding box center [338, 277] width 77 height 12
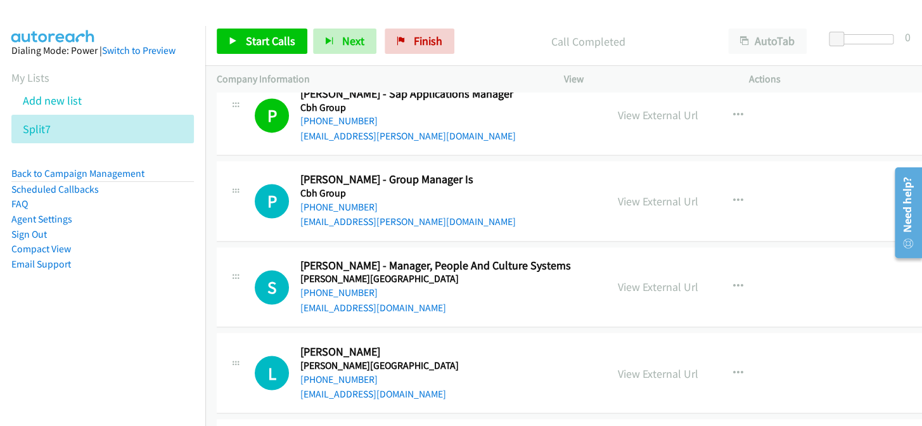
scroll to position [4850, 0]
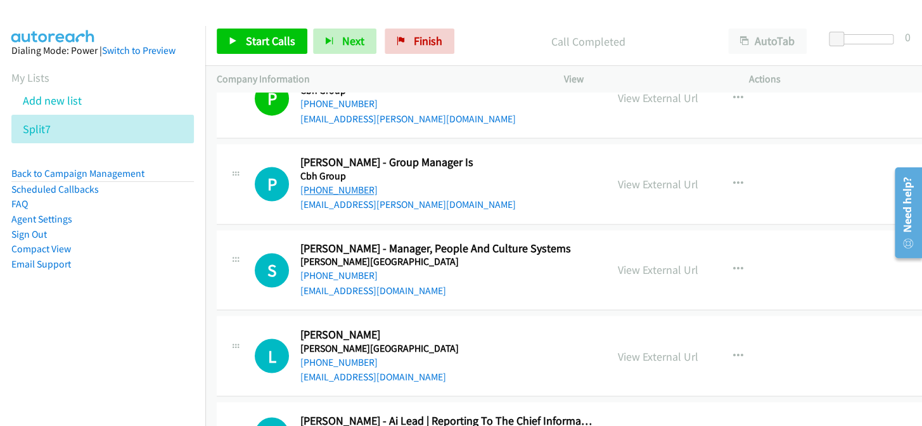
click at [342, 184] on link "[PHONE_NUMBER]" at bounding box center [338, 190] width 77 height 12
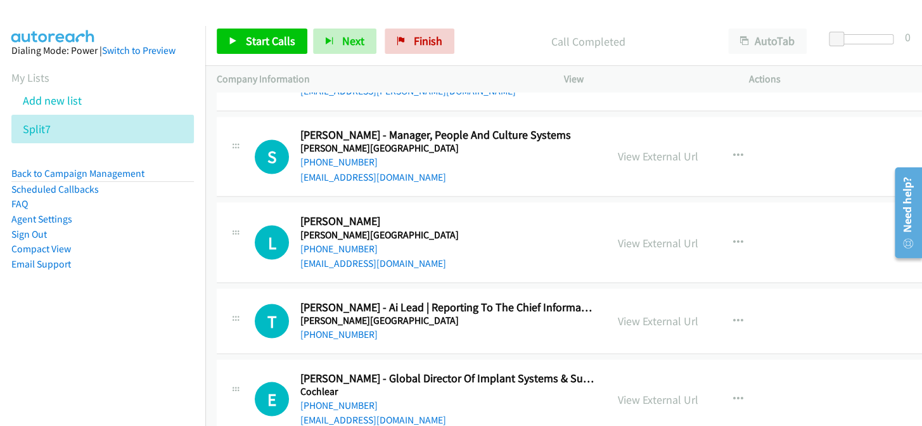
scroll to position [4965, 0]
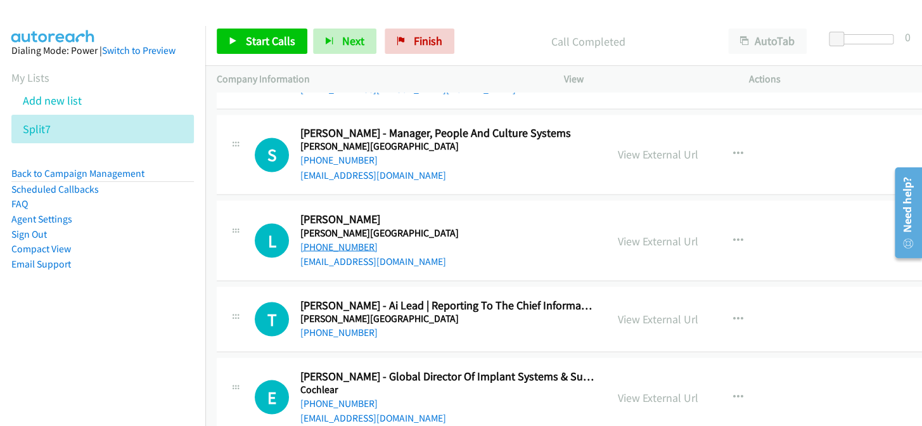
click at [321, 241] on link "[PHONE_NUMBER]" at bounding box center [338, 246] width 77 height 12
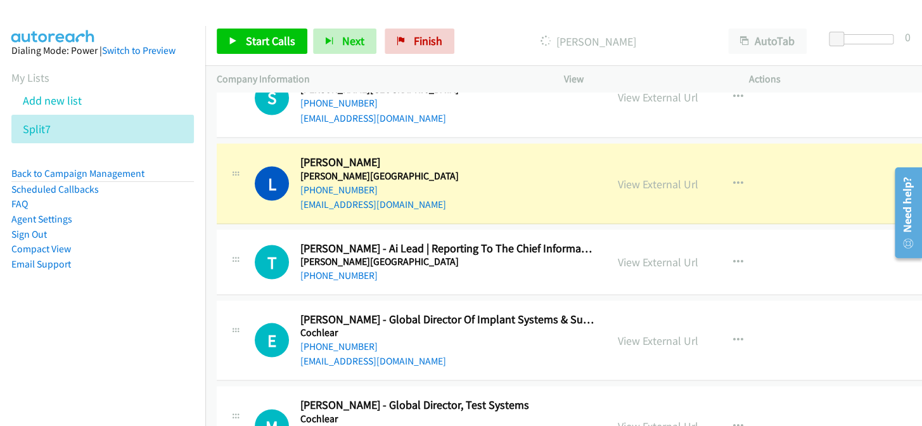
scroll to position [5023, 0]
click at [674, 176] on link "View External Url" at bounding box center [658, 183] width 80 height 15
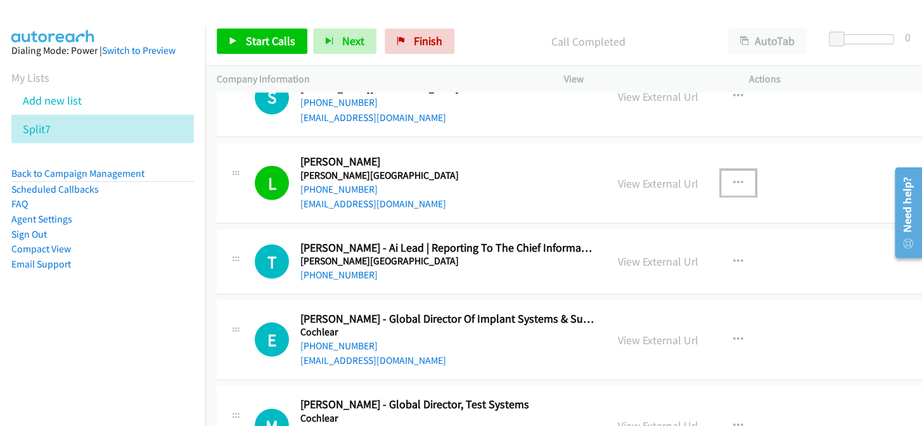
click at [733, 177] on icon "button" at bounding box center [738, 182] width 10 height 10
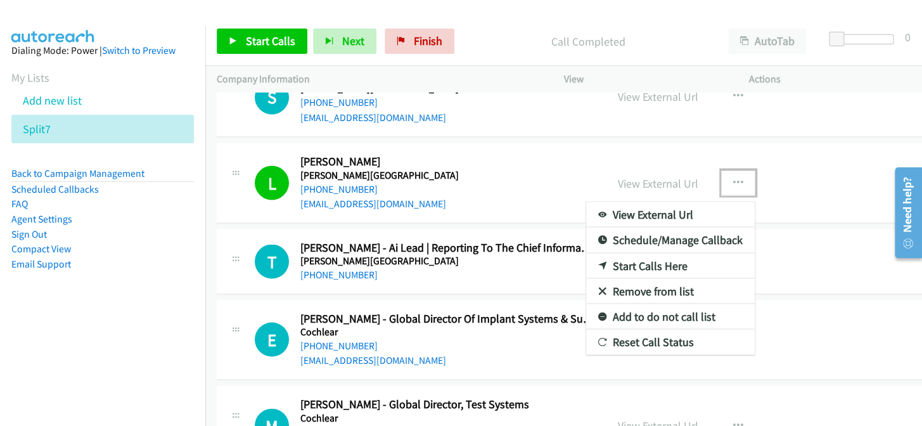
click at [628, 312] on link "Add to do not call list" at bounding box center [670, 316] width 169 height 25
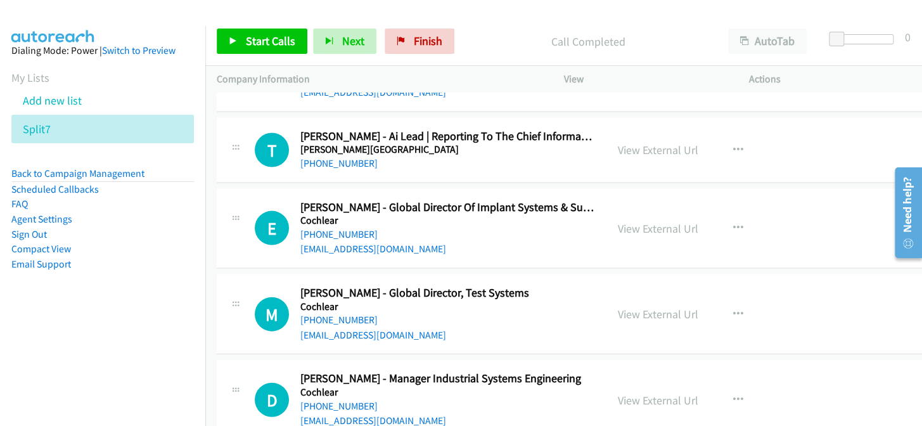
scroll to position [5138, 0]
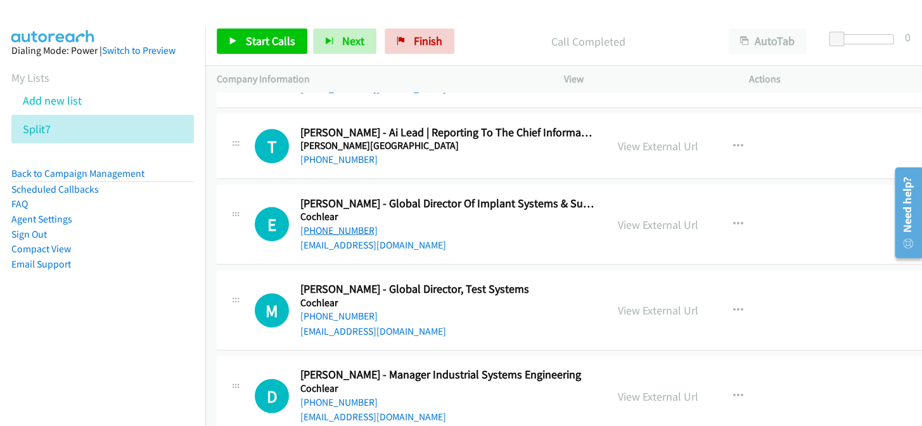
click at [342, 227] on link "[PHONE_NUMBER]" at bounding box center [338, 230] width 77 height 12
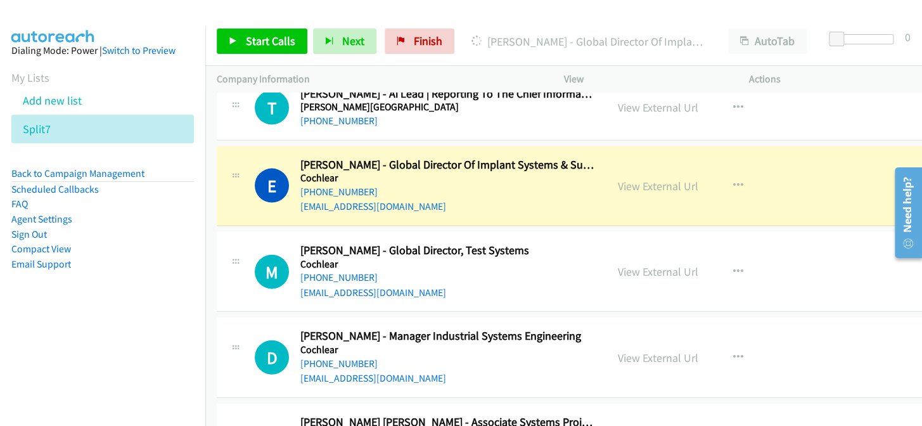
scroll to position [5196, 0]
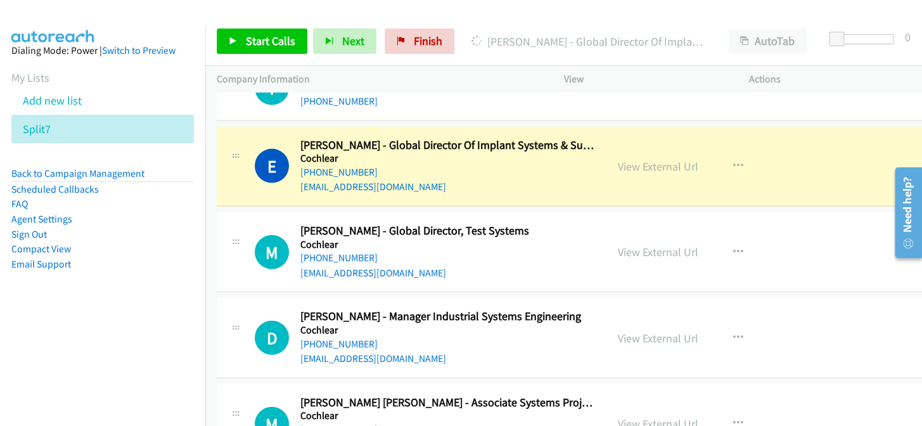
click at [655, 167] on div "View External Url" at bounding box center [658, 166] width 80 height 17
click at [645, 162] on link "View External Url" at bounding box center [658, 166] width 80 height 15
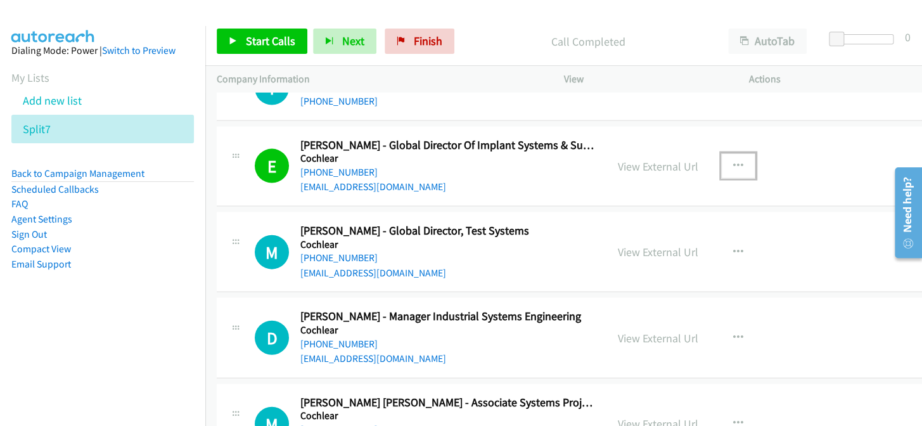
click at [733, 163] on icon "button" at bounding box center [738, 166] width 10 height 10
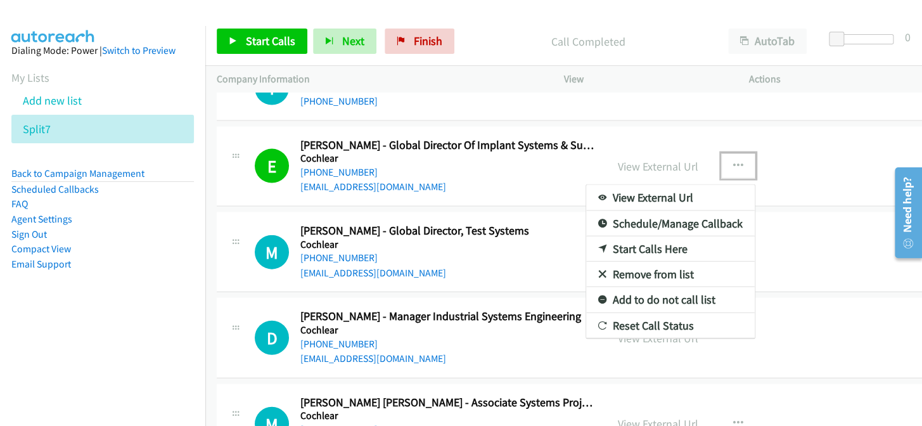
drag, startPoint x: 676, startPoint y: 292, endPoint x: 592, endPoint y: 186, distance: 134.9
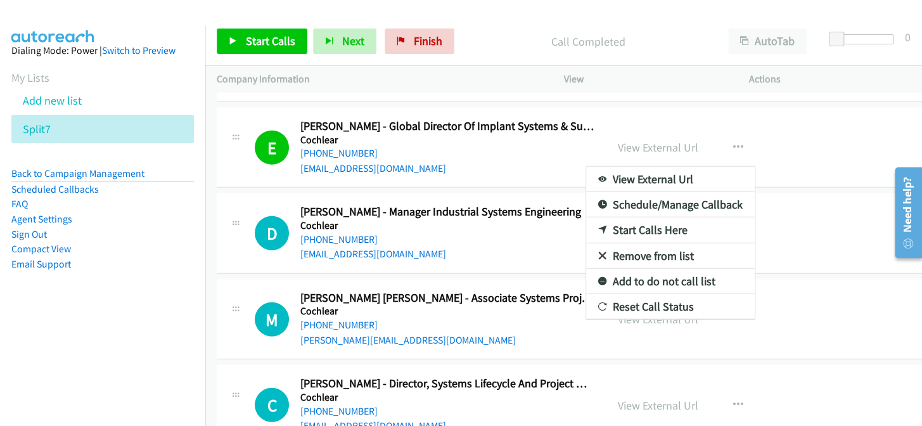
scroll to position [5311, 0]
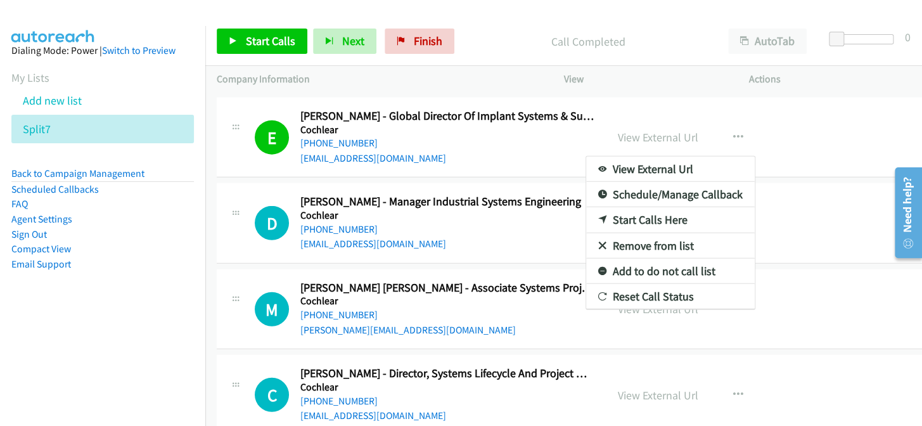
click at [647, 267] on link "Add to do not call list" at bounding box center [670, 271] width 169 height 25
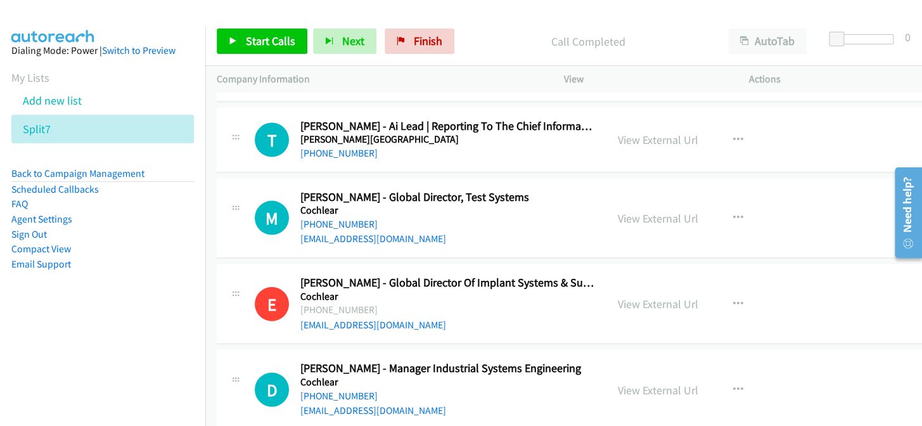
scroll to position [5138, 0]
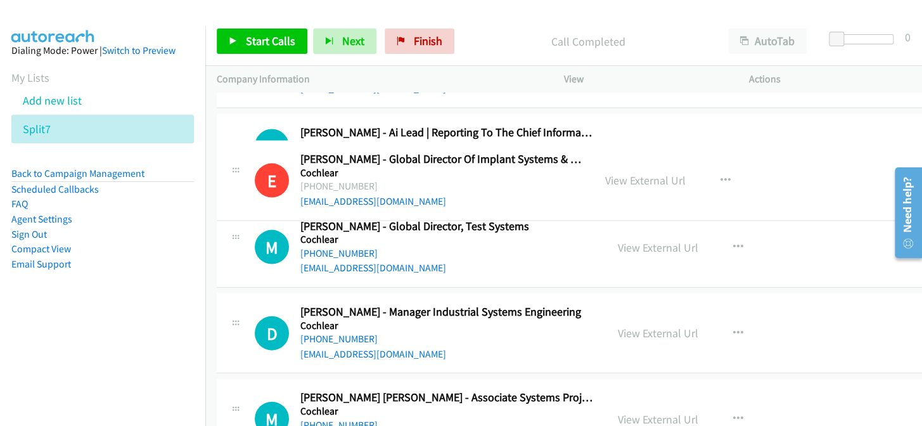
drag, startPoint x: 485, startPoint y: 305, endPoint x: 480, endPoint y: 181, distance: 124.3
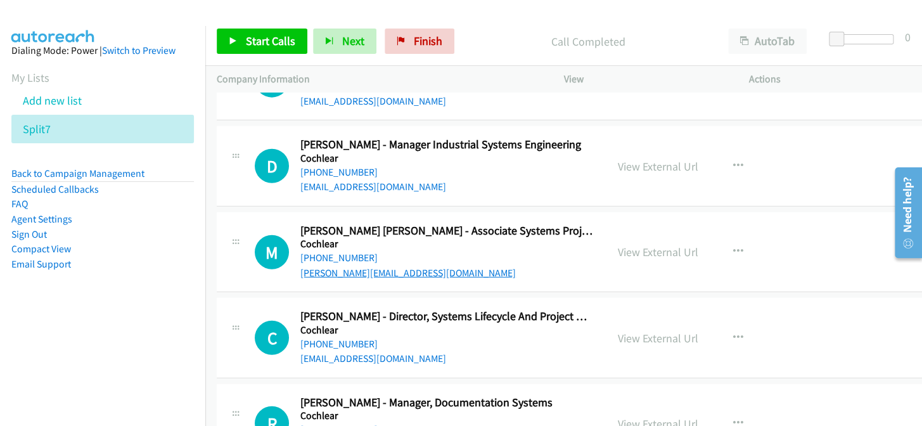
scroll to position [5368, 0]
click at [344, 253] on link "[PHONE_NUMBER]" at bounding box center [338, 257] width 77 height 12
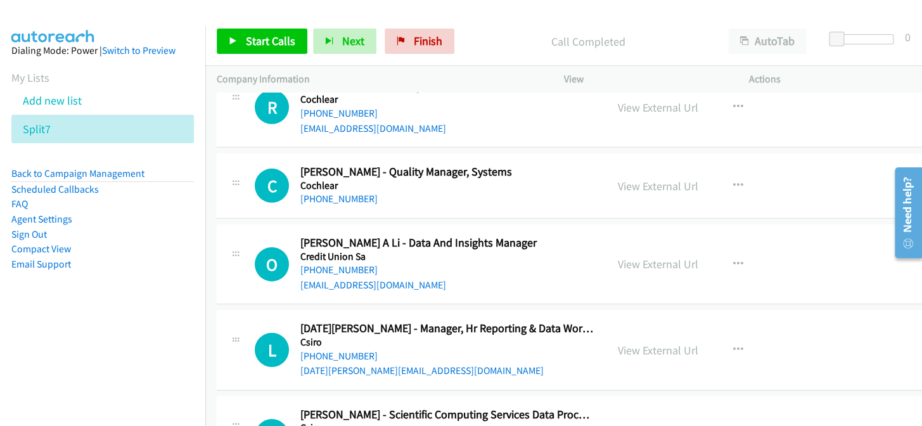
scroll to position [5714, 0]
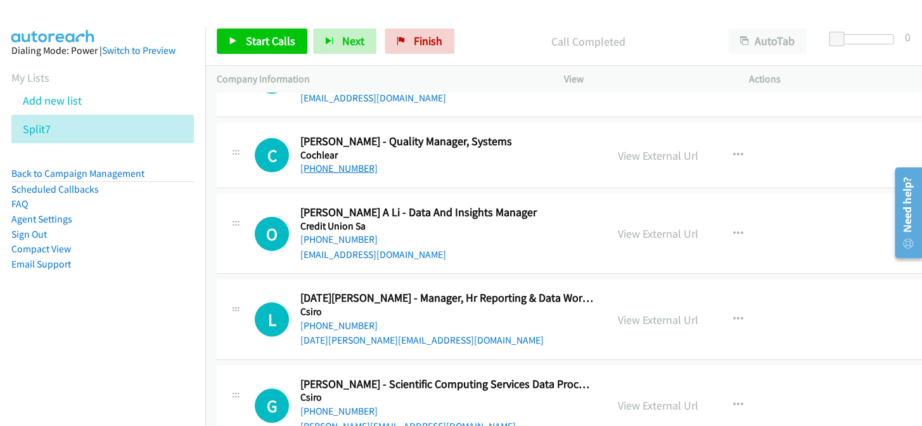
click at [336, 162] on link "[PHONE_NUMBER]" at bounding box center [338, 168] width 77 height 12
click at [350, 233] on link "[PHONE_NUMBER]" at bounding box center [338, 239] width 77 height 12
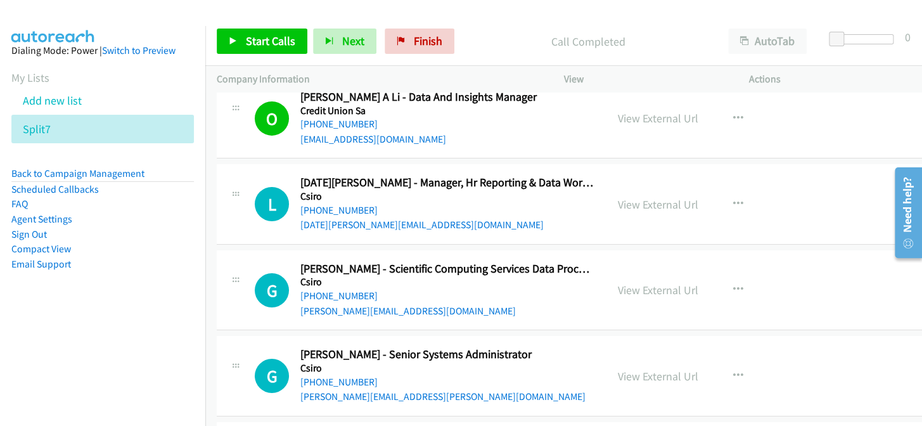
scroll to position [5887, 0]
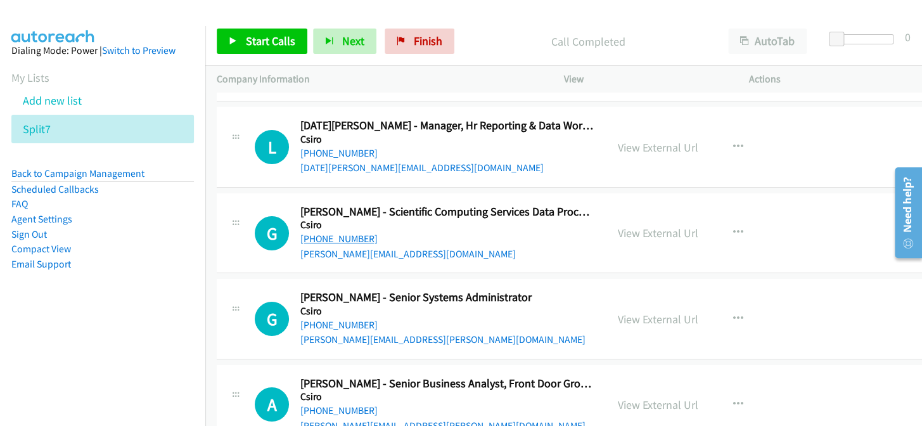
click at [330, 233] on link "[PHONE_NUMBER]" at bounding box center [338, 239] width 77 height 12
click at [362, 233] on link "[PHONE_NUMBER]" at bounding box center [338, 239] width 77 height 12
click at [352, 233] on link "[PHONE_NUMBER]" at bounding box center [338, 239] width 77 height 12
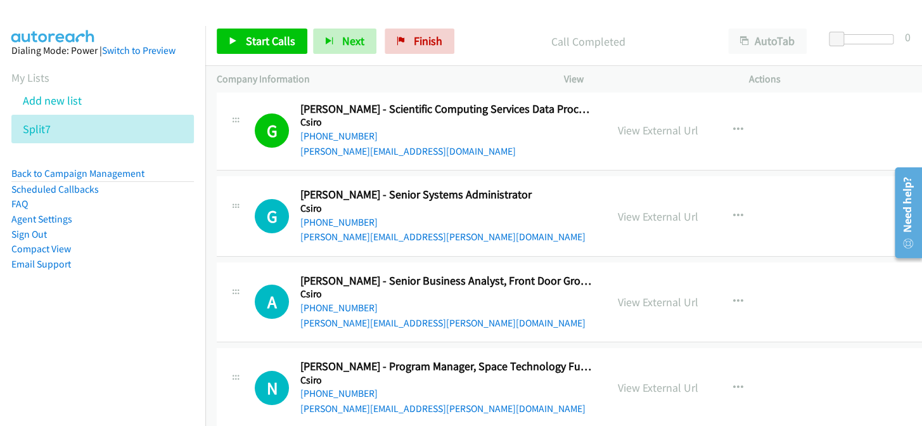
scroll to position [6002, 0]
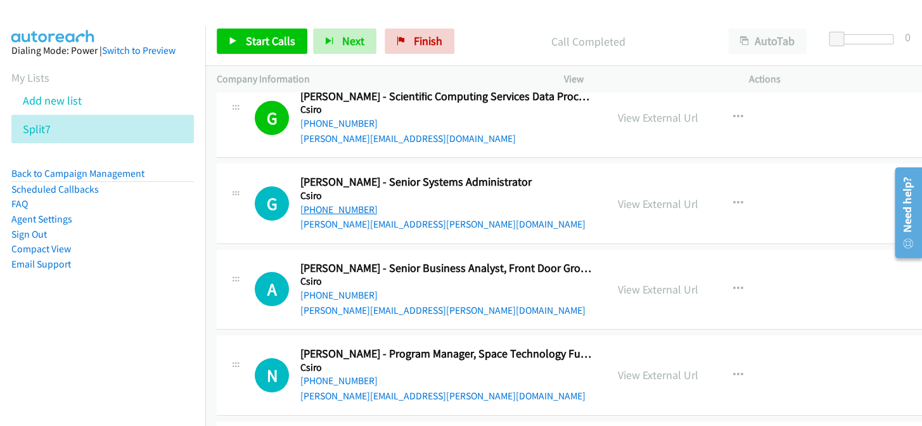
click at [324, 203] on link "[PHONE_NUMBER]" at bounding box center [338, 209] width 77 height 12
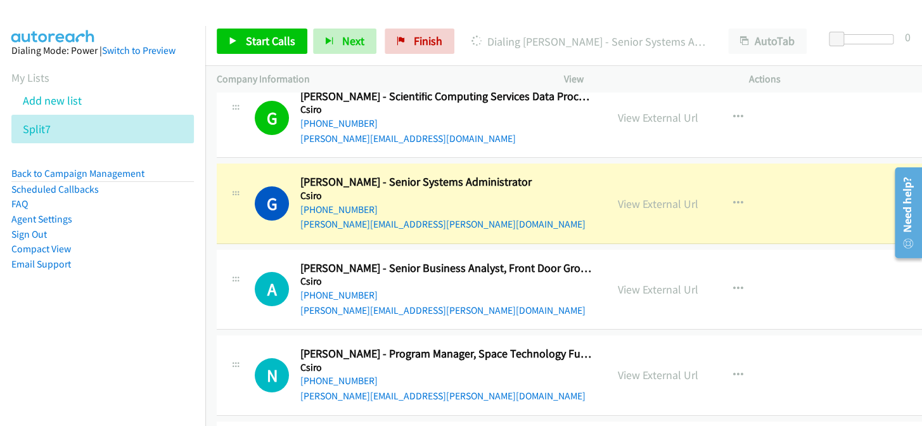
scroll to position [6060, 0]
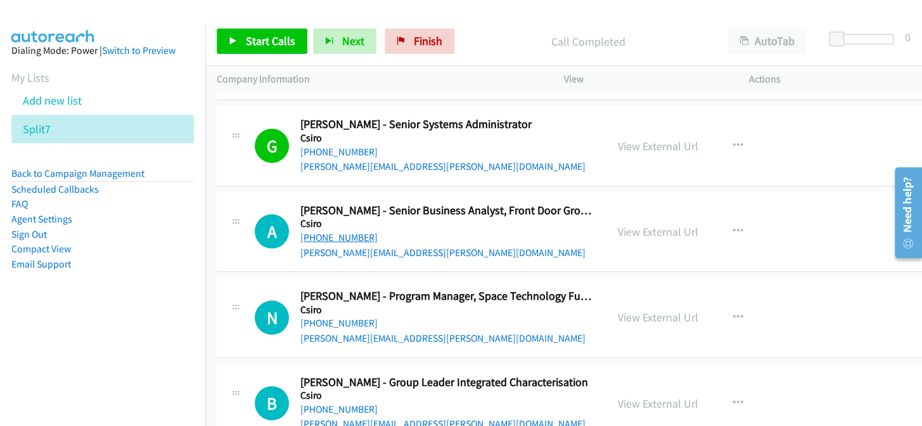
click at [336, 231] on link "[PHONE_NUMBER]" at bounding box center [338, 237] width 77 height 12
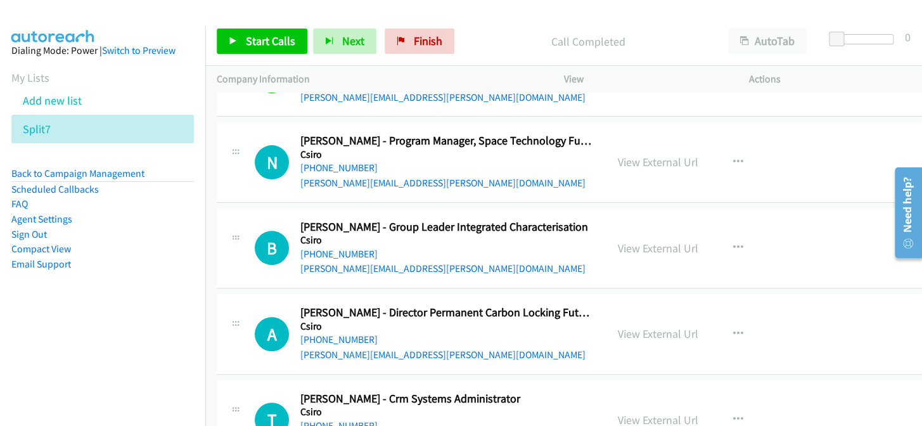
scroll to position [6233, 0]
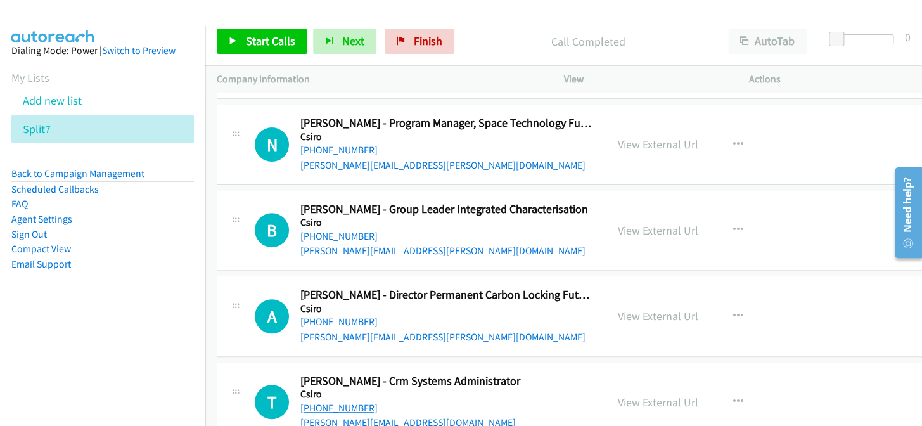
click at [321, 403] on link "[PHONE_NUMBER]" at bounding box center [338, 408] width 77 height 12
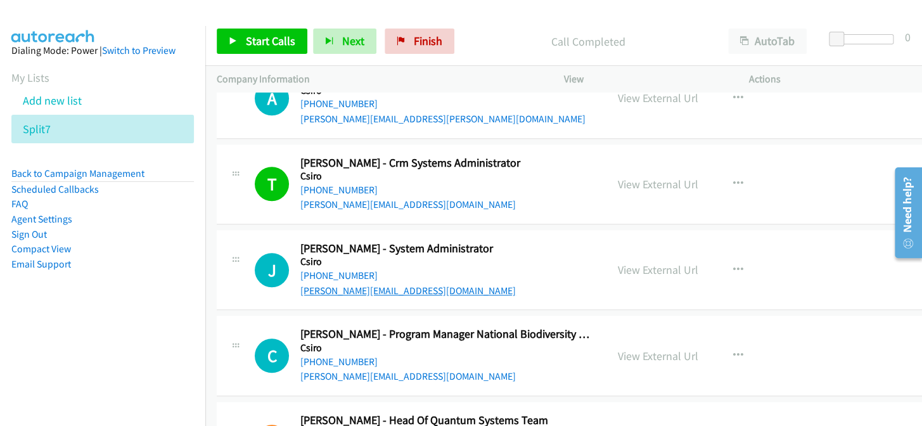
scroll to position [6463, 0]
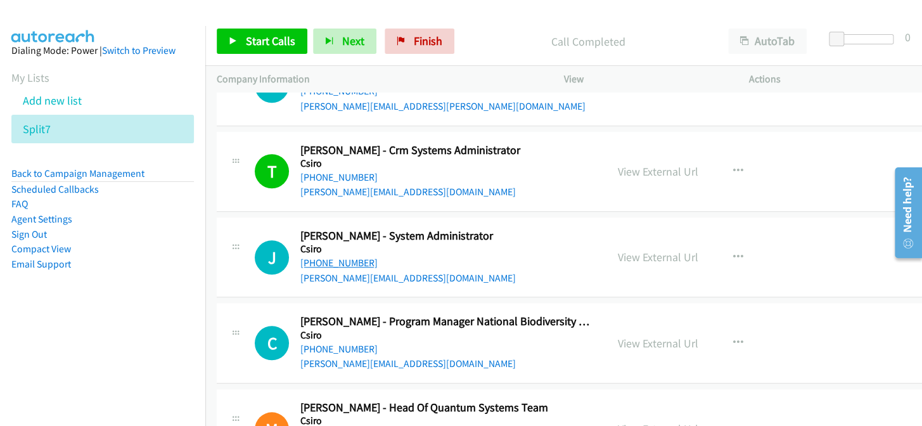
click at [321, 257] on link "[PHONE_NUMBER]" at bounding box center [338, 263] width 77 height 12
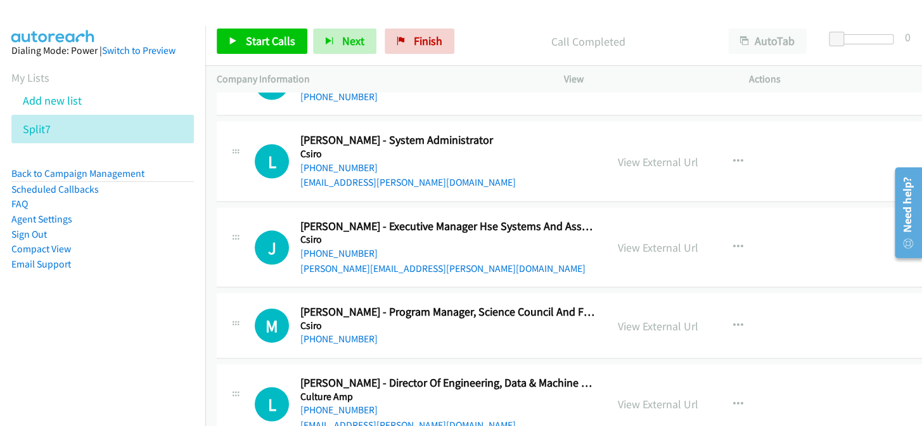
scroll to position [7154, 0]
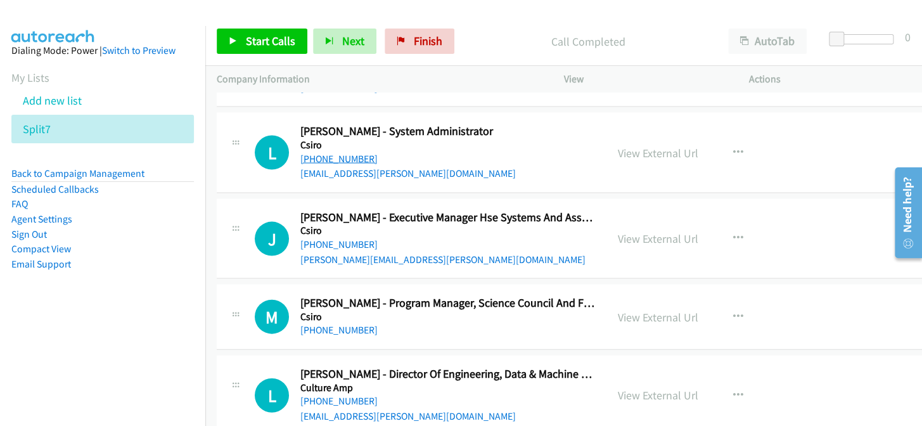
click at [312, 152] on link "[PHONE_NUMBER]" at bounding box center [338, 158] width 77 height 12
click at [349, 152] on link "[PHONE_NUMBER]" at bounding box center [338, 158] width 77 height 12
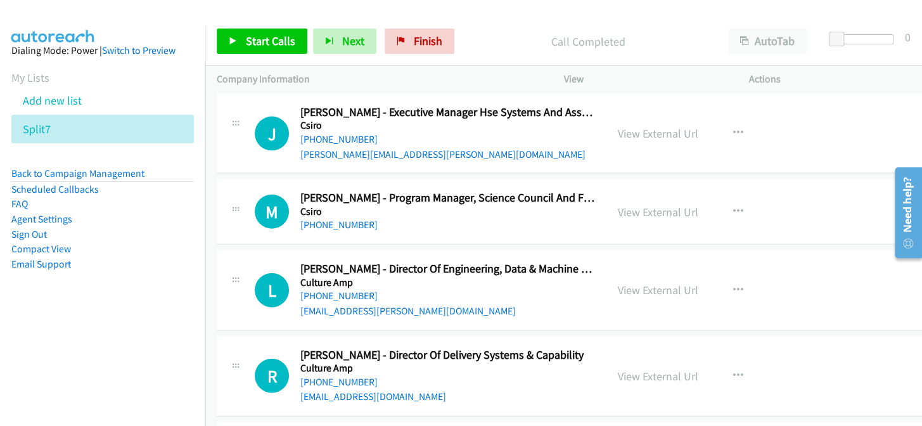
scroll to position [7269, 0]
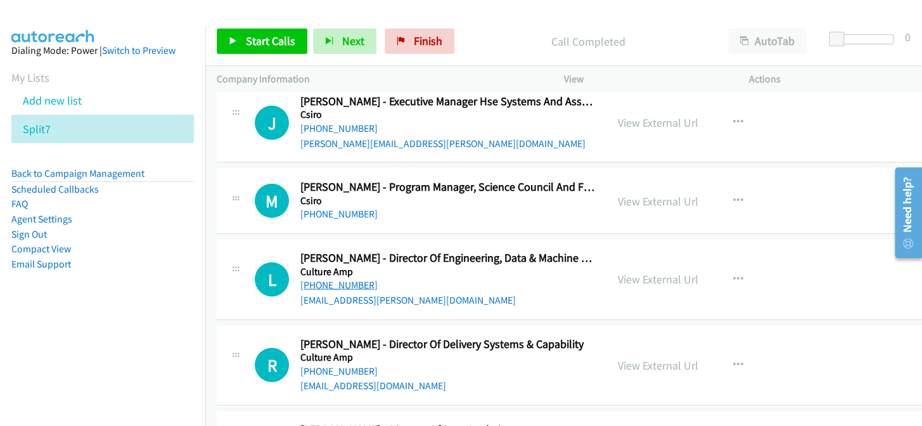
click at [336, 279] on link "[PHONE_NUMBER]" at bounding box center [338, 285] width 77 height 12
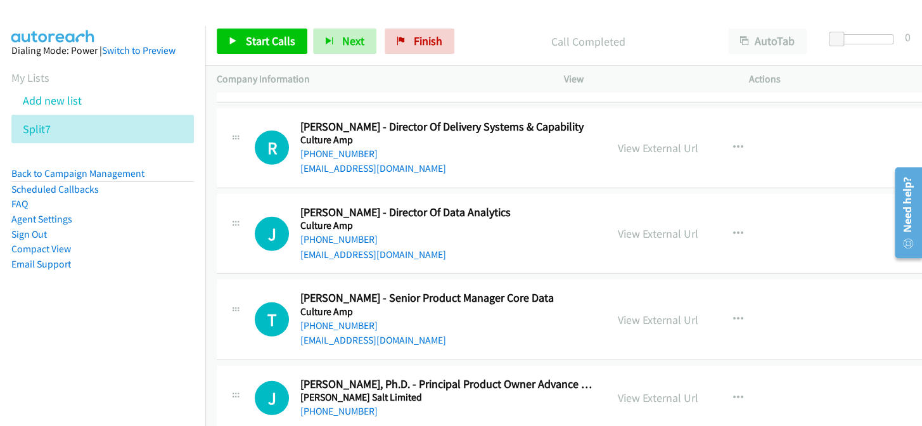
scroll to position [7500, 0]
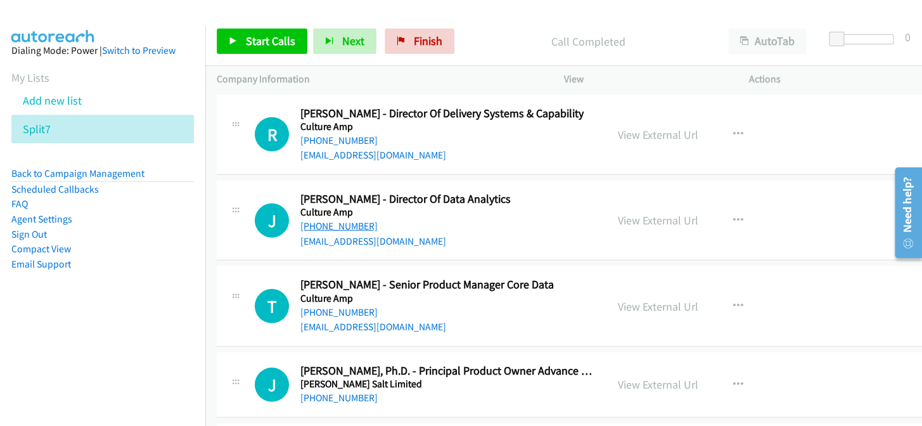
click at [349, 220] on link "[PHONE_NUMBER]" at bounding box center [338, 226] width 77 height 12
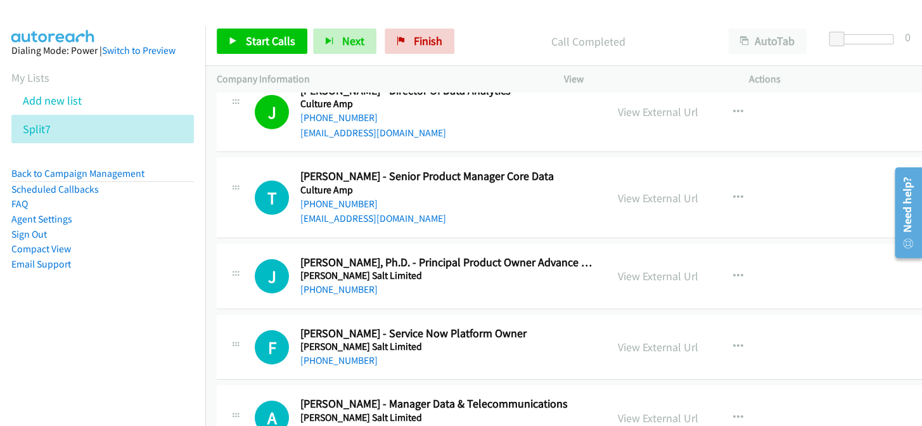
scroll to position [7615, 0]
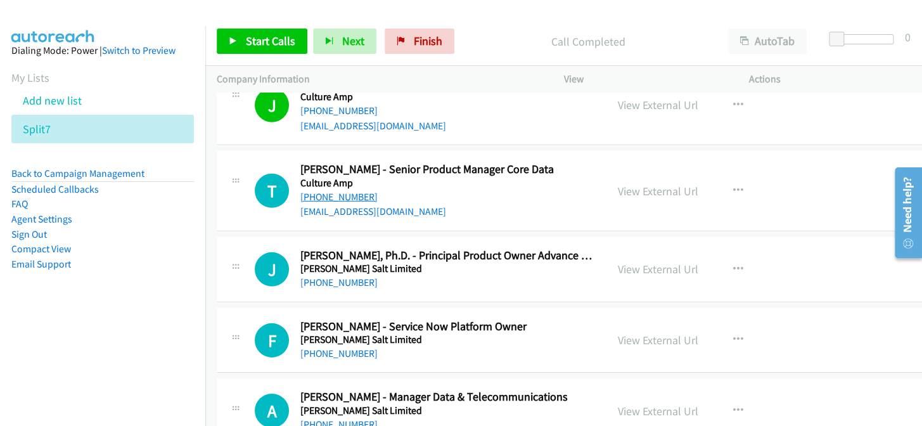
click at [323, 191] on link "[PHONE_NUMBER]" at bounding box center [338, 197] width 77 height 12
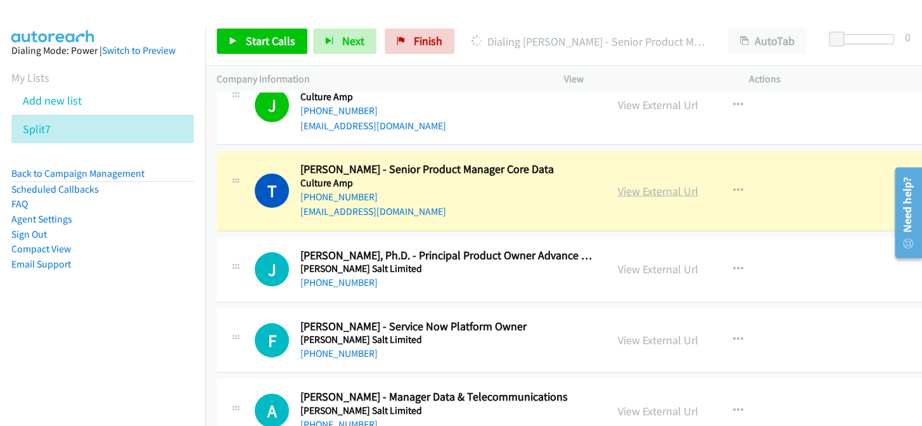
click at [658, 184] on link "View External Url" at bounding box center [658, 191] width 80 height 15
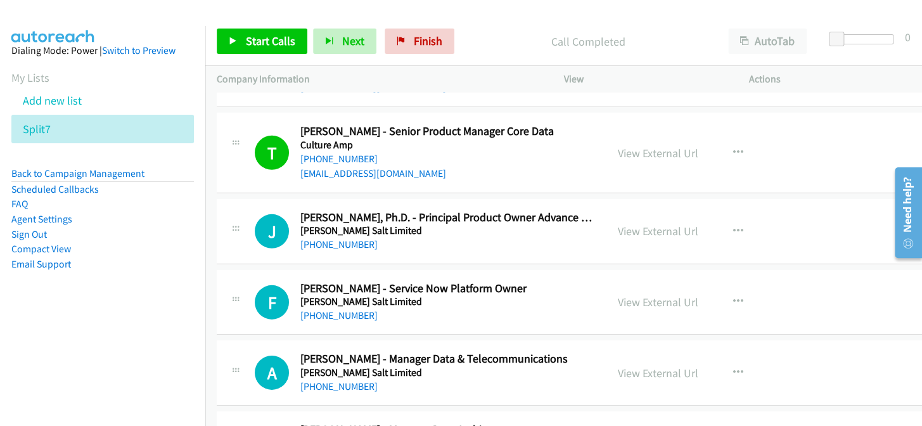
scroll to position [7673, 0]
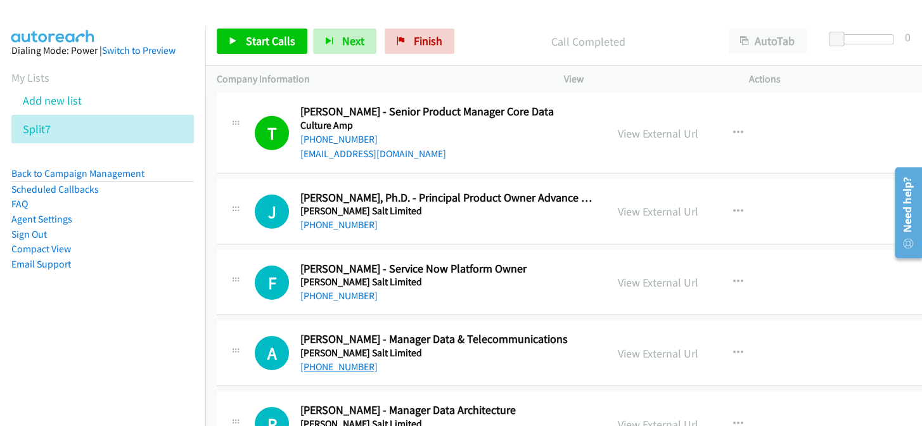
click at [316, 361] on link "[PHONE_NUMBER]" at bounding box center [338, 367] width 77 height 12
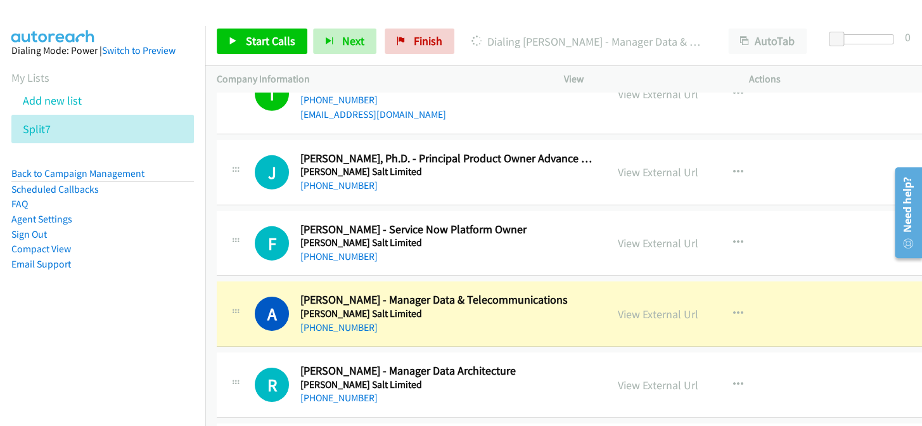
scroll to position [7731, 0]
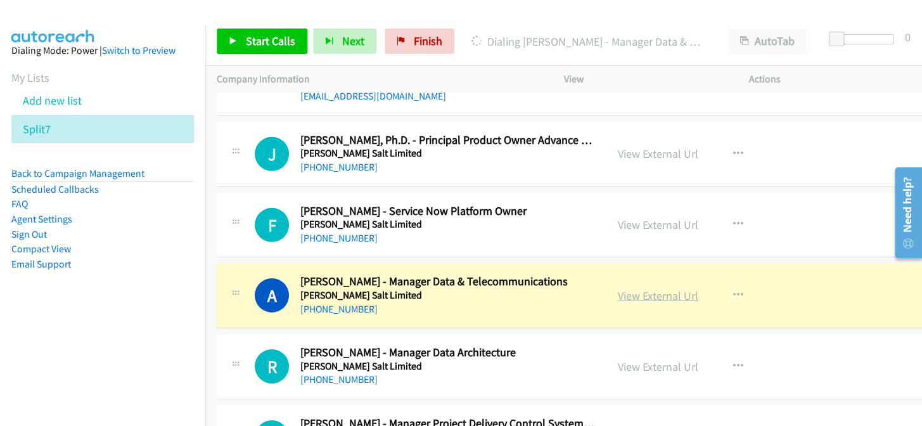
click at [643, 288] on link "View External Url" at bounding box center [658, 295] width 80 height 15
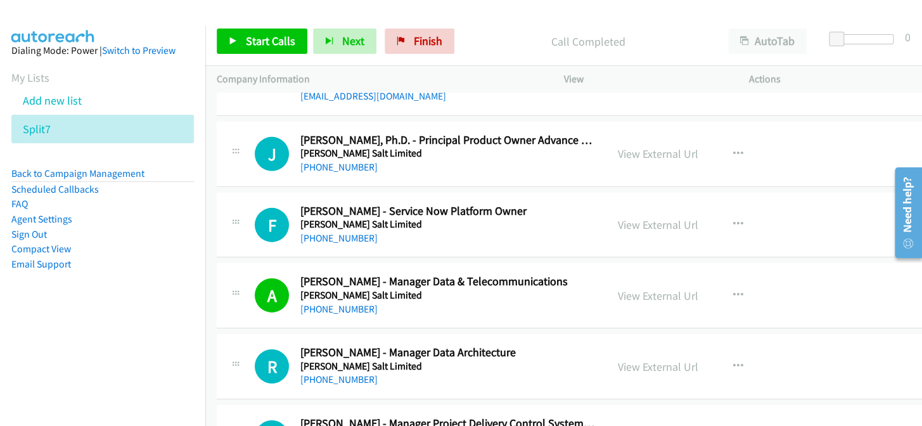
scroll to position [7788, 0]
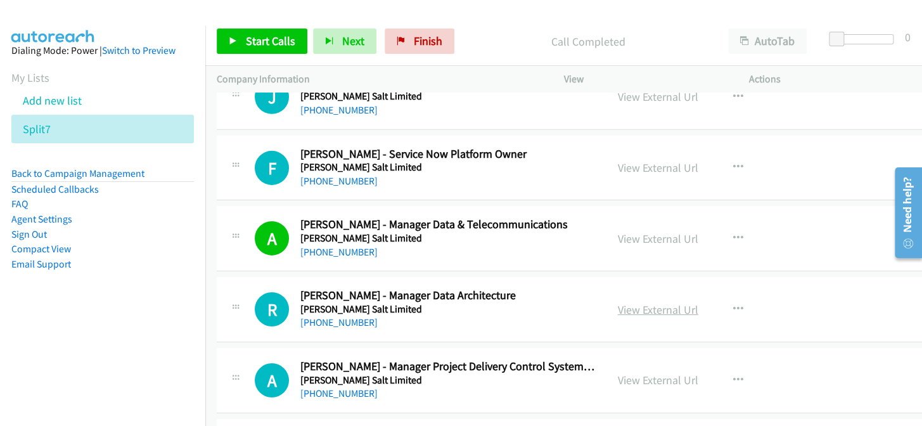
click at [637, 303] on link "View External Url" at bounding box center [658, 309] width 80 height 15
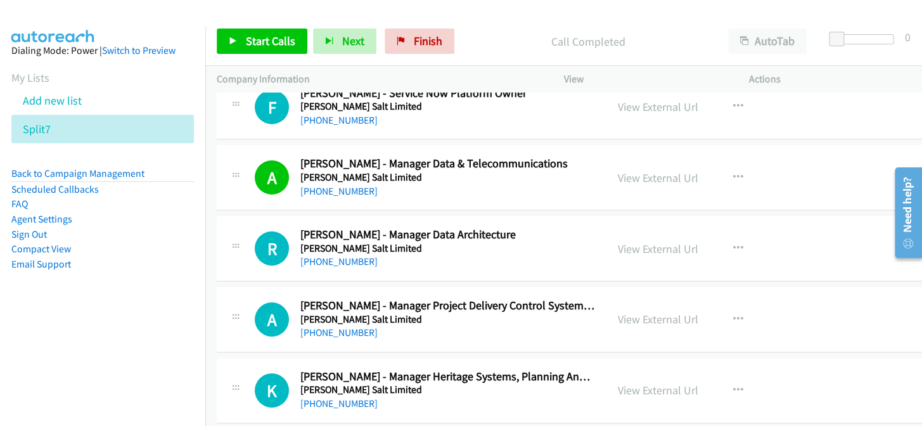
scroll to position [7903, 0]
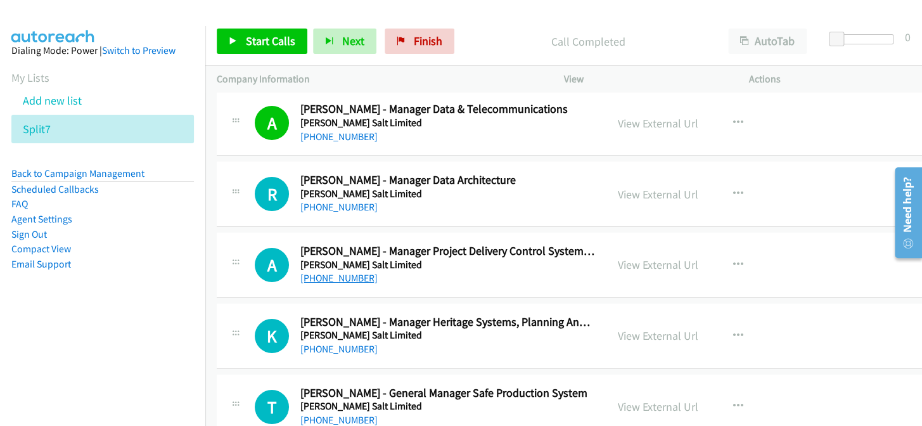
click at [342, 272] on link "[PHONE_NUMBER]" at bounding box center [338, 278] width 77 height 12
click at [660, 257] on link "View External Url" at bounding box center [658, 264] width 80 height 15
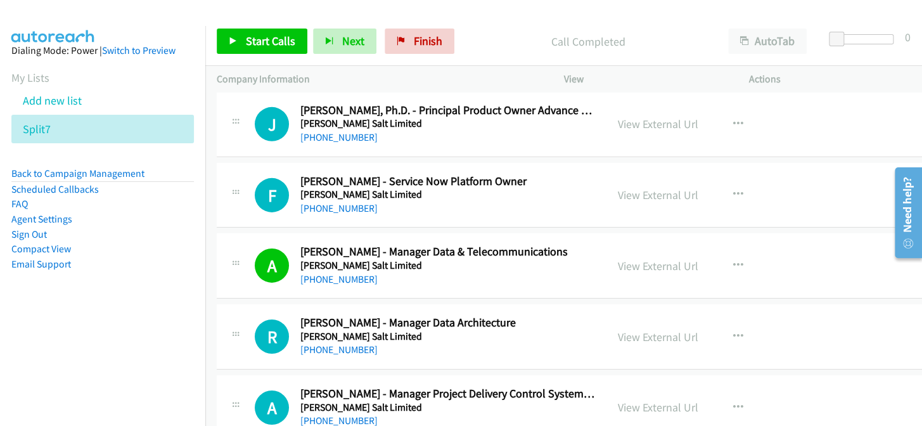
scroll to position [7788, 0]
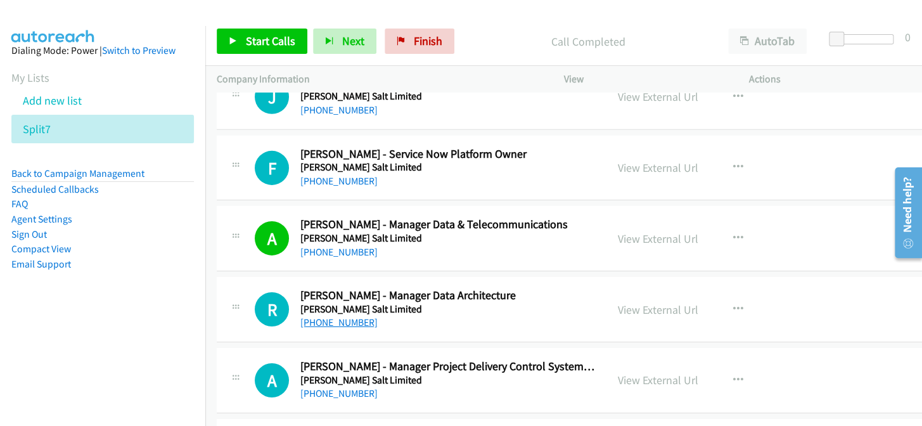
click at [342, 316] on link "[PHONE_NUMBER]" at bounding box center [338, 322] width 77 height 12
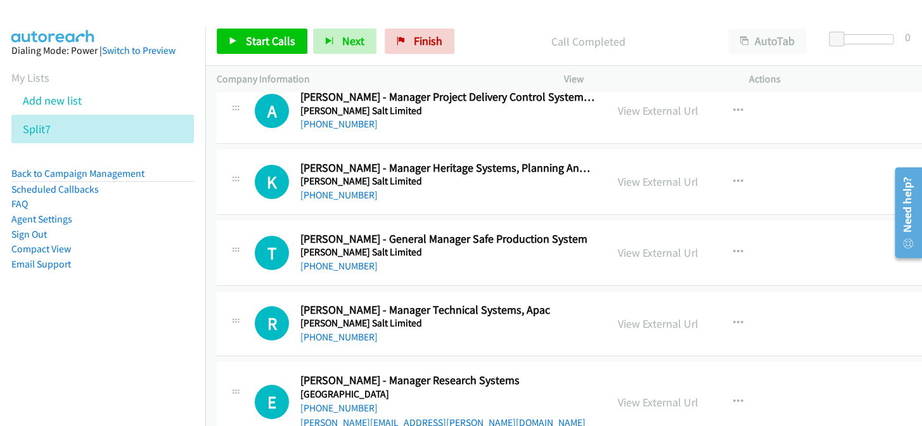
scroll to position [8076, 0]
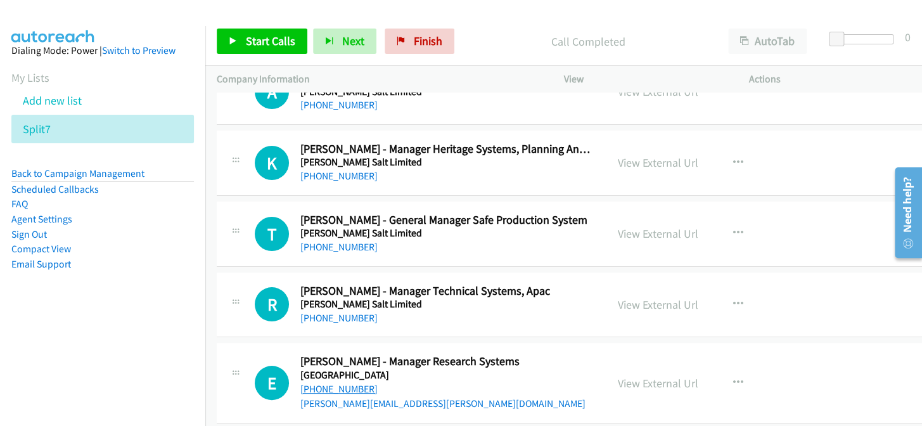
click at [336, 383] on link "[PHONE_NUMBER]" at bounding box center [338, 389] width 77 height 12
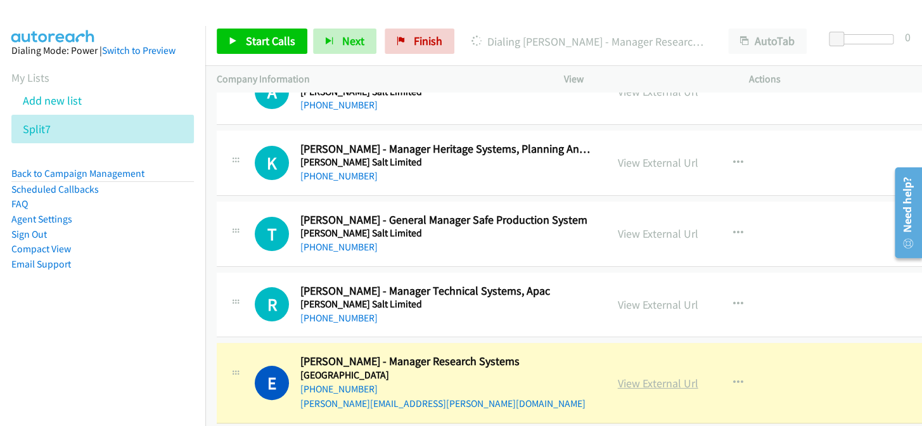
click at [652, 376] on link "View External Url" at bounding box center [658, 383] width 80 height 15
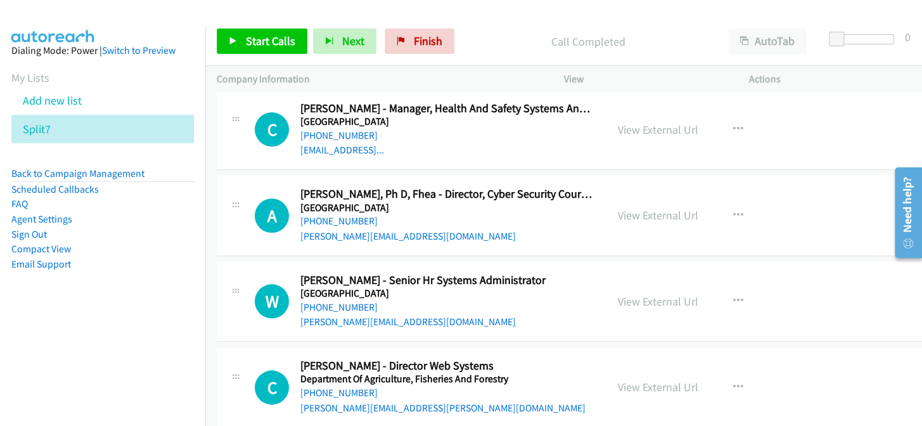
scroll to position [8594, 0]
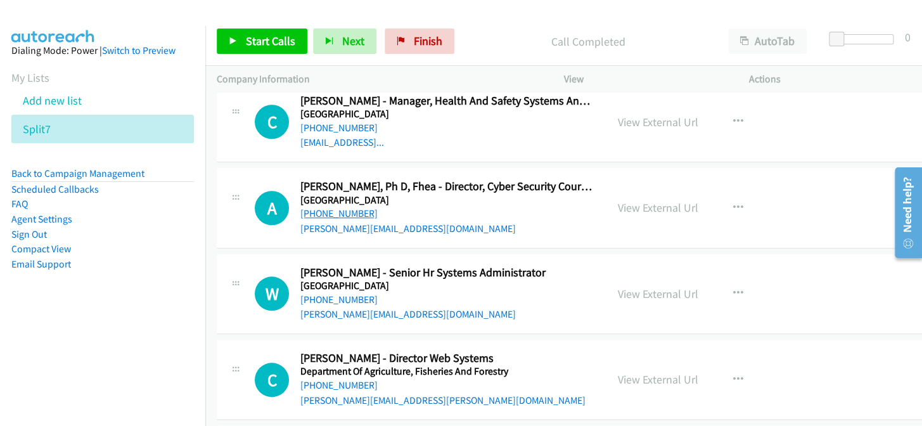
click at [340, 207] on link "[PHONE_NUMBER]" at bounding box center [338, 213] width 77 height 12
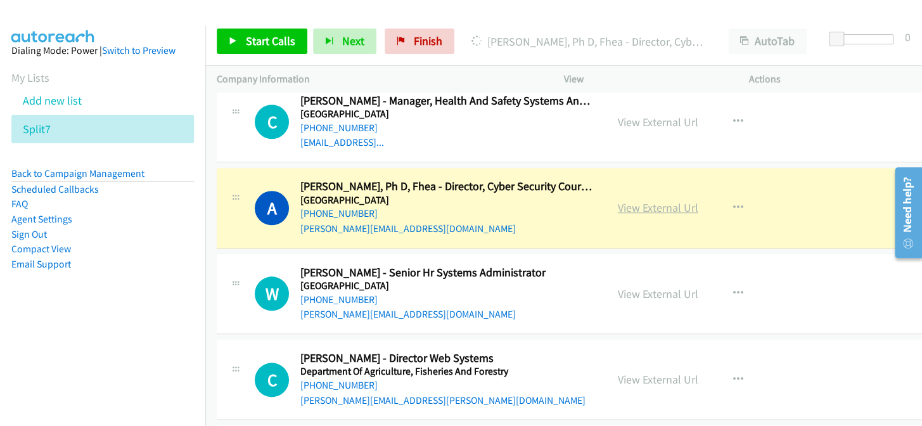
click at [631, 200] on link "View External Url" at bounding box center [658, 207] width 80 height 15
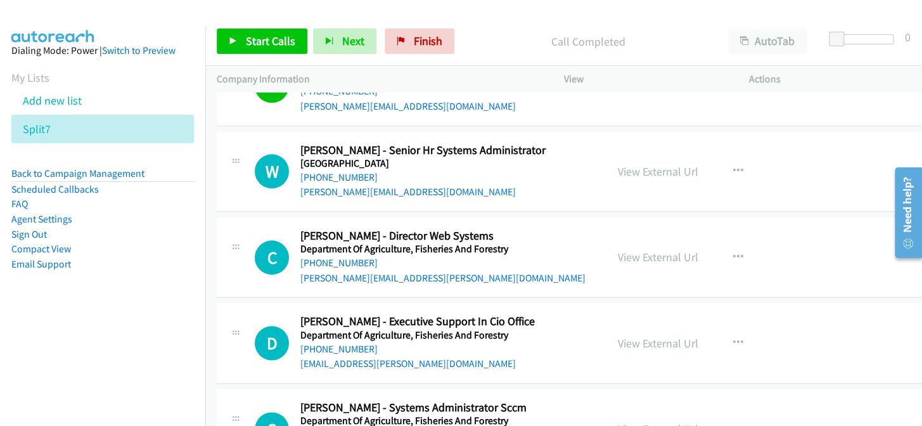
scroll to position [8767, 0]
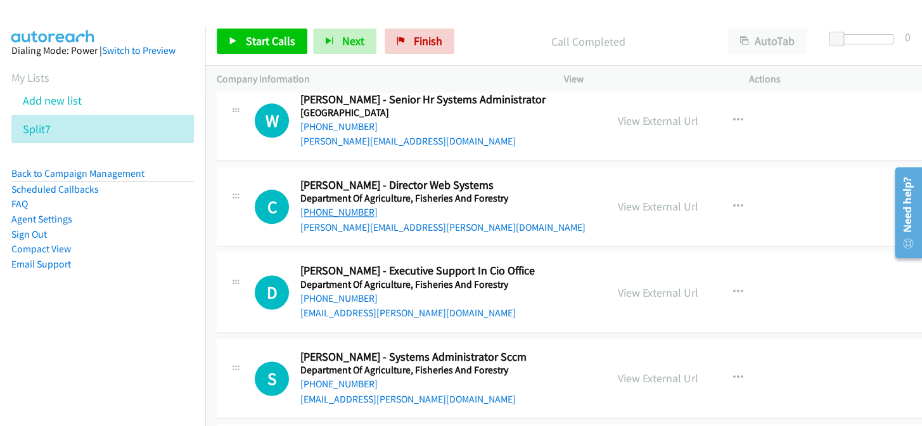
click at [359, 206] on link "[PHONE_NUMBER]" at bounding box center [338, 212] width 77 height 12
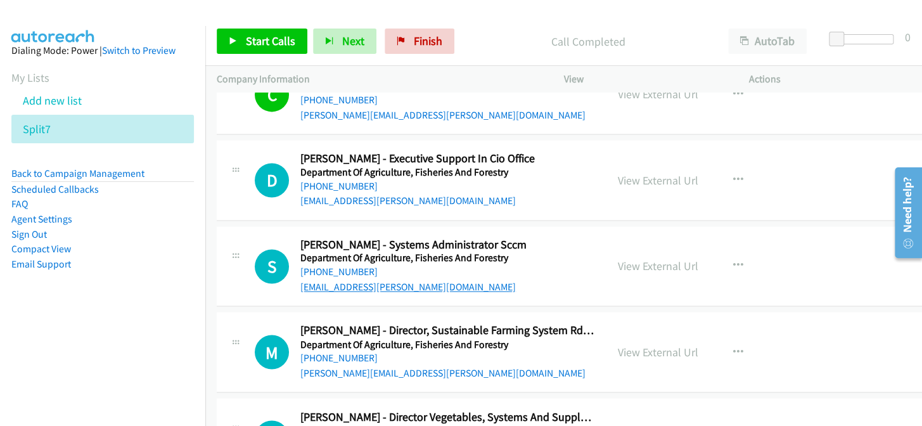
scroll to position [8883, 0]
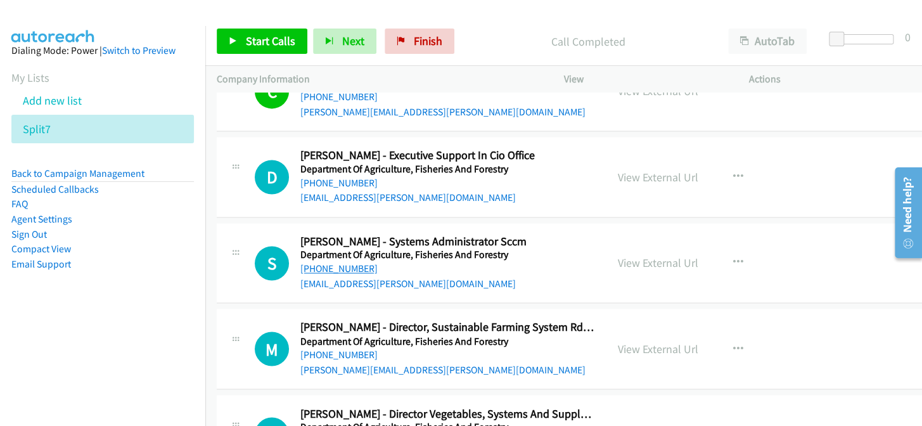
click at [329, 262] on link "[PHONE_NUMBER]" at bounding box center [338, 268] width 77 height 12
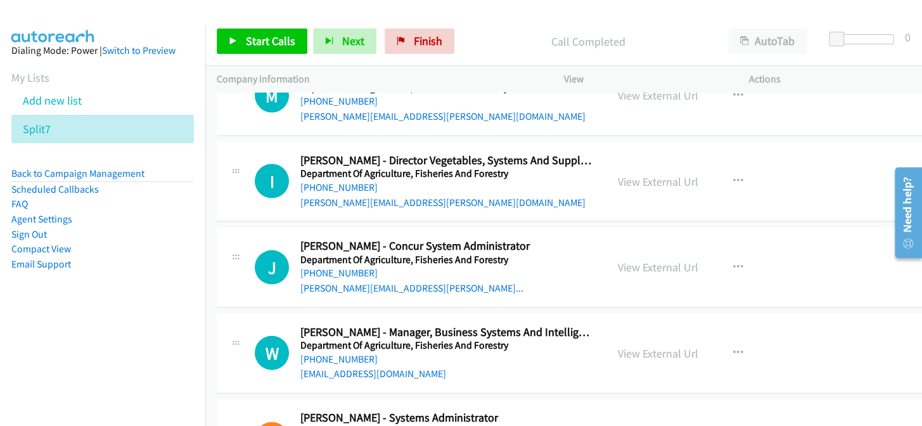
scroll to position [9170, 0]
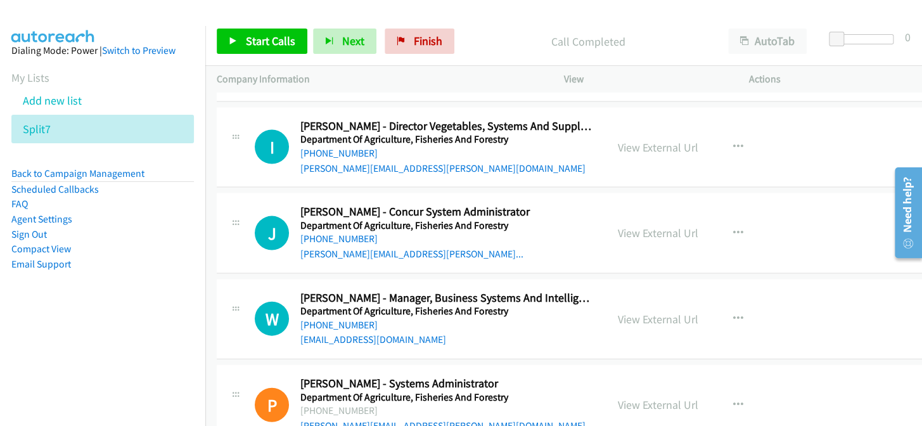
click at [331, 219] on h5 "Department Of Agriculture, Fisheries And Forestry" at bounding box center [447, 225] width 295 height 13
click at [333, 232] on link "[PHONE_NUMBER]" at bounding box center [338, 238] width 77 height 12
click at [340, 318] on link "[PHONE_NUMBER]" at bounding box center [338, 324] width 77 height 12
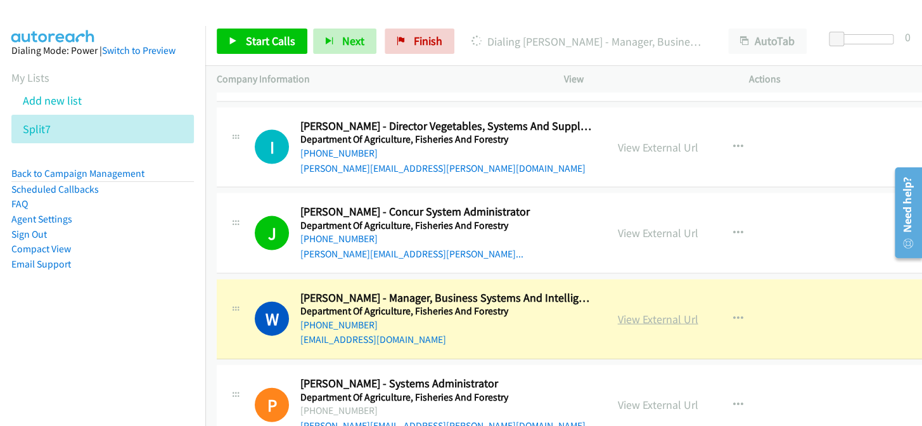
click at [621, 311] on link "View External Url" at bounding box center [658, 318] width 80 height 15
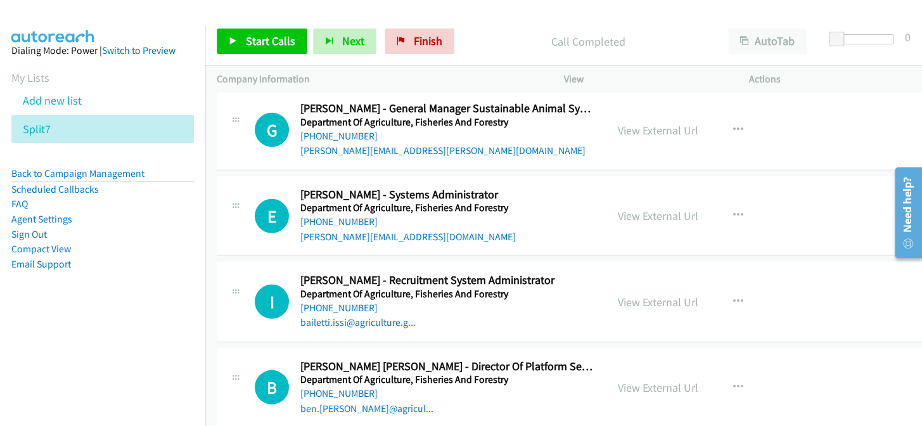
scroll to position [9516, 0]
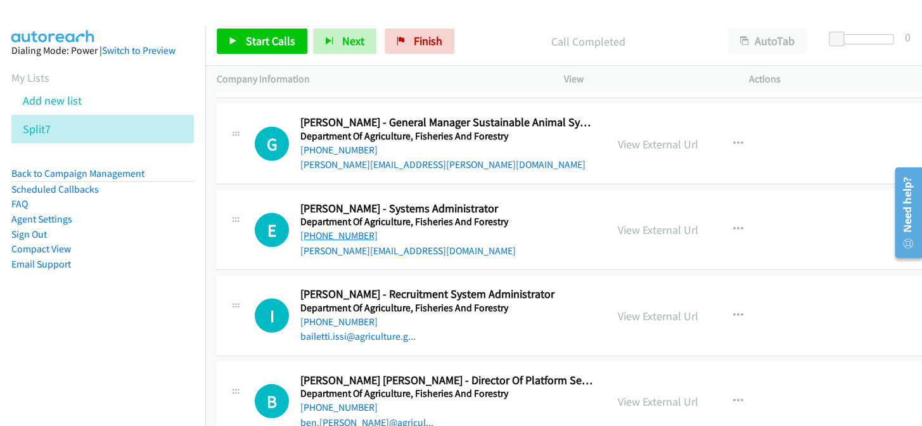
click at [330, 229] on link "[PHONE_NUMBER]" at bounding box center [338, 235] width 77 height 12
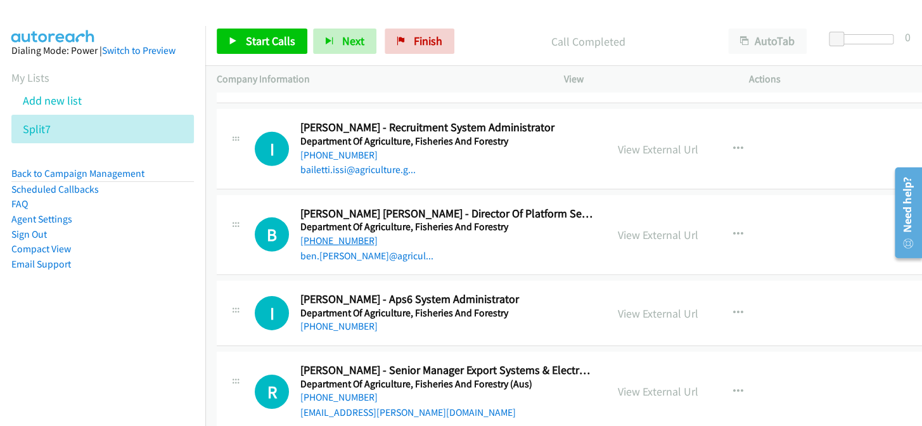
scroll to position [9689, 0]
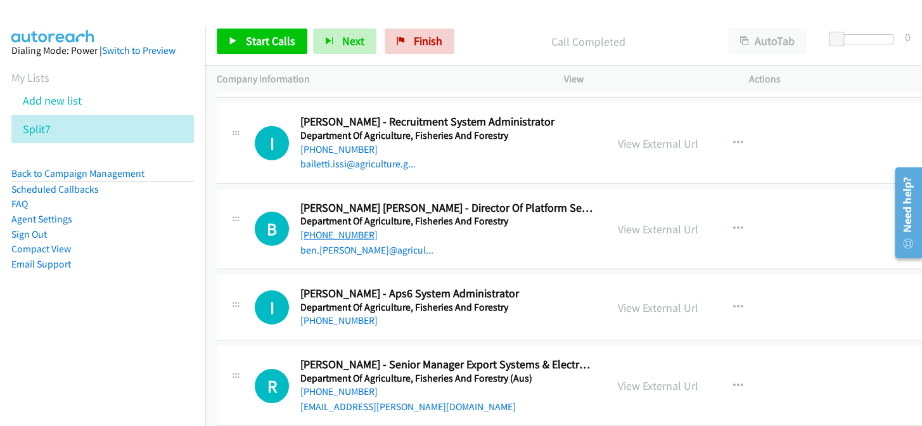
click at [354, 229] on link "[PHONE_NUMBER]" at bounding box center [338, 235] width 77 height 12
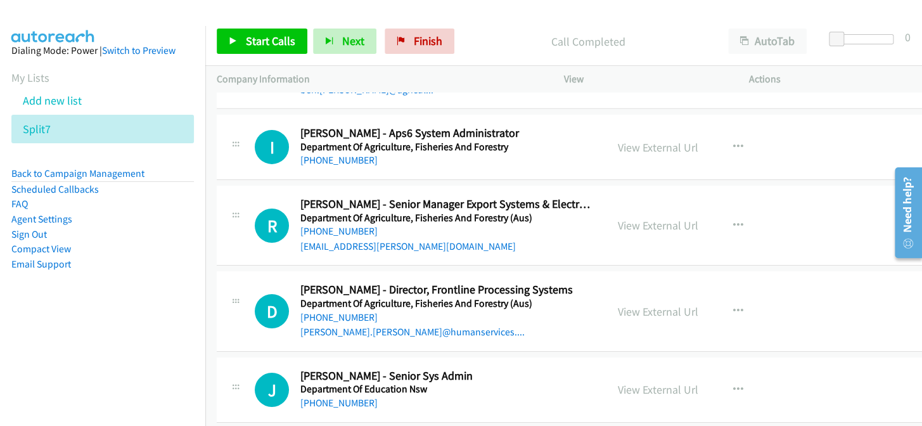
scroll to position [9804, 0]
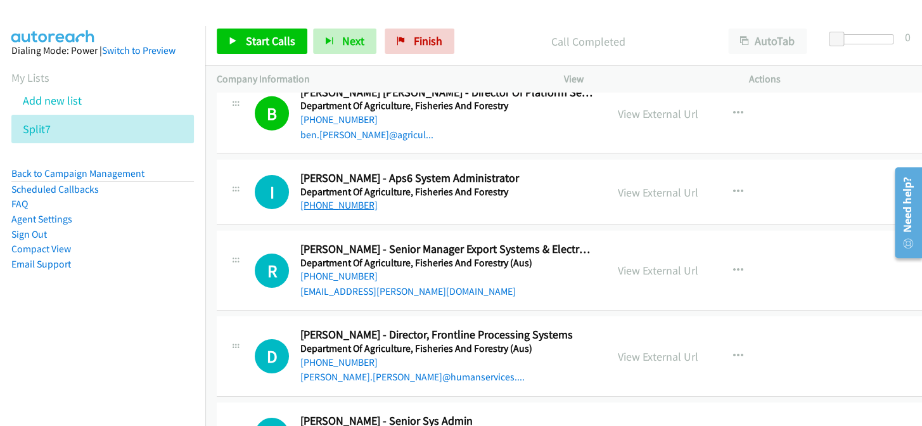
click at [326, 199] on link "[PHONE_NUMBER]" at bounding box center [338, 205] width 77 height 12
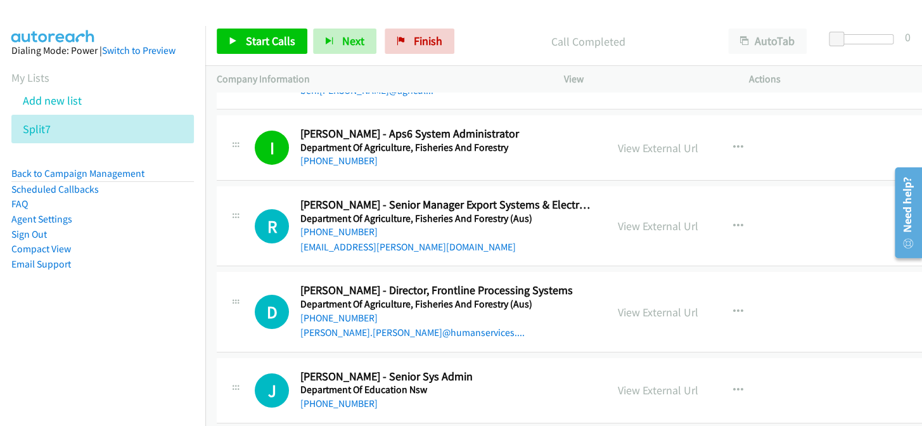
scroll to position [9862, 0]
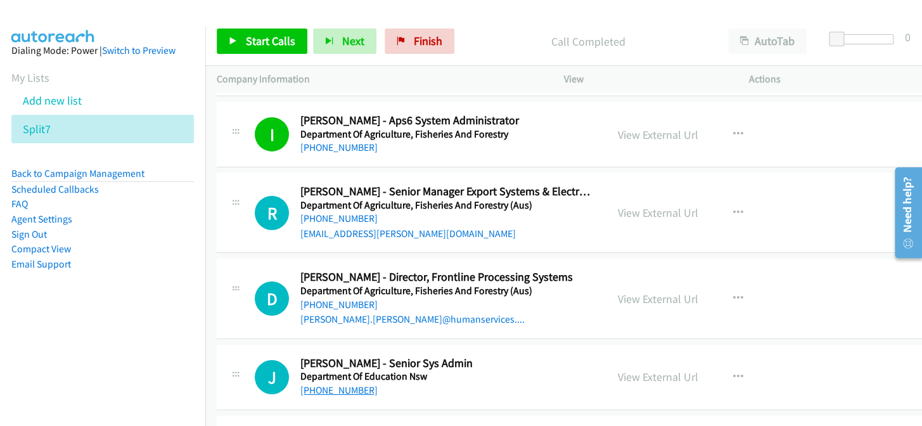
click at [342, 384] on link "[PHONE_NUMBER]" at bounding box center [338, 390] width 77 height 12
click at [330, 212] on link "[PHONE_NUMBER]" at bounding box center [338, 218] width 77 height 12
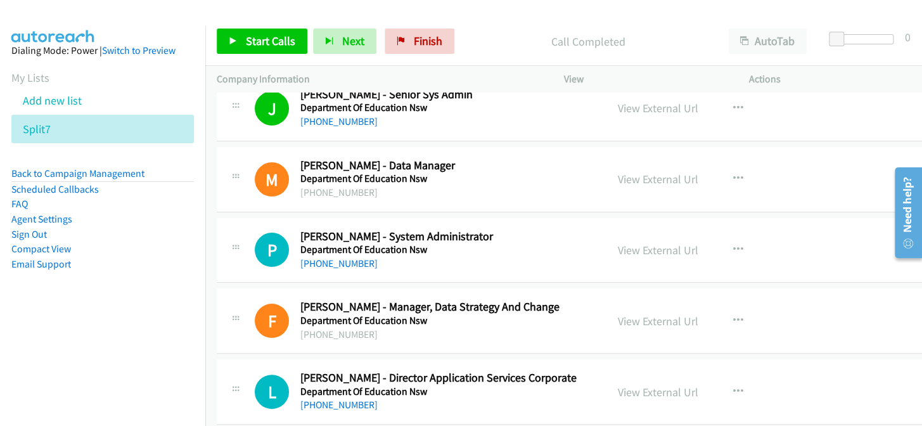
scroll to position [10150, 0]
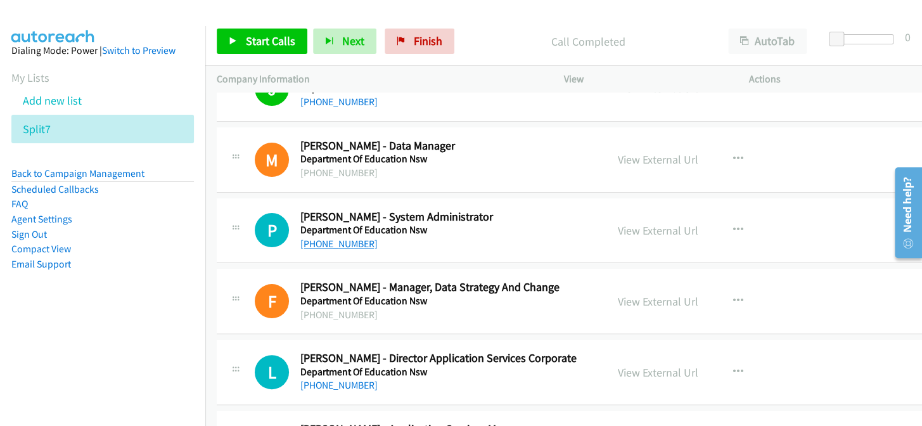
click at [317, 238] on link "[PHONE_NUMBER]" at bounding box center [338, 244] width 77 height 12
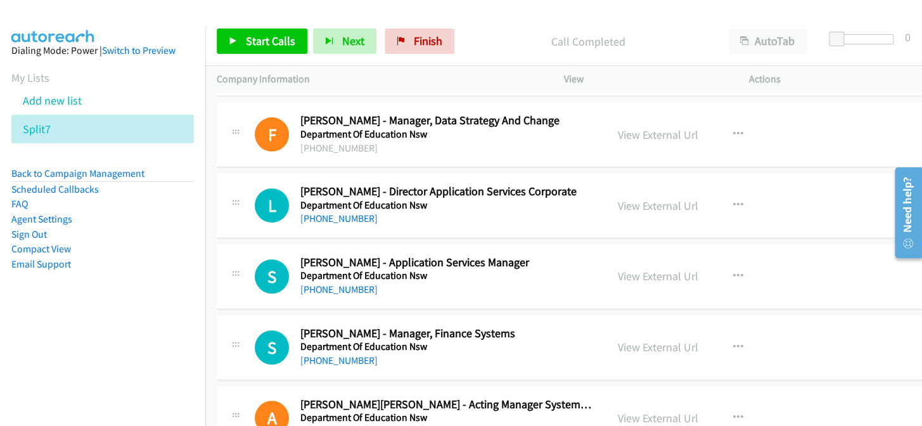
scroll to position [10322, 0]
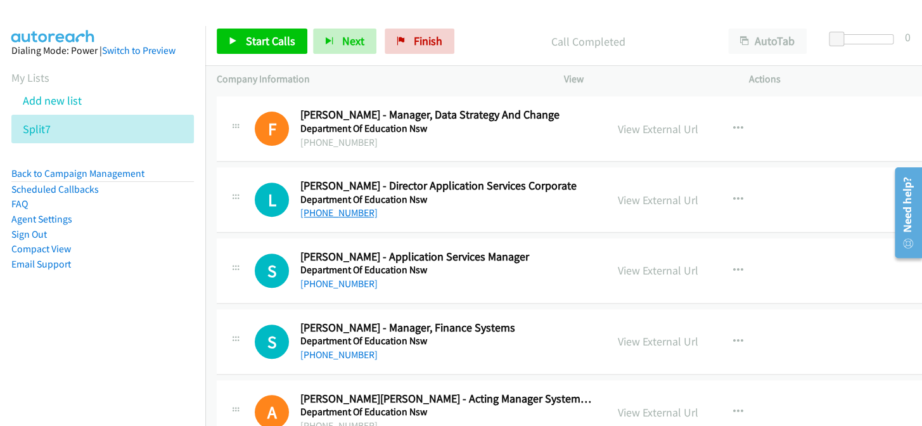
click at [338, 207] on link "[PHONE_NUMBER]" at bounding box center [338, 213] width 77 height 12
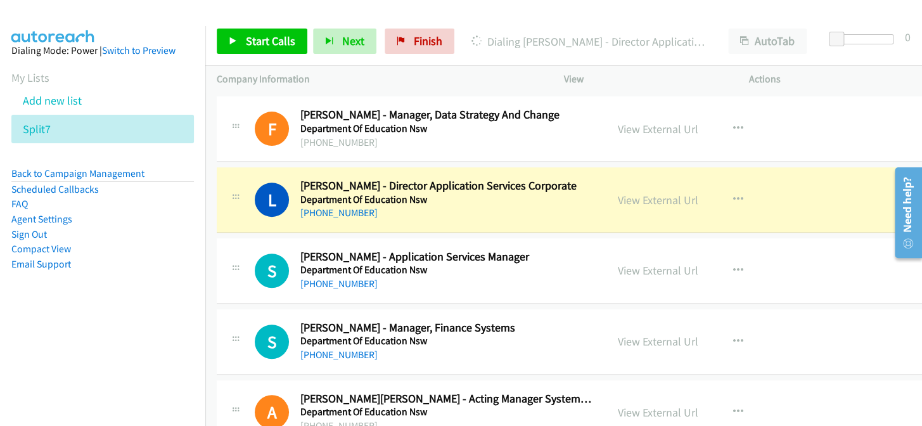
scroll to position [10380, 0]
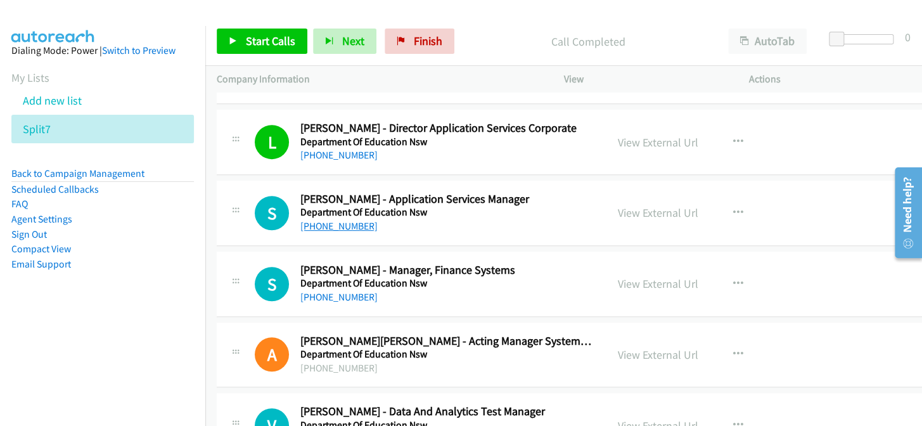
click at [326, 220] on link "[PHONE_NUMBER]" at bounding box center [338, 226] width 77 height 12
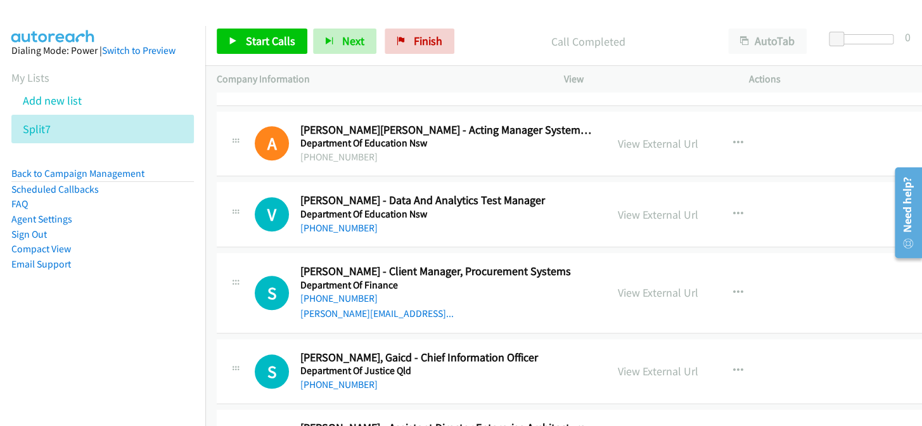
scroll to position [10611, 0]
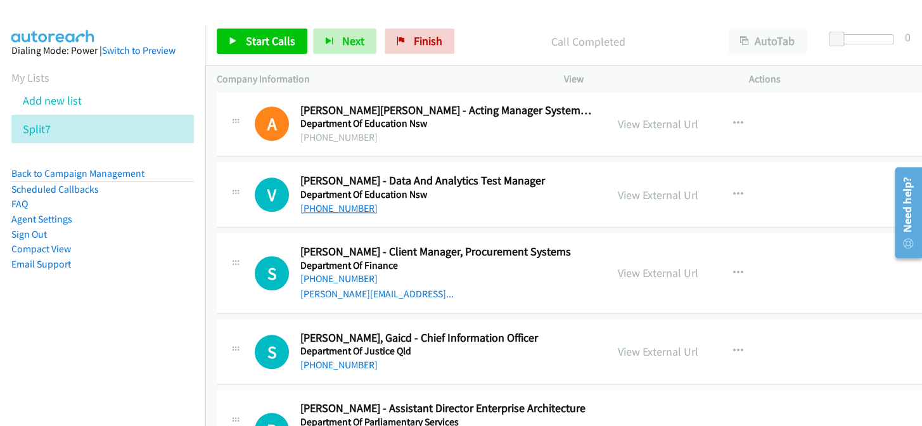
click at [347, 202] on link "[PHONE_NUMBER]" at bounding box center [338, 208] width 77 height 12
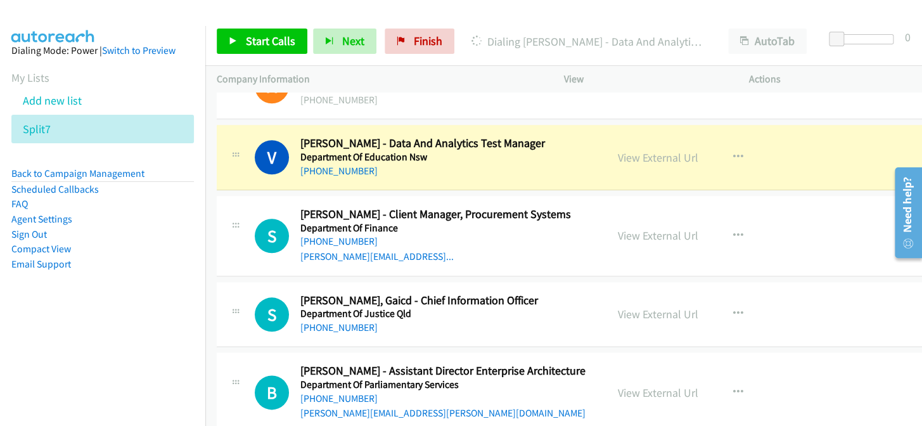
scroll to position [10668, 0]
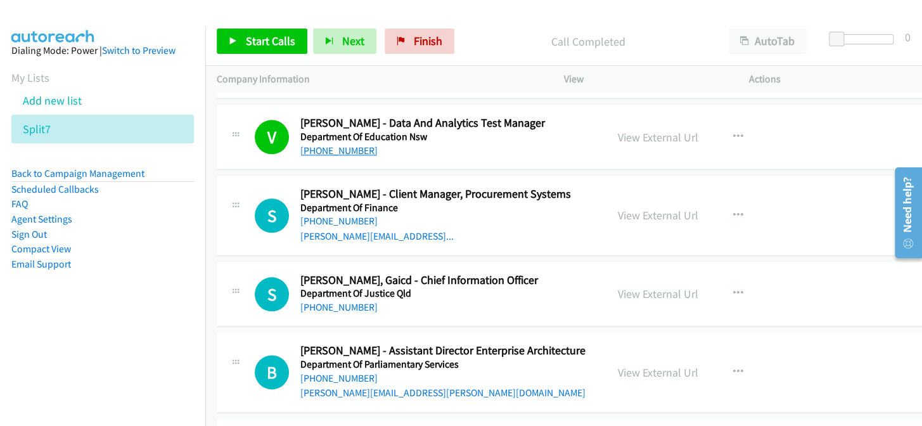
click at [330, 144] on link "[PHONE_NUMBER]" at bounding box center [338, 150] width 77 height 12
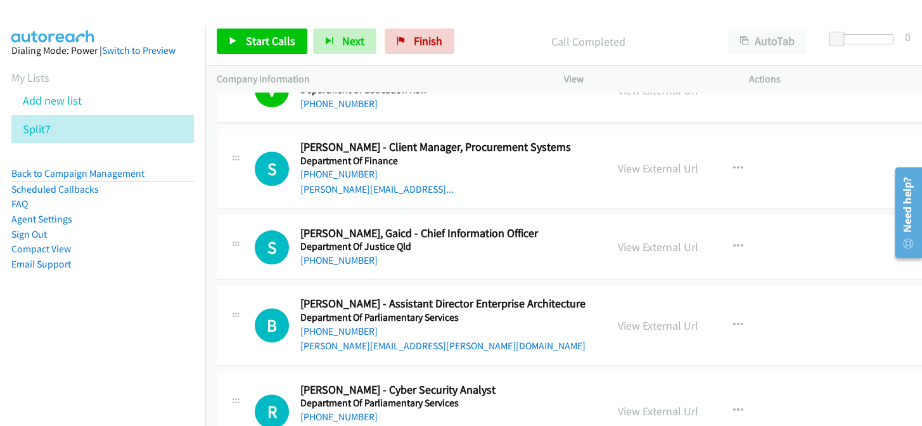
scroll to position [10726, 0]
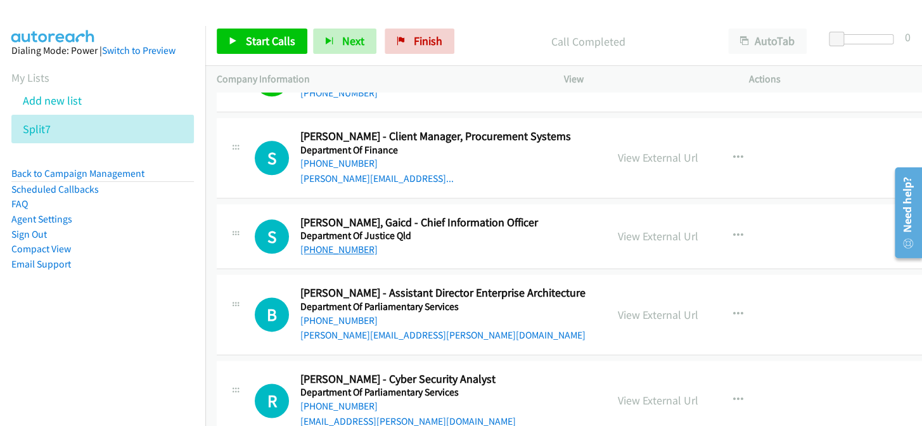
click at [323, 243] on link "[PHONE_NUMBER]" at bounding box center [338, 249] width 77 height 12
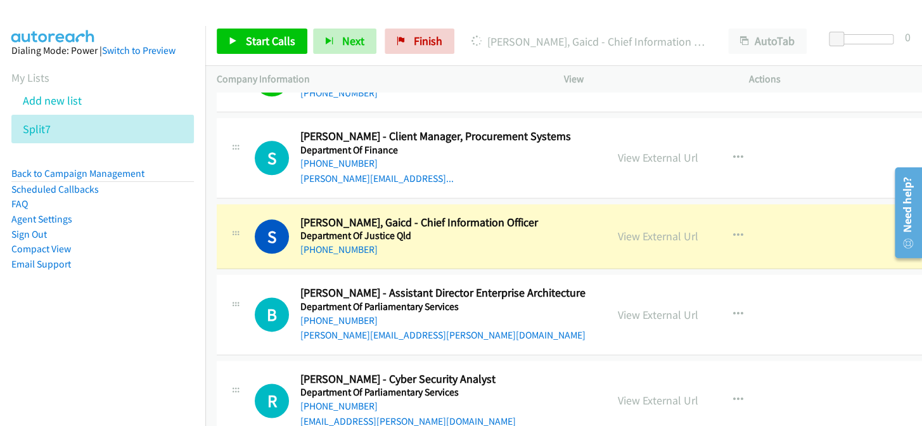
scroll to position [10784, 0]
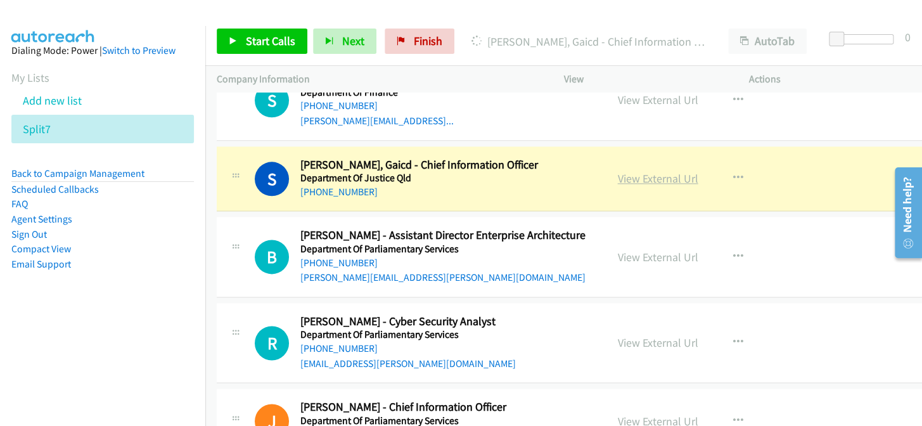
click at [655, 171] on link "View External Url" at bounding box center [658, 178] width 80 height 15
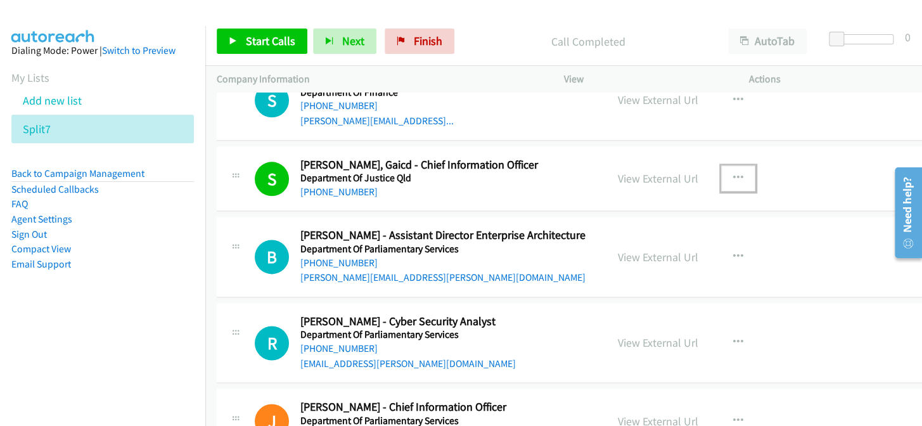
drag, startPoint x: 727, startPoint y: 160, endPoint x: 722, endPoint y: 167, distance: 8.1
click at [733, 173] on icon "button" at bounding box center [738, 178] width 10 height 10
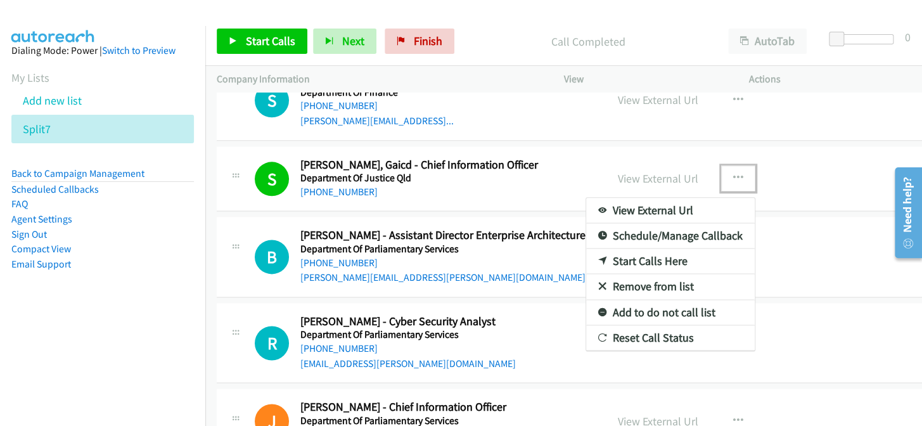
drag, startPoint x: 637, startPoint y: 297, endPoint x: 601, endPoint y: 288, distance: 37.8
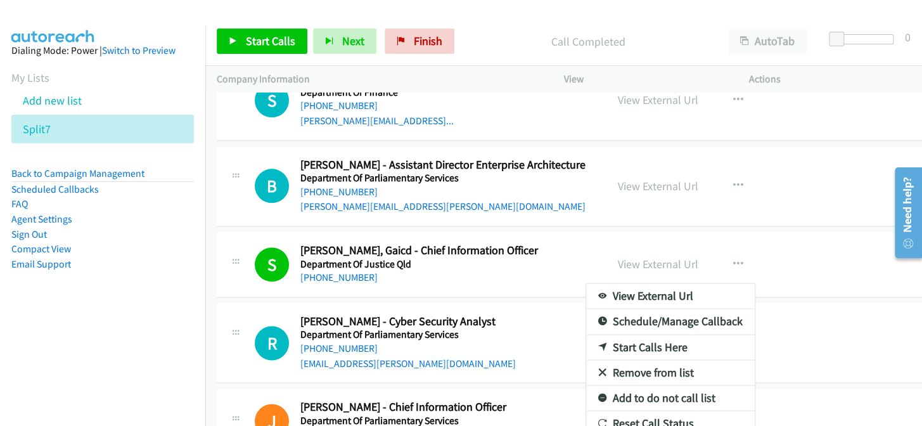
click at [726, 253] on div at bounding box center [461, 213] width 922 height 426
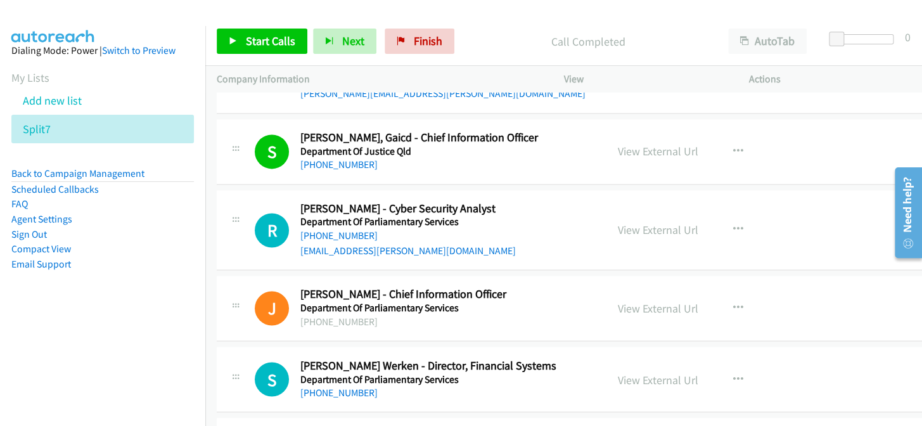
scroll to position [10899, 0]
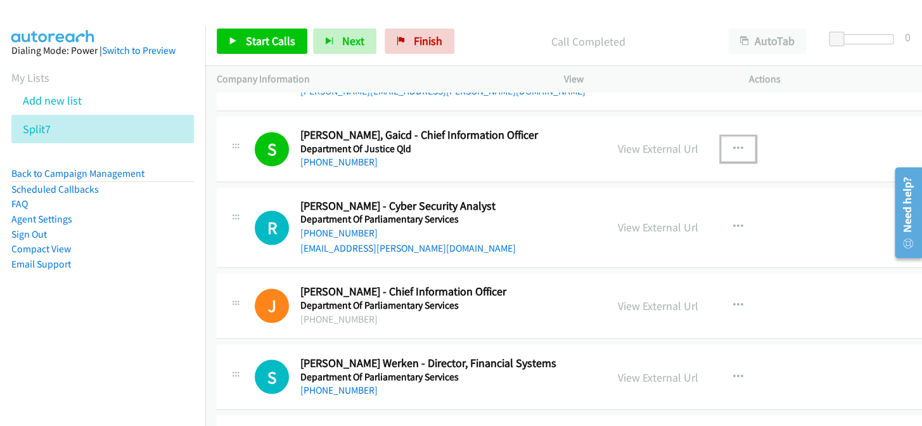
drag, startPoint x: 721, startPoint y: 132, endPoint x: 715, endPoint y: 144, distance: 12.8
click at [733, 144] on icon "button" at bounding box center [738, 149] width 10 height 10
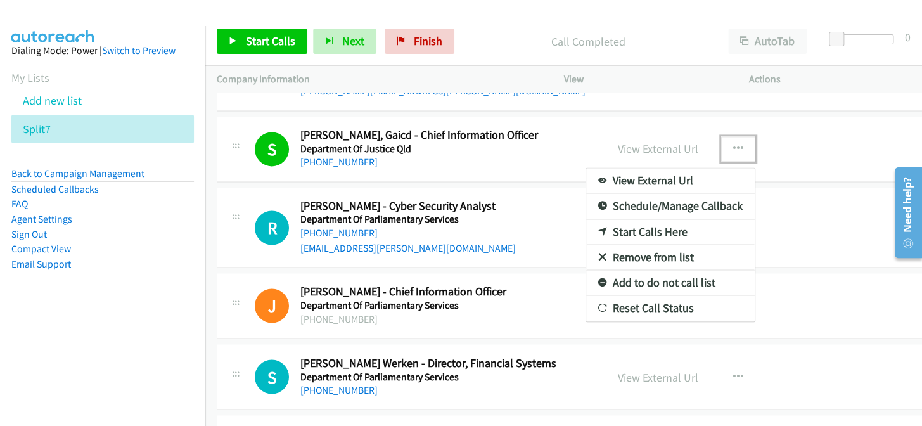
click at [637, 270] on link "Add to do not call list" at bounding box center [670, 282] width 169 height 25
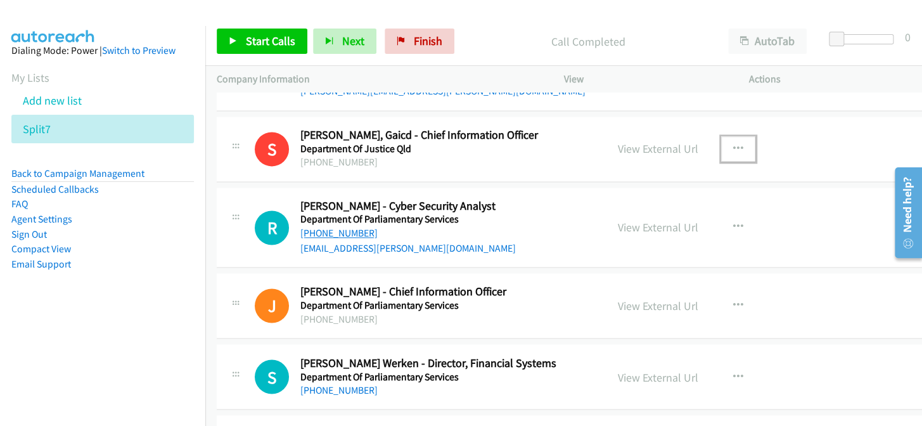
click at [336, 227] on link "[PHONE_NUMBER]" at bounding box center [338, 233] width 77 height 12
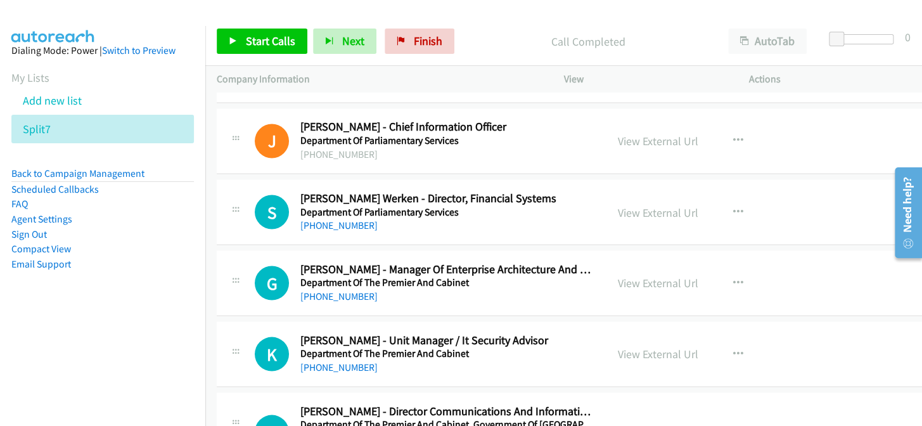
scroll to position [11129, 0]
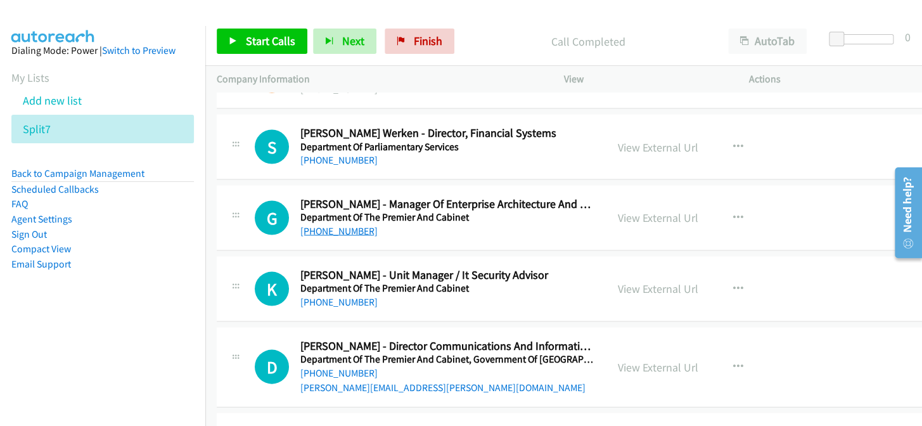
click at [310, 224] on link "[PHONE_NUMBER]" at bounding box center [338, 230] width 77 height 12
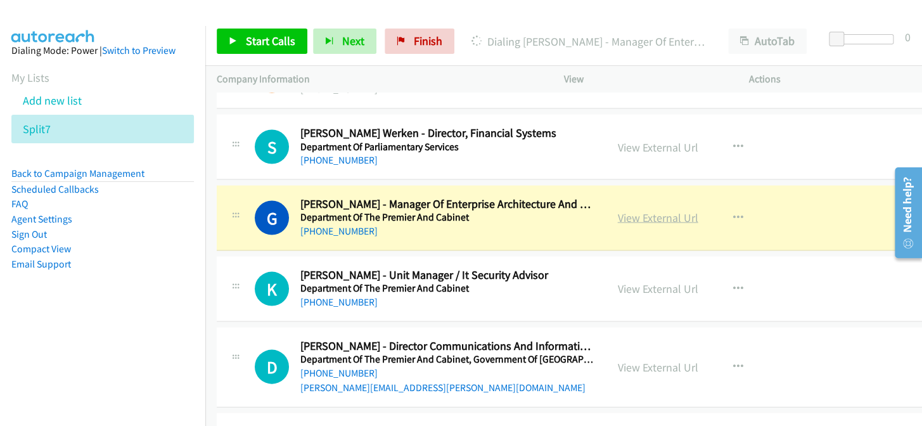
click at [649, 208] on div "View External Url" at bounding box center [658, 216] width 80 height 17
click at [649, 210] on link "View External Url" at bounding box center [658, 217] width 80 height 15
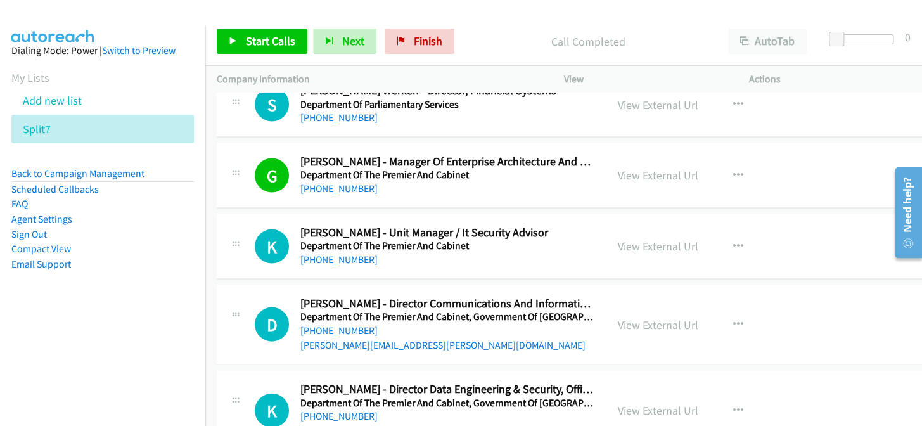
scroll to position [11187, 0]
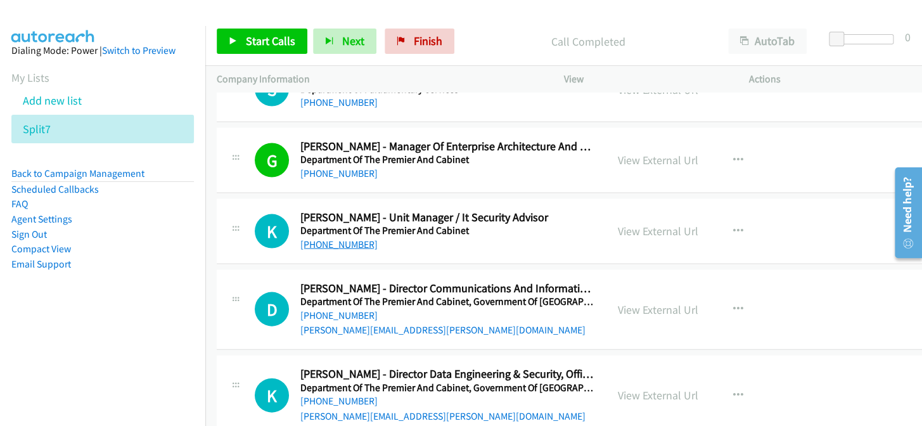
click at [314, 238] on link "[PHONE_NUMBER]" at bounding box center [338, 244] width 77 height 12
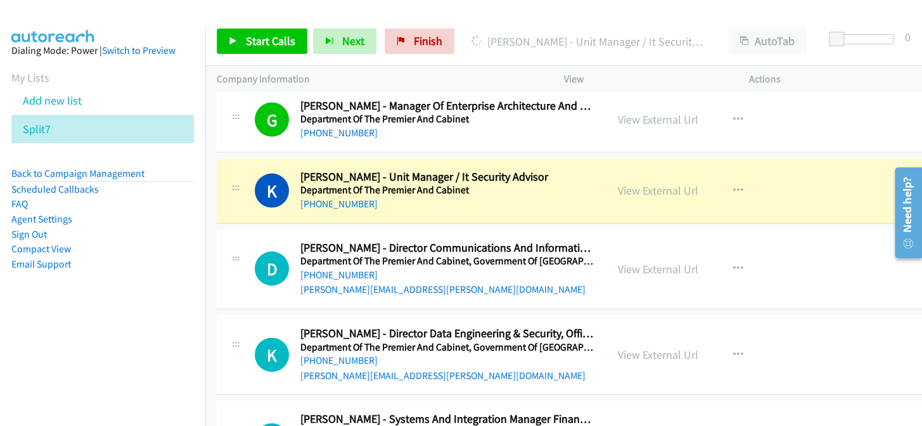
scroll to position [11244, 0]
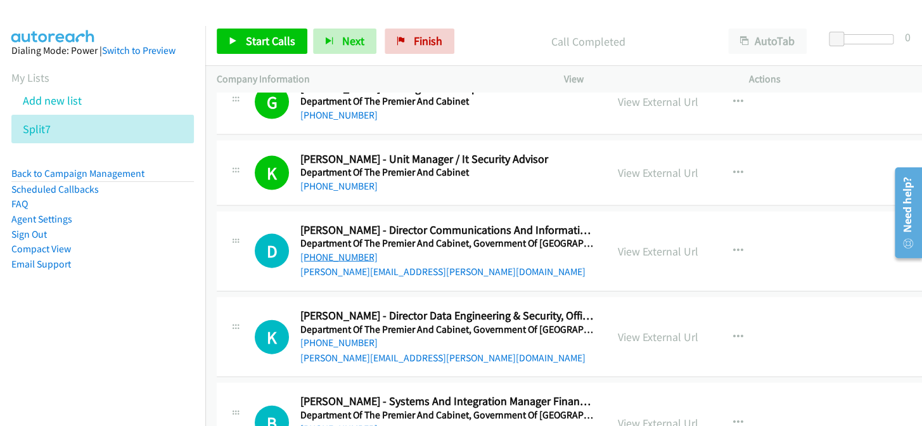
click at [342, 251] on link "[PHONE_NUMBER]" at bounding box center [338, 257] width 77 height 12
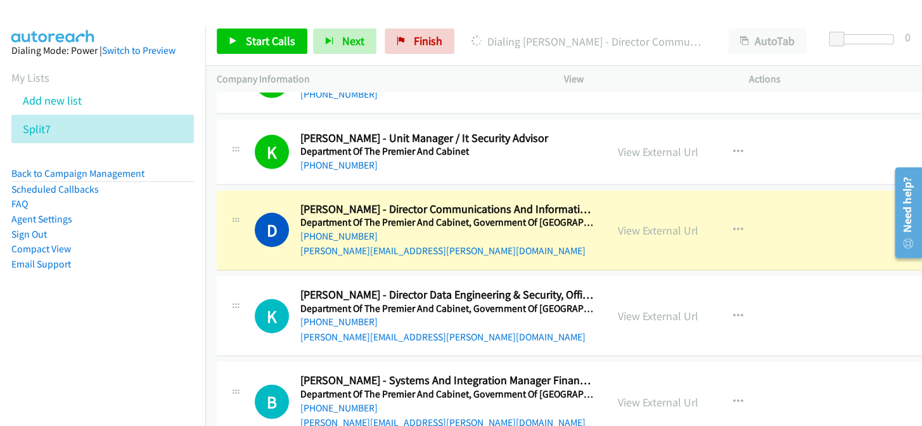
scroll to position [11302, 0]
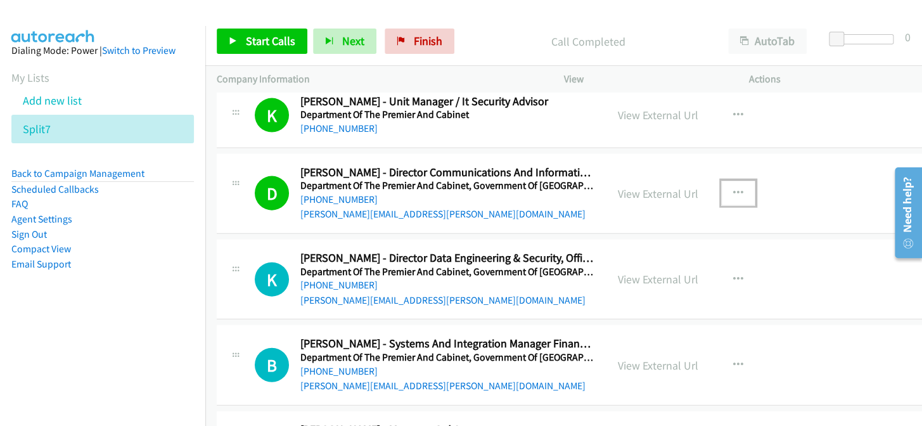
drag, startPoint x: 729, startPoint y: 182, endPoint x: 718, endPoint y: 179, distance: 11.7
click at [733, 188] on icon "button" at bounding box center [738, 193] width 10 height 10
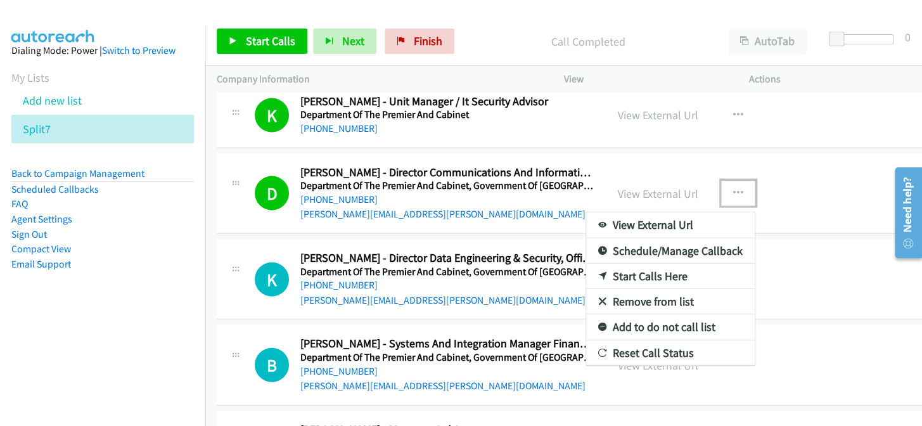
click at [655, 316] on link "Add to do not call list" at bounding box center [670, 326] width 169 height 25
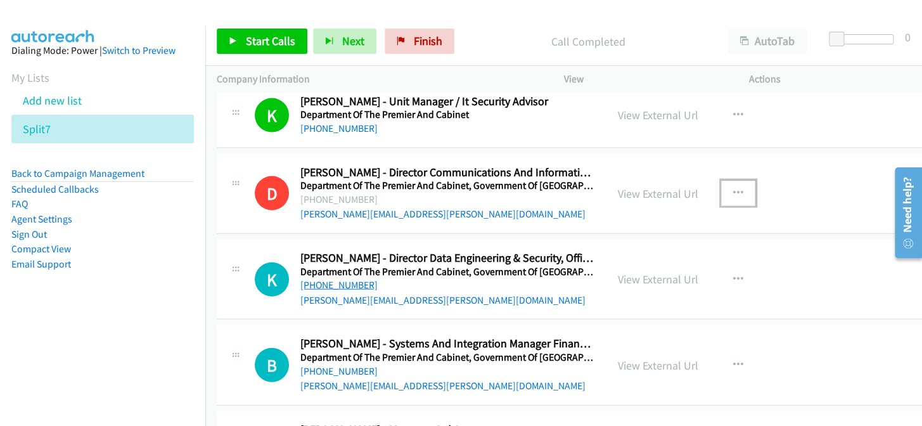
click at [331, 279] on link "[PHONE_NUMBER]" at bounding box center [338, 285] width 77 height 12
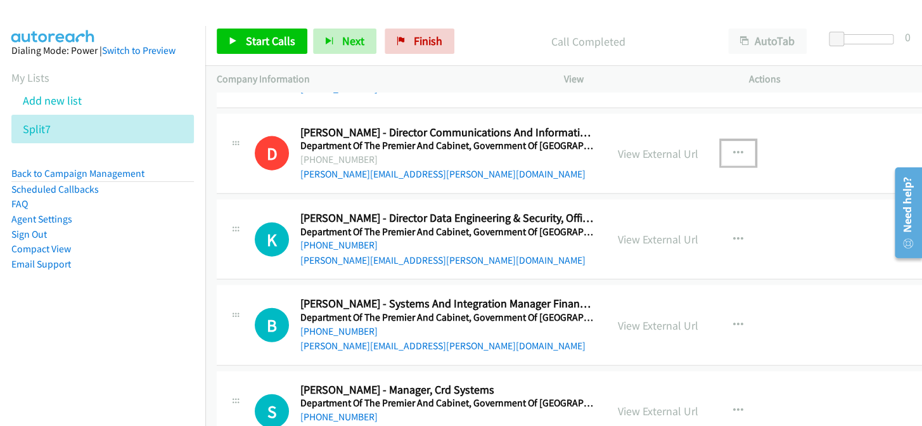
scroll to position [11360, 0]
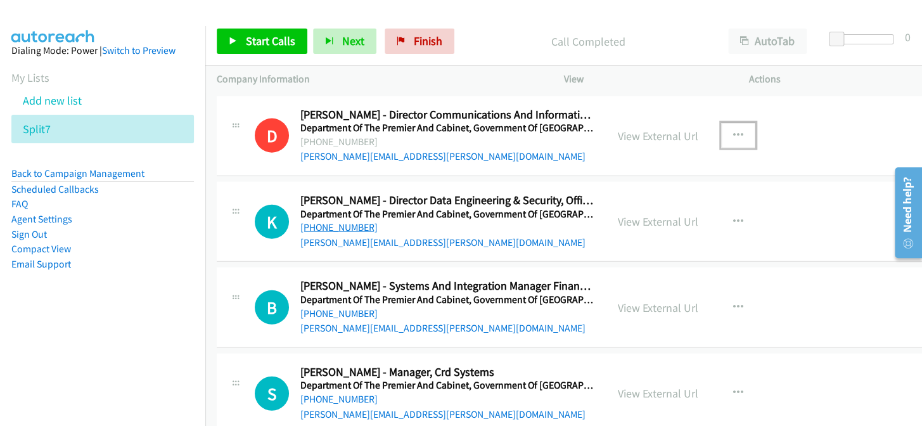
click at [326, 221] on link "[PHONE_NUMBER]" at bounding box center [338, 227] width 77 height 12
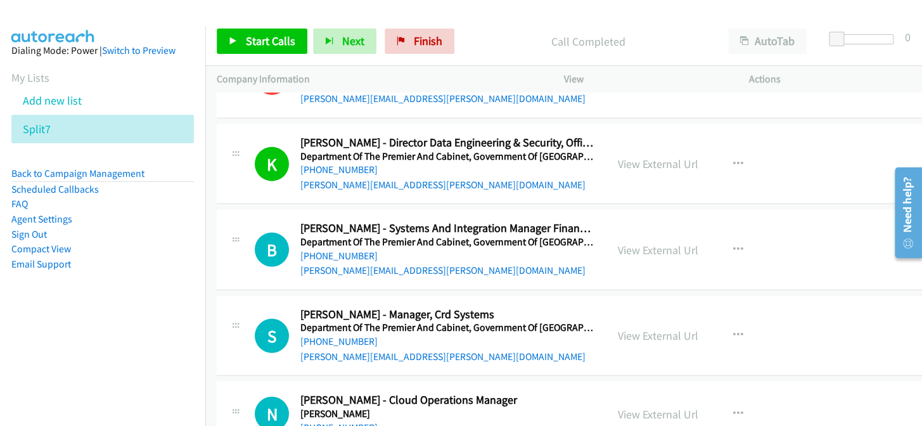
scroll to position [11475, 0]
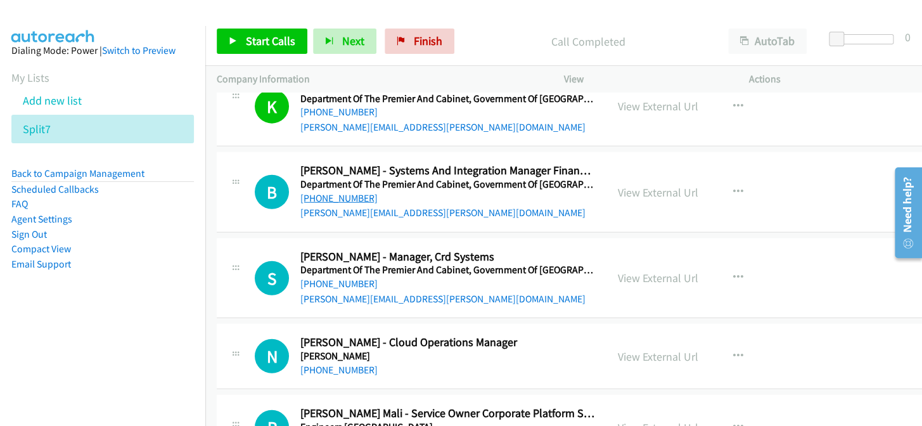
click at [331, 192] on link "[PHONE_NUMBER]" at bounding box center [338, 198] width 77 height 12
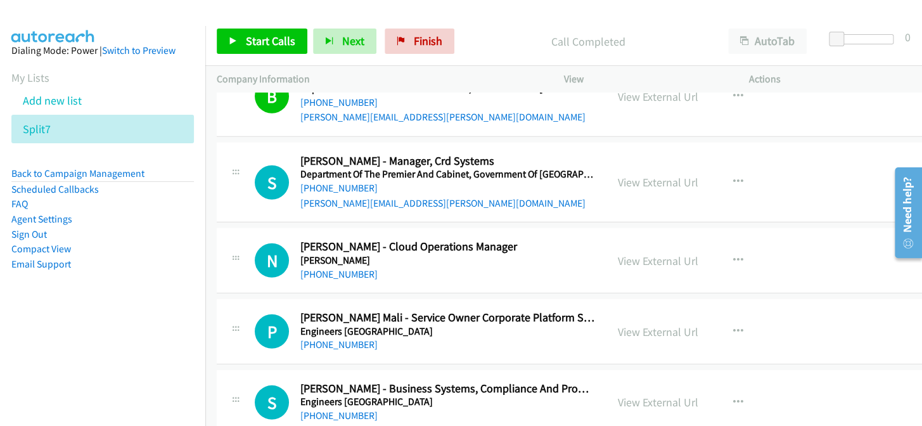
scroll to position [11590, 0]
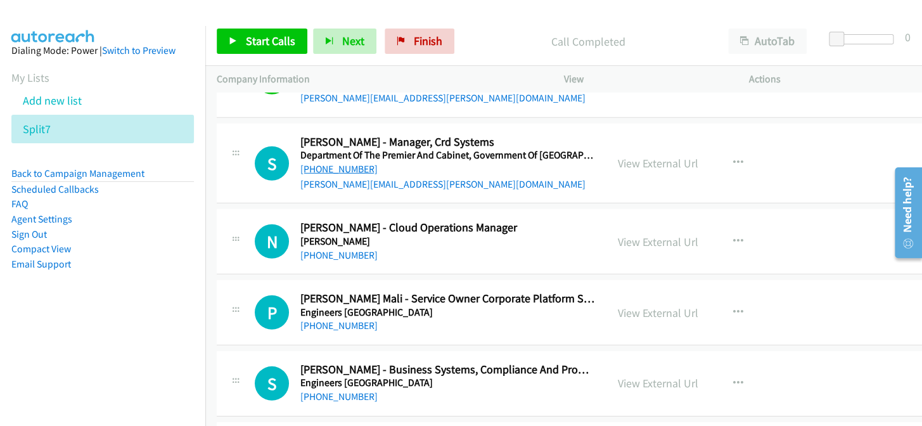
click at [329, 163] on link "[PHONE_NUMBER]" at bounding box center [338, 169] width 77 height 12
click at [330, 249] on link "[PHONE_NUMBER]" at bounding box center [338, 255] width 77 height 12
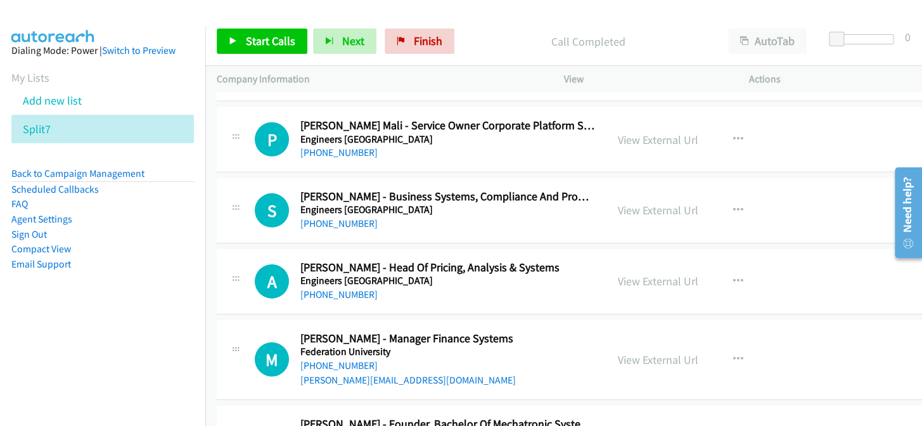
scroll to position [11820, 0]
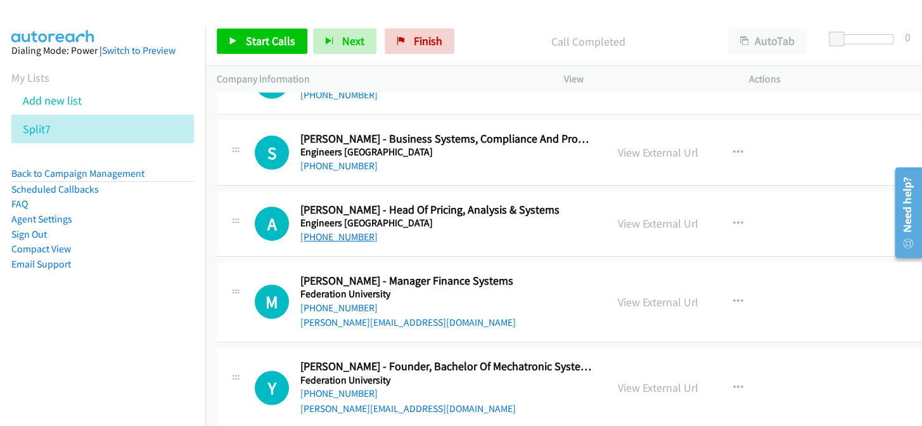
click at [348, 231] on link "[PHONE_NUMBER]" at bounding box center [338, 237] width 77 height 12
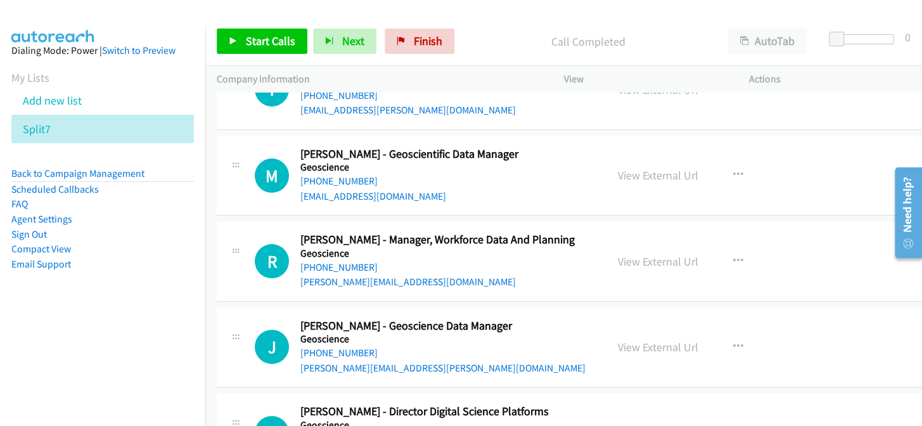
scroll to position [12224, 0]
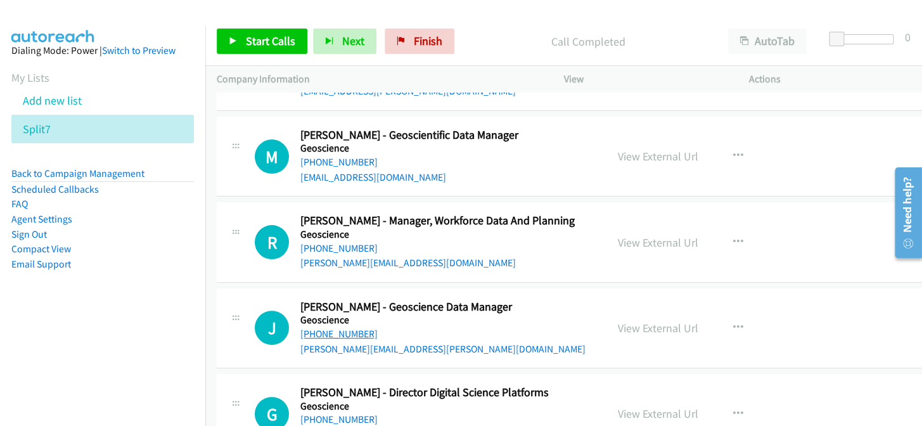
click at [333, 328] on link "[PHONE_NUMBER]" at bounding box center [338, 334] width 77 height 12
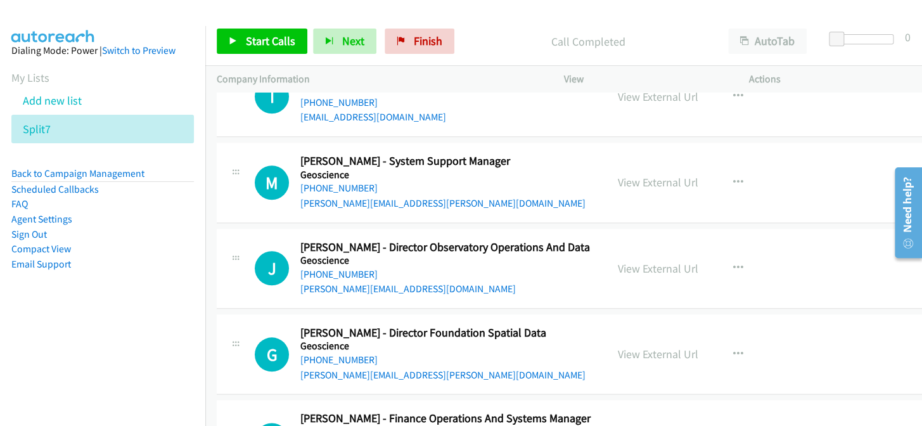
scroll to position [12627, 0]
click at [342, 181] on link "[PHONE_NUMBER]" at bounding box center [338, 187] width 77 height 12
click at [316, 267] on link "[PHONE_NUMBER]" at bounding box center [338, 273] width 77 height 12
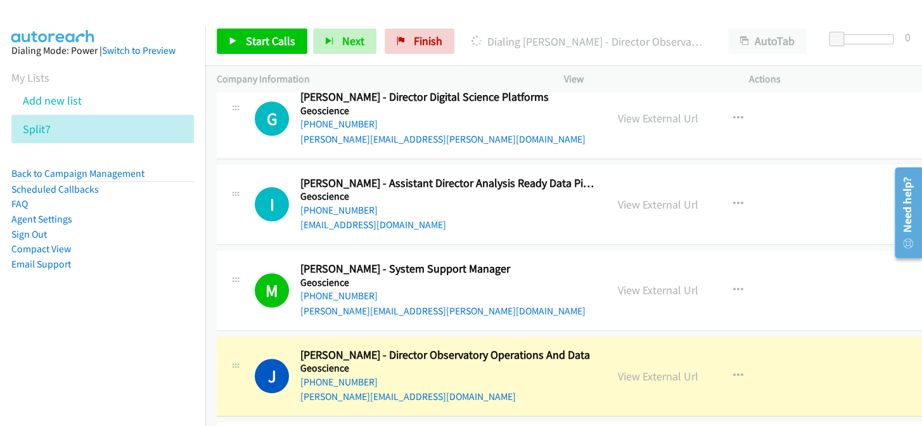
scroll to position [12512, 0]
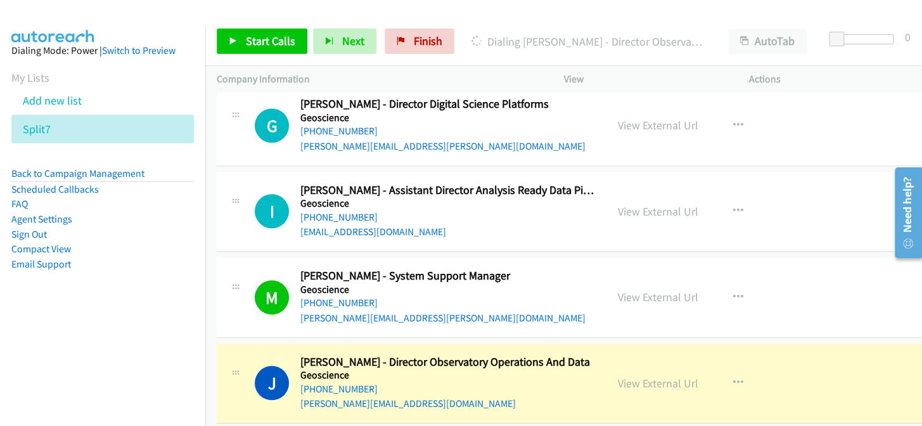
click at [191, 247] on aside "Dialing Mode: Power | Switch to Preview My Lists Add new list Split7 Back to Ca…" at bounding box center [102, 177] width 205 height 303
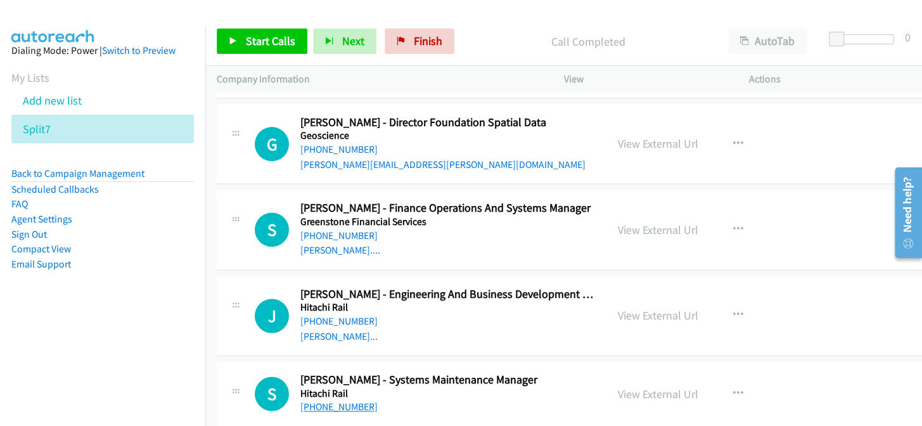
scroll to position [12857, 0]
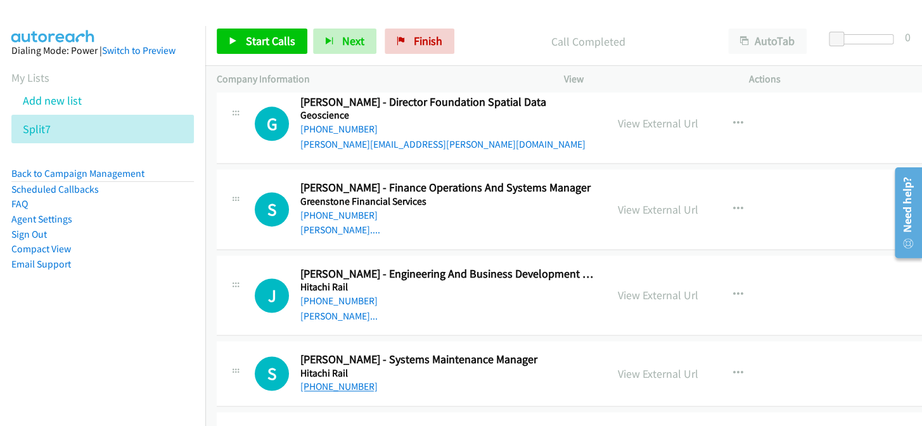
click at [322, 380] on link "[PHONE_NUMBER]" at bounding box center [338, 386] width 77 height 12
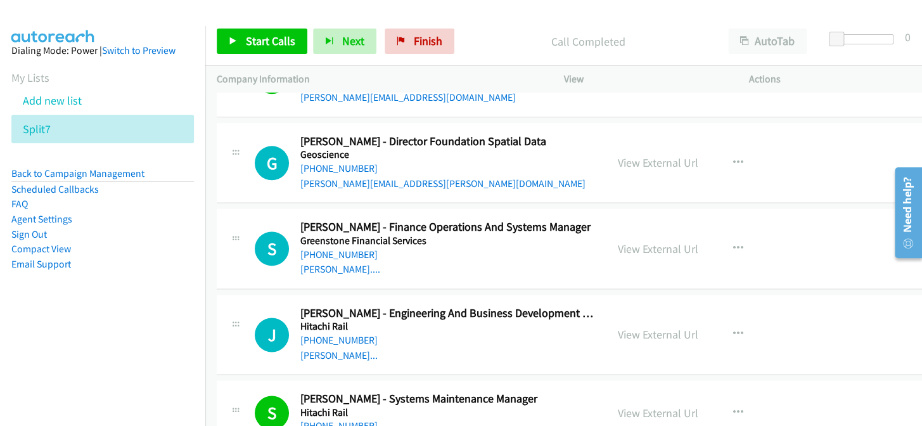
scroll to position [12800, 0]
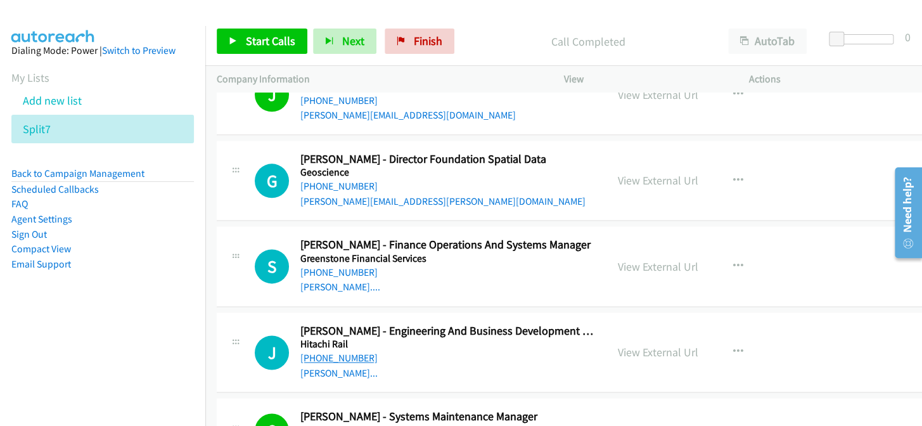
click at [337, 352] on link "[PHONE_NUMBER]" at bounding box center [338, 358] width 77 height 12
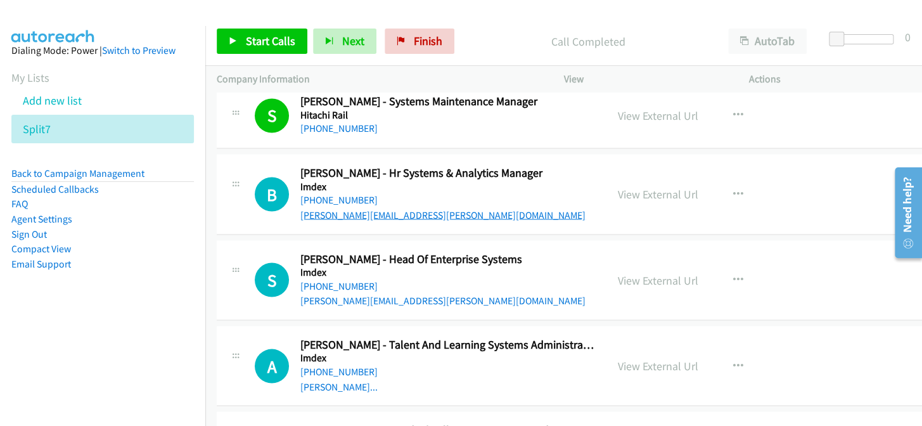
scroll to position [13088, 0]
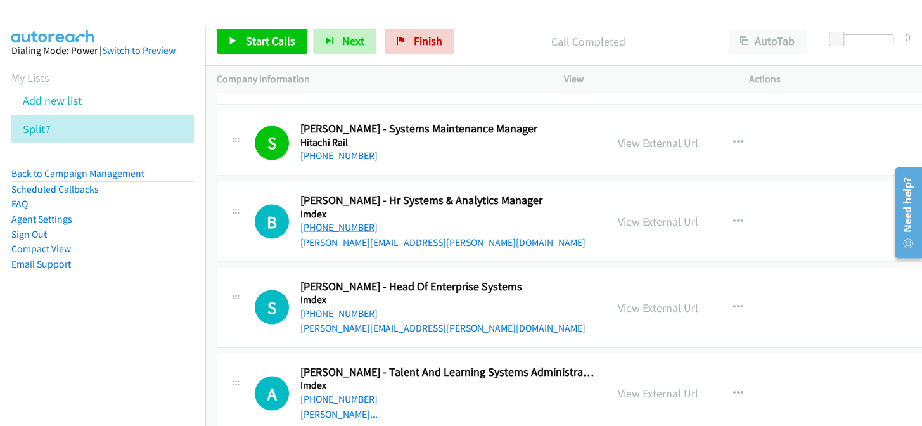
click at [331, 221] on link "[PHONE_NUMBER]" at bounding box center [338, 227] width 77 height 12
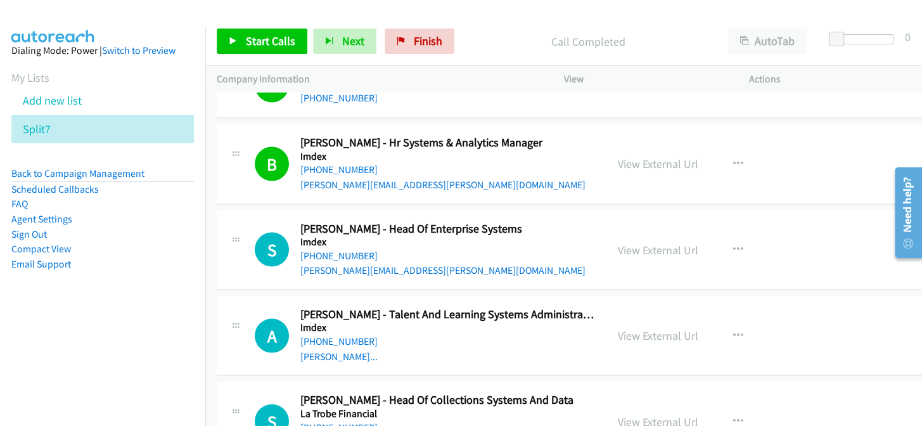
scroll to position [13203, 0]
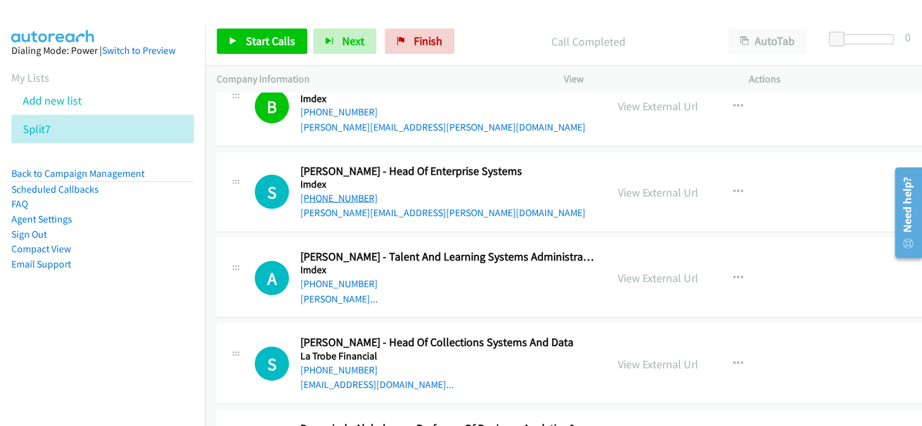
click at [336, 191] on link "[PHONE_NUMBER]" at bounding box center [338, 197] width 77 height 12
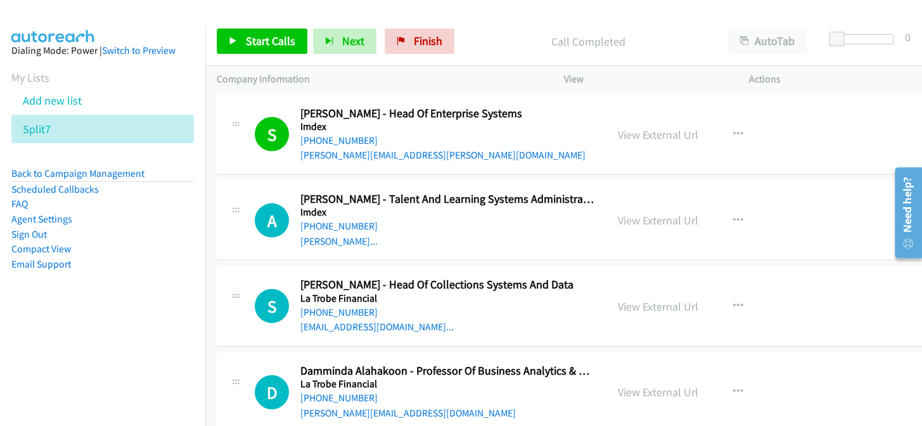
scroll to position [13318, 0]
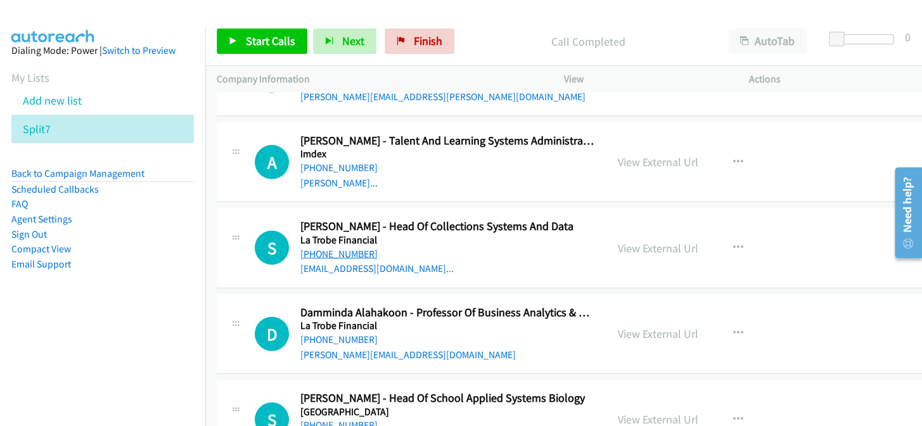
click at [342, 248] on link "[PHONE_NUMBER]" at bounding box center [338, 254] width 77 height 12
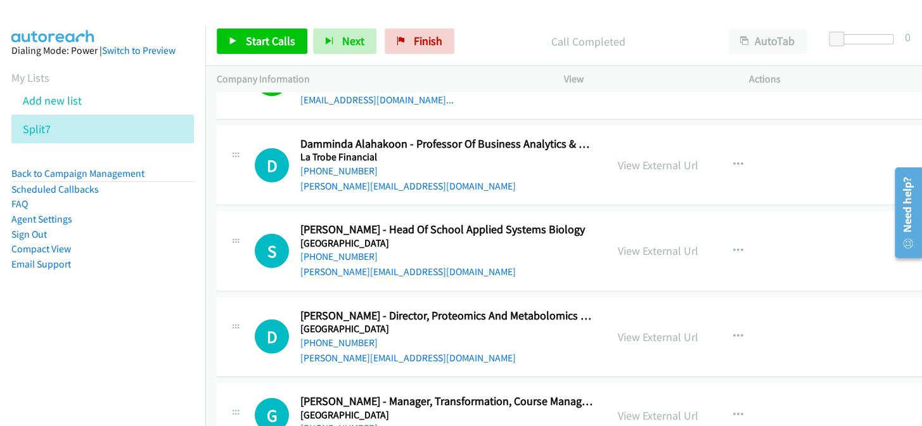
scroll to position [13491, 0]
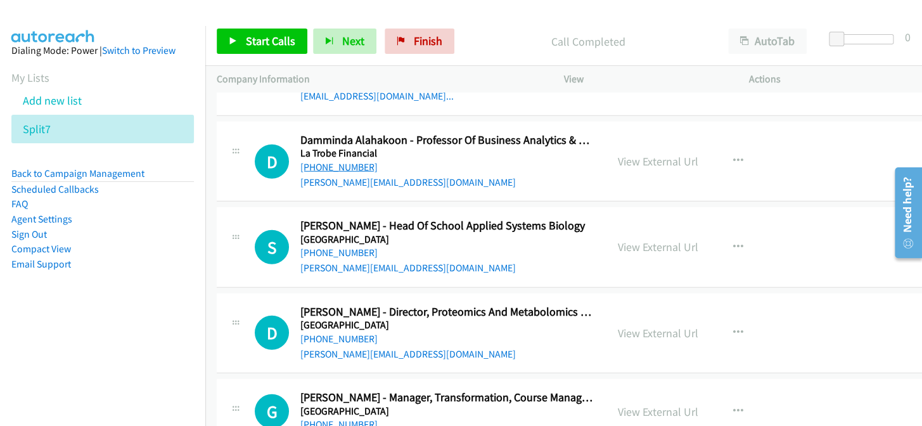
click at [330, 161] on link "[PHONE_NUMBER]" at bounding box center [338, 167] width 77 height 12
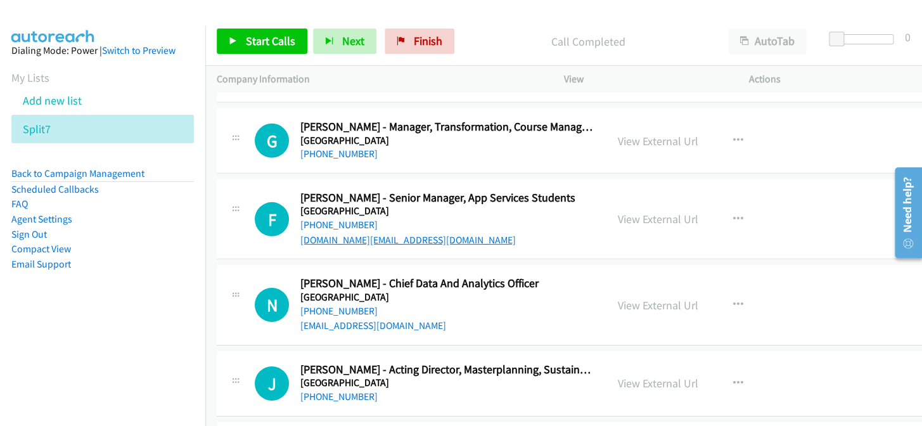
scroll to position [13779, 0]
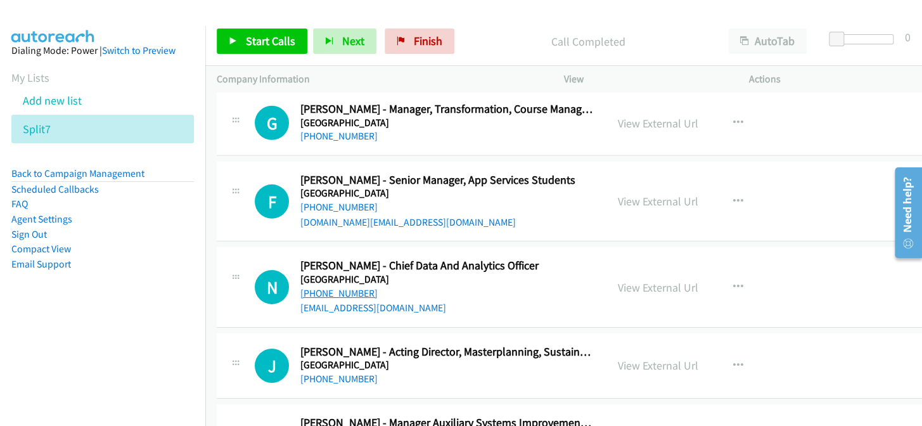
click at [345, 287] on link "[PHONE_NUMBER]" at bounding box center [338, 293] width 77 height 12
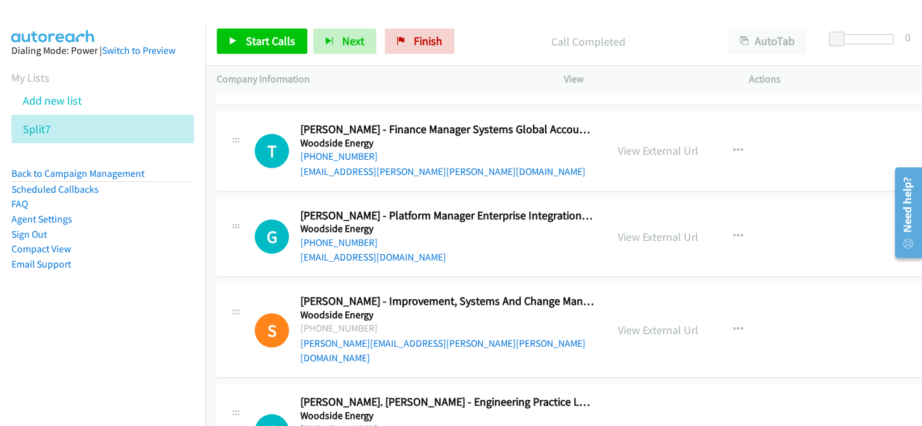
scroll to position [32707, 0]
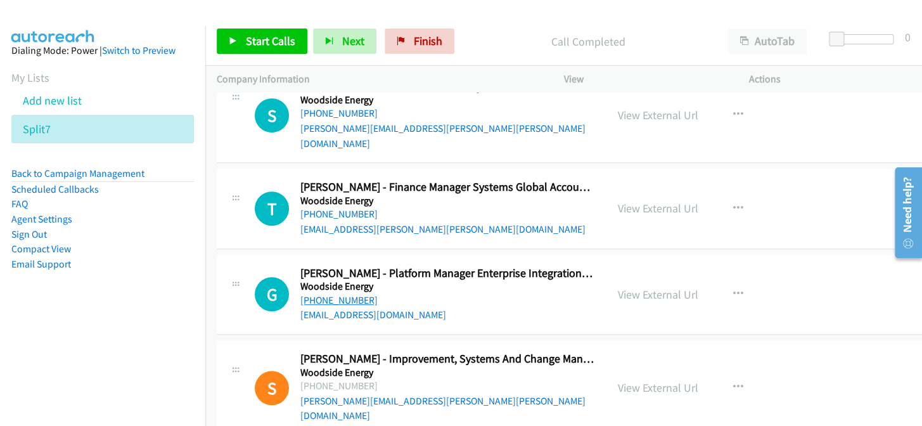
click at [321, 294] on link "[PHONE_NUMBER]" at bounding box center [338, 300] width 77 height 12
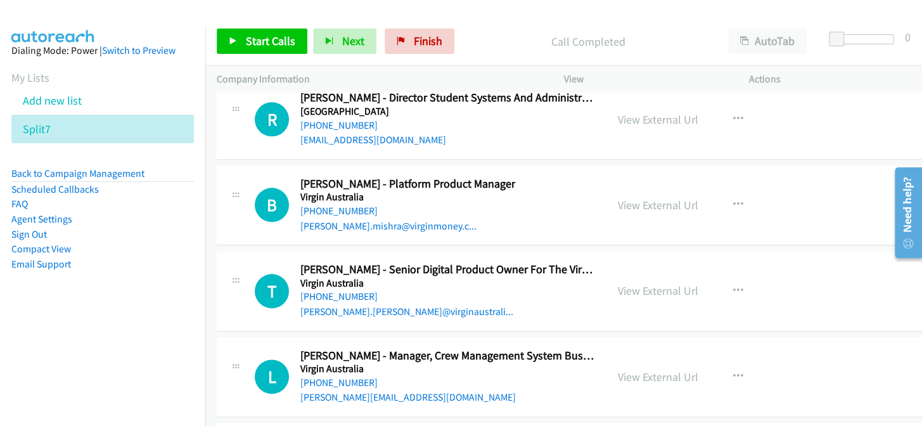
scroll to position [30921, 0]
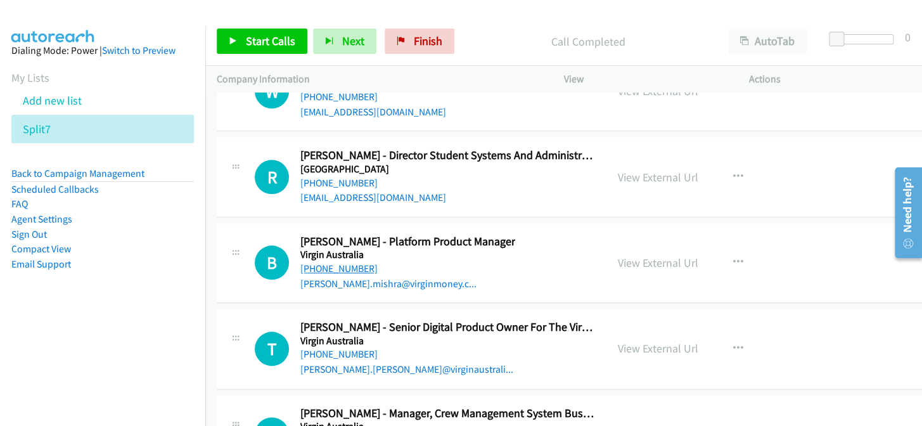
click at [339, 262] on link "[PHONE_NUMBER]" at bounding box center [338, 268] width 77 height 12
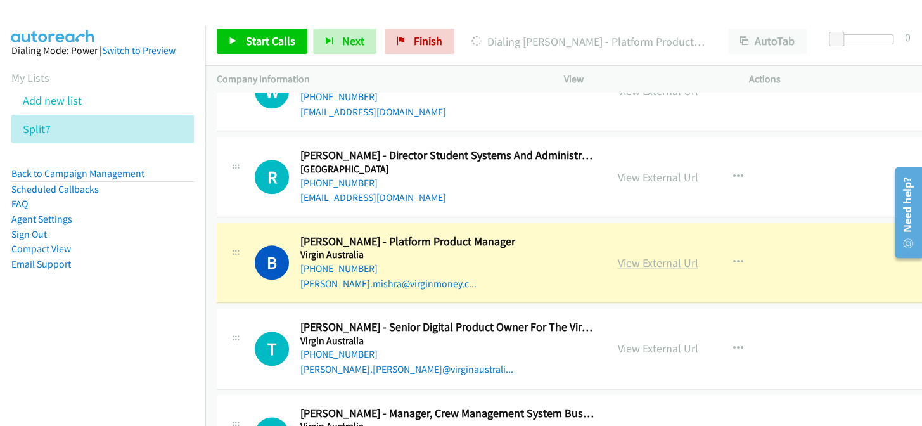
click at [651, 255] on link "View External Url" at bounding box center [658, 262] width 80 height 15
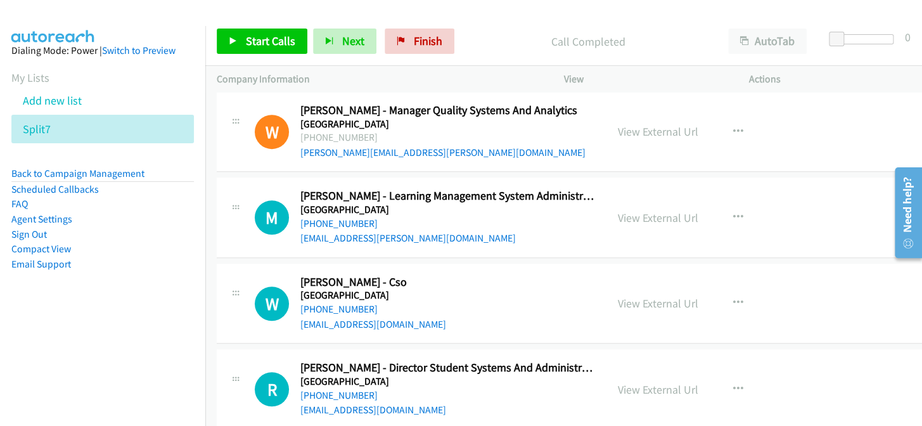
scroll to position [30691, 0]
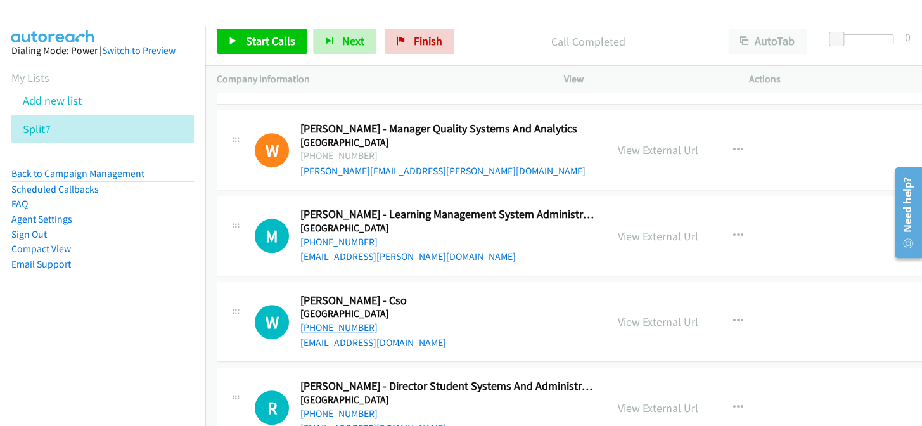
click at [343, 321] on link "[PHONE_NUMBER]" at bounding box center [338, 327] width 77 height 12
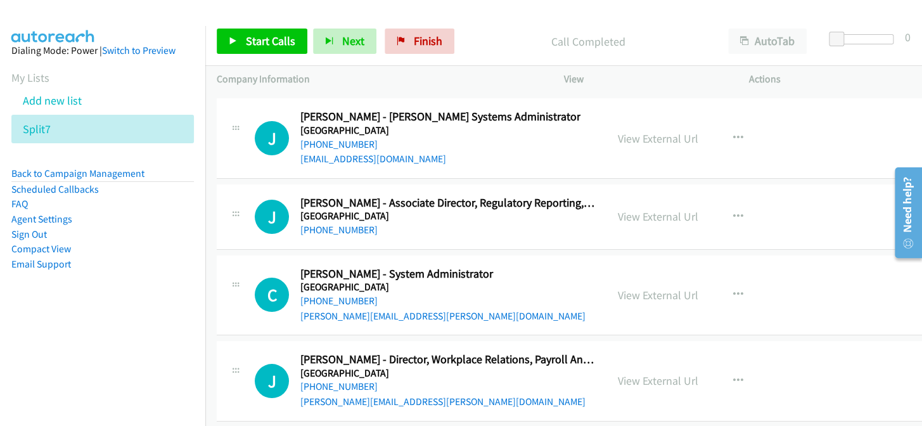
scroll to position [30288, 0]
click at [316, 295] on link "[PHONE_NUMBER]" at bounding box center [338, 301] width 77 height 12
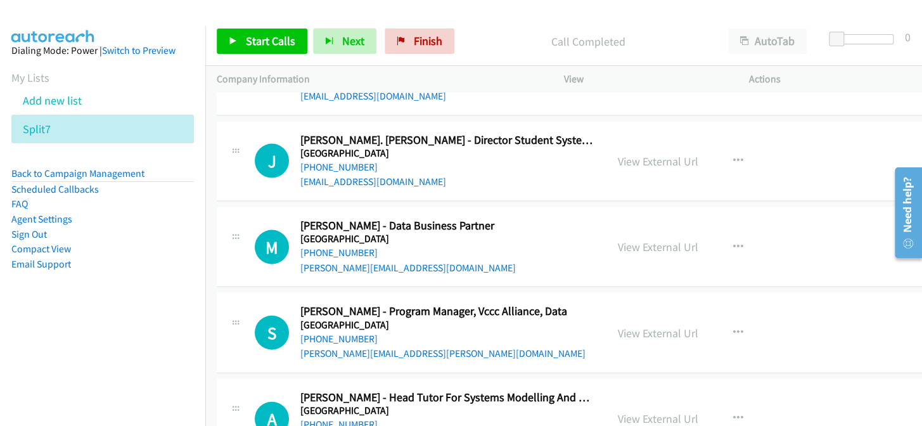
scroll to position [29423, 0]
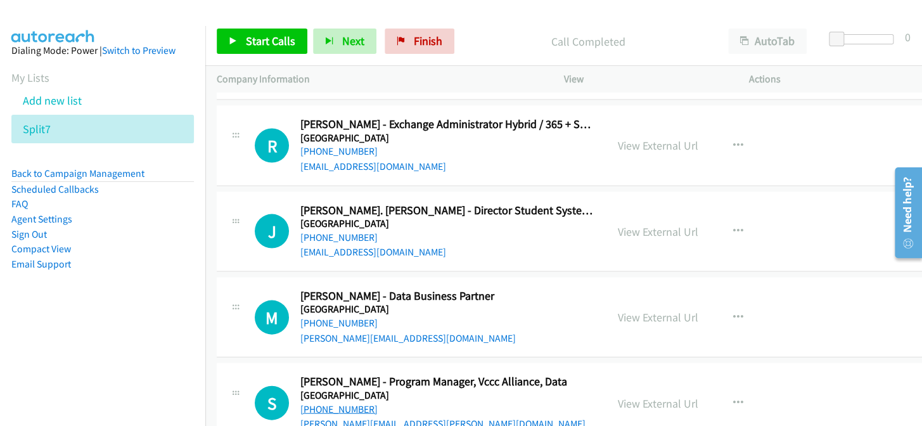
click at [353, 402] on link "[PHONE_NUMBER]" at bounding box center [338, 408] width 77 height 12
click at [361, 316] on link "[PHONE_NUMBER]" at bounding box center [338, 322] width 77 height 12
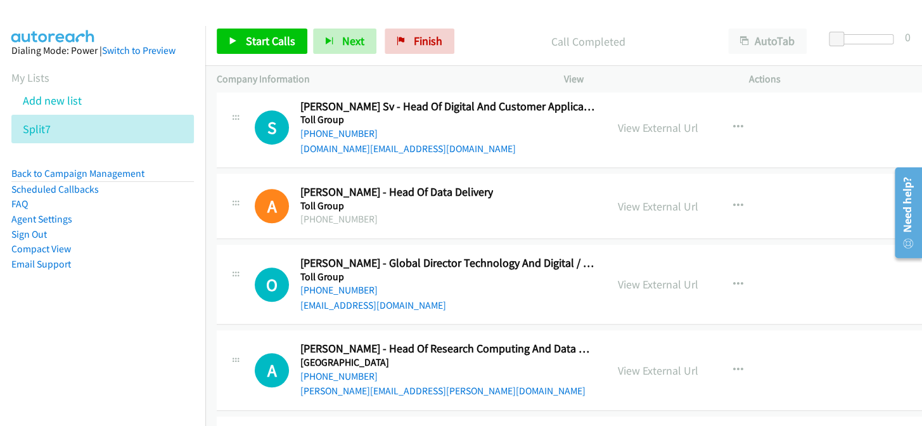
scroll to position [28674, 0]
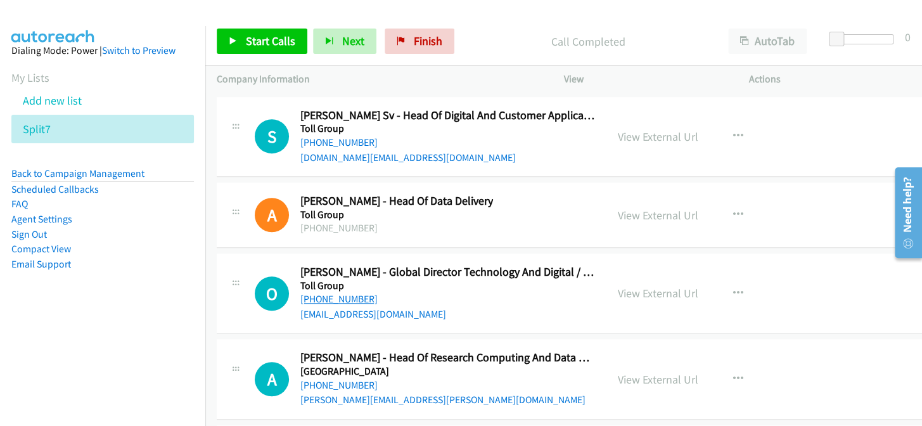
click at [339, 293] on link "[PHONE_NUMBER]" at bounding box center [338, 299] width 77 height 12
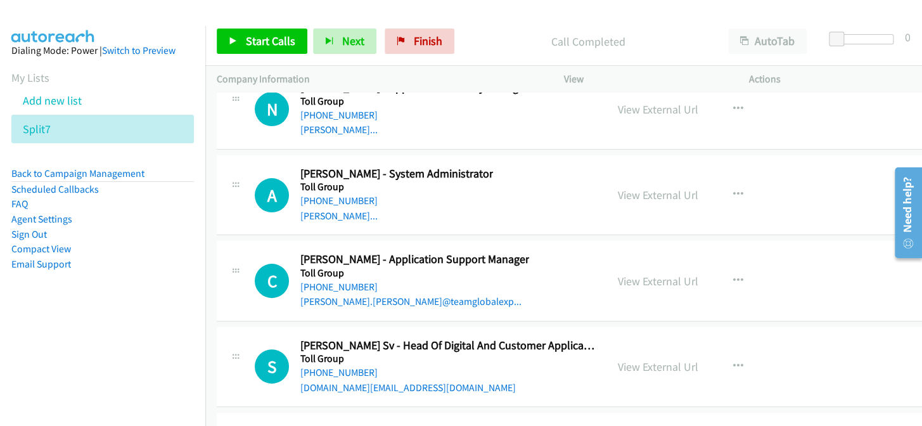
scroll to position [28387, 0]
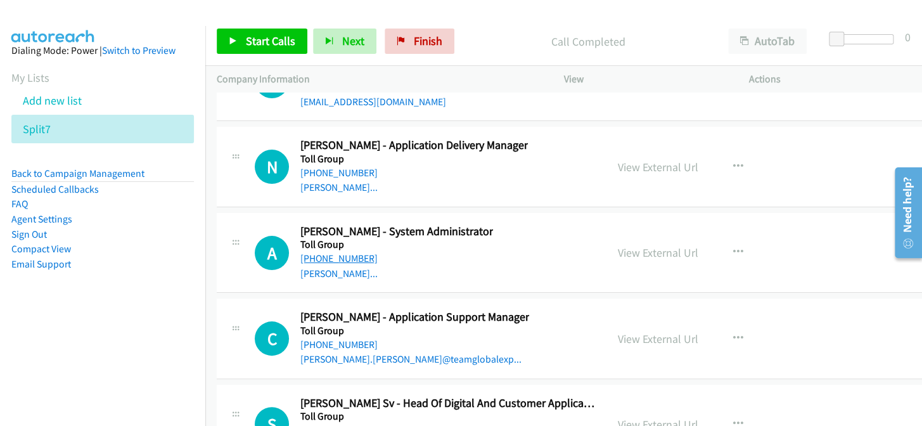
click at [344, 252] on link "[PHONE_NUMBER]" at bounding box center [338, 258] width 77 height 12
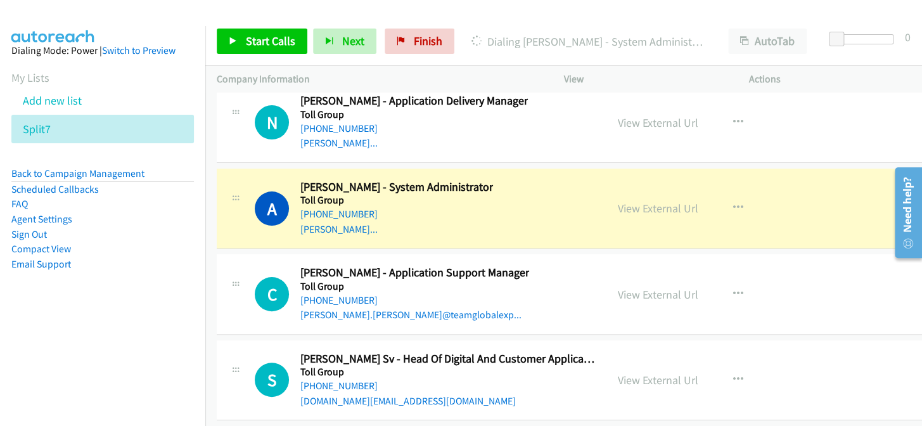
scroll to position [28444, 0]
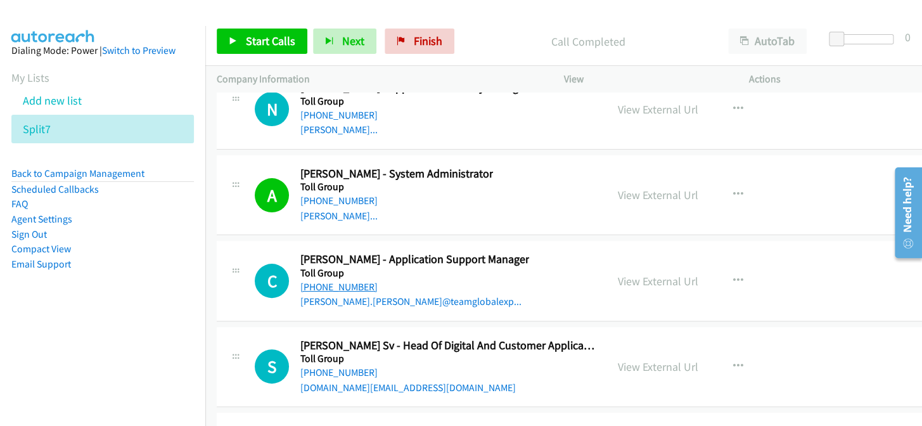
click at [325, 281] on link "[PHONE_NUMBER]" at bounding box center [338, 287] width 77 height 12
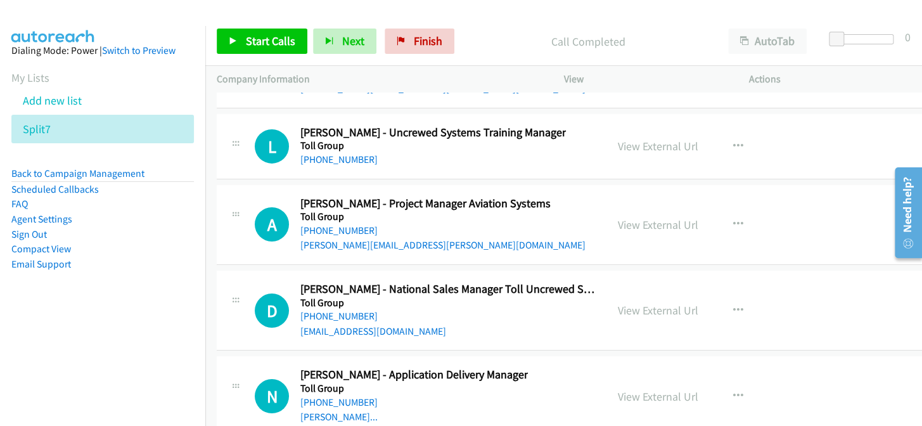
scroll to position [28156, 0]
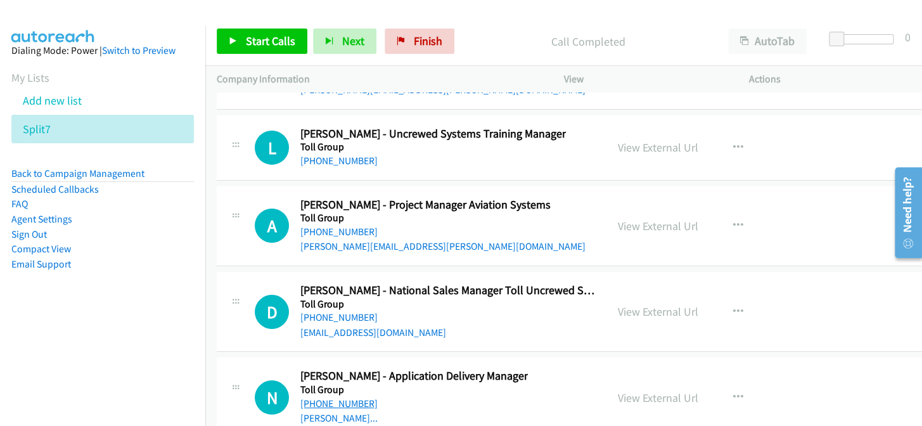
click at [331, 397] on link "[PHONE_NUMBER]" at bounding box center [338, 403] width 77 height 12
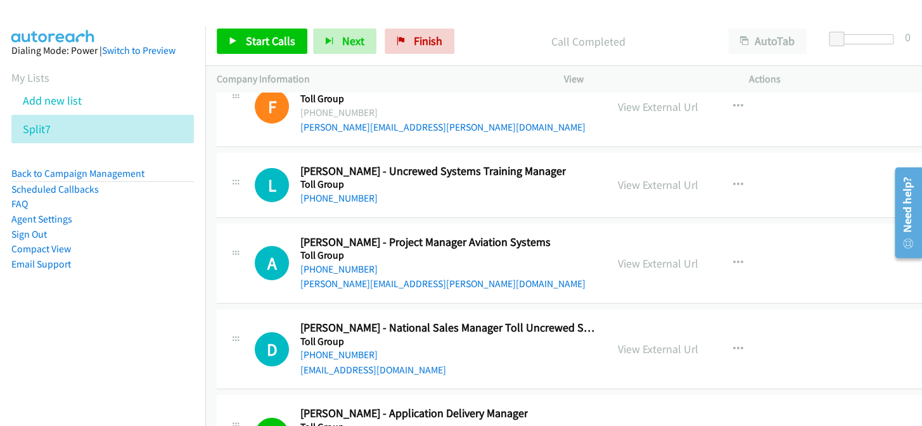
scroll to position [28098, 0]
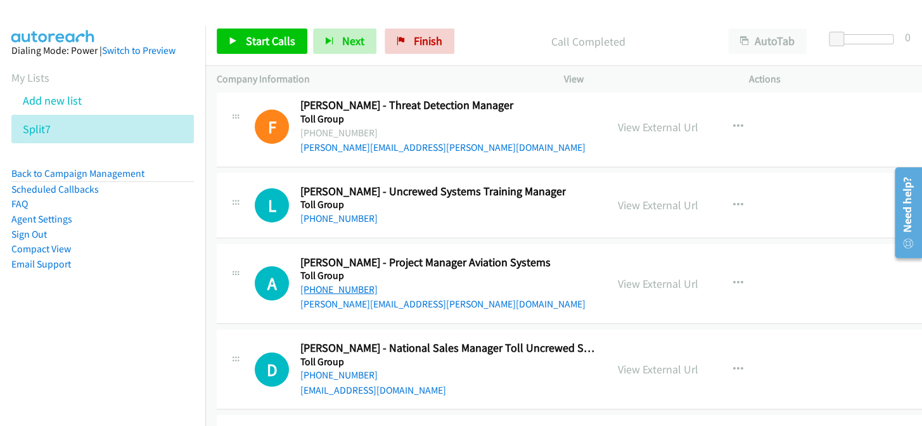
click at [330, 283] on link "[PHONE_NUMBER]" at bounding box center [338, 289] width 77 height 12
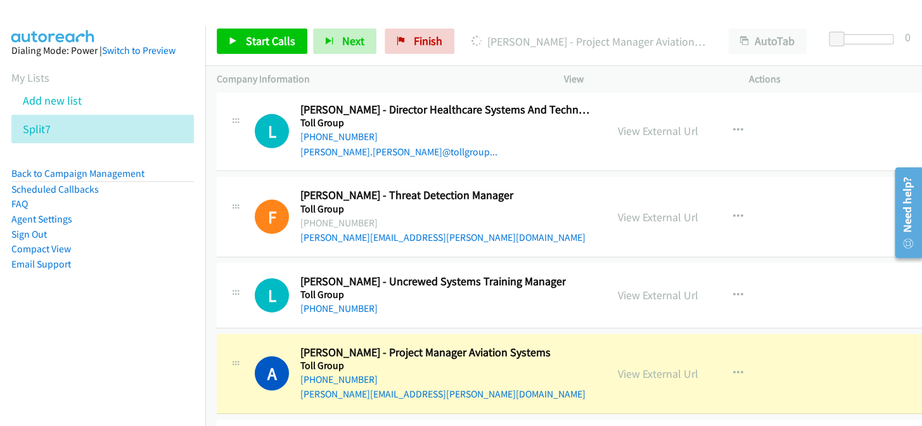
scroll to position [27983, 0]
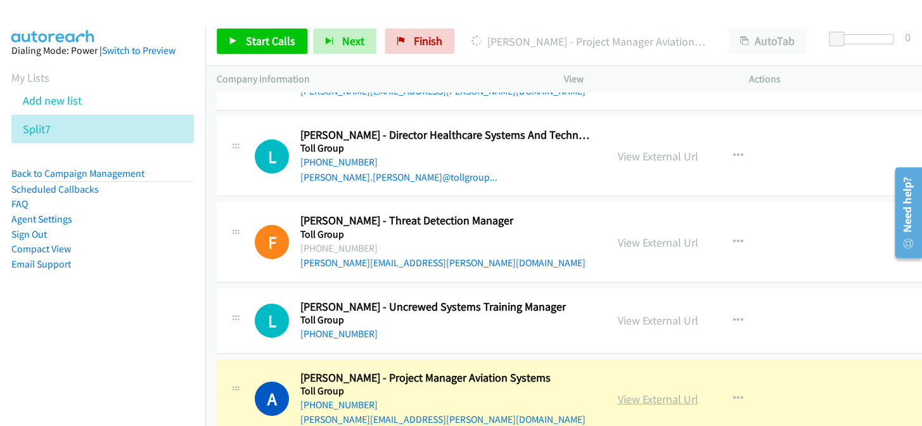
click at [658, 392] on link "View External Url" at bounding box center [658, 399] width 80 height 15
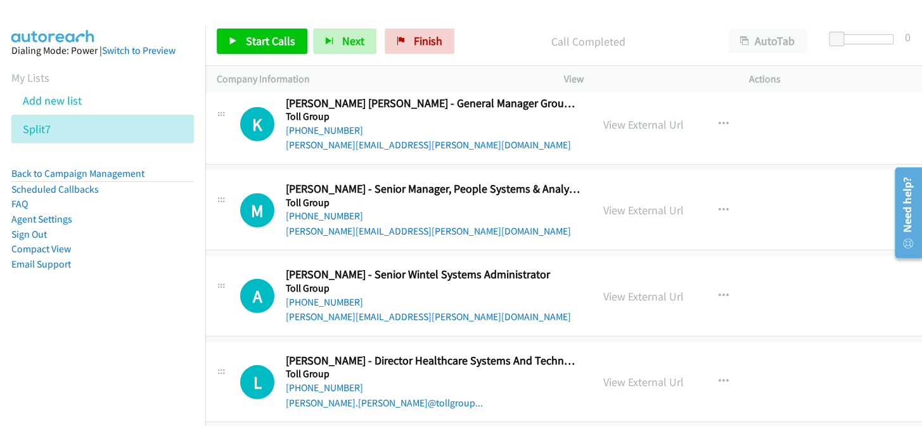
scroll to position [27753, 15]
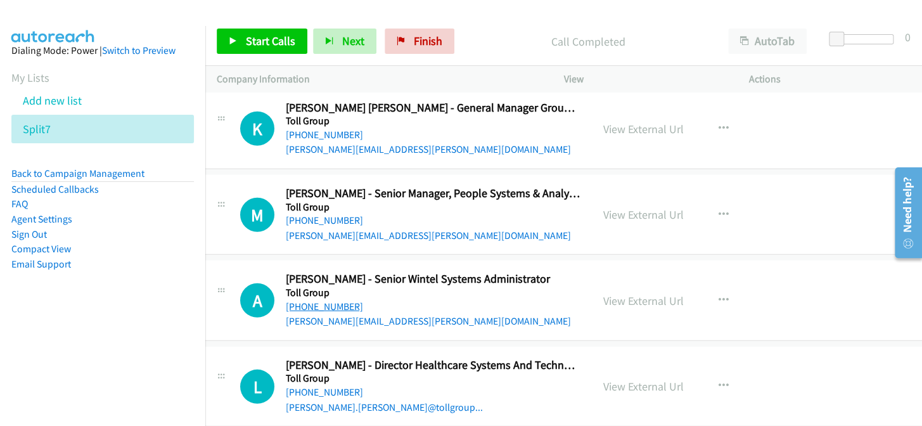
click at [317, 300] on link "[PHONE_NUMBER]" at bounding box center [324, 306] width 77 height 12
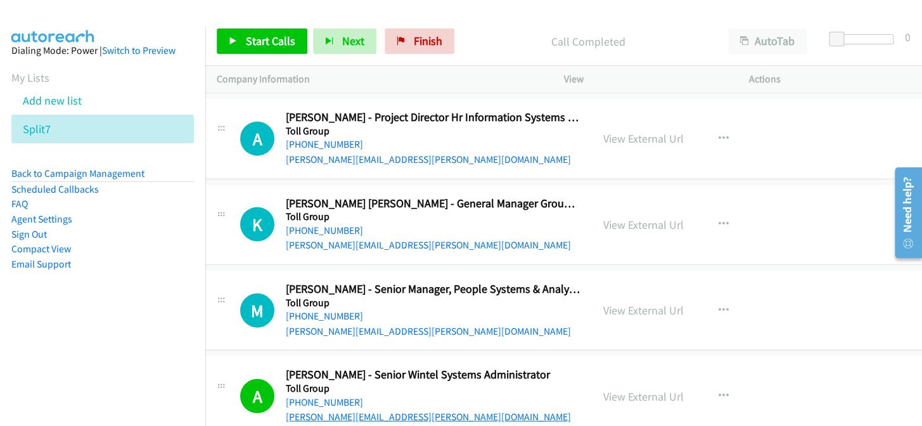
scroll to position [27638, 15]
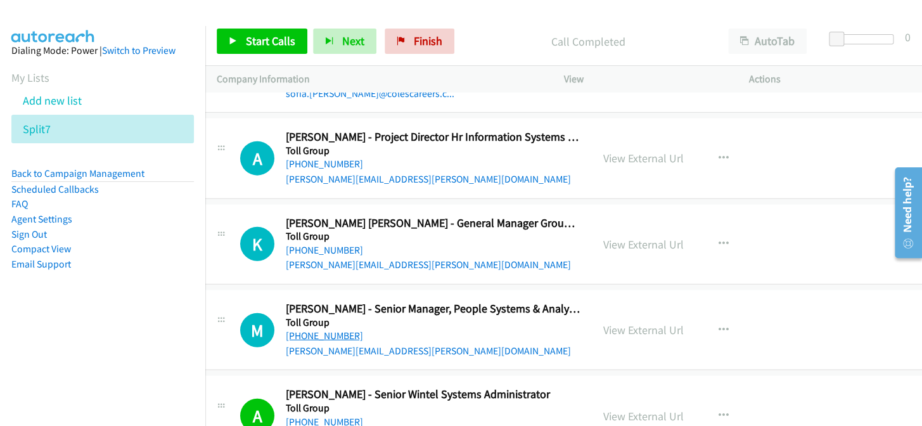
click at [338, 330] on link "[PHONE_NUMBER]" at bounding box center [324, 336] width 77 height 12
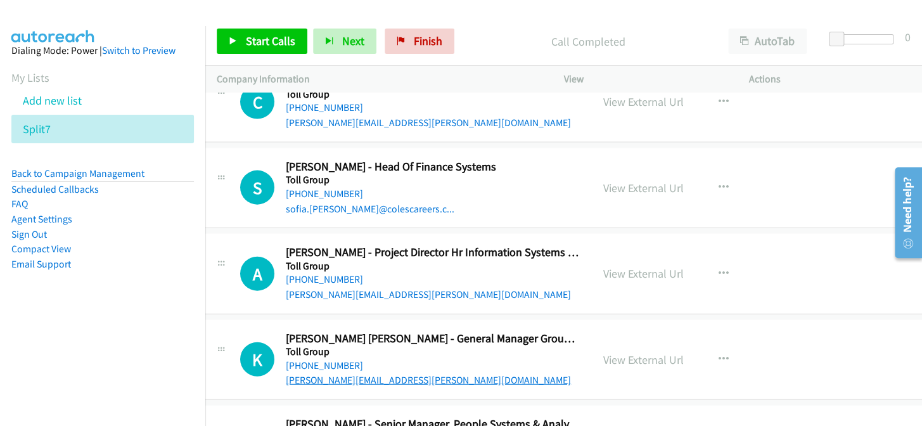
scroll to position [27465, 15]
